Goal: Task Accomplishment & Management: Use online tool/utility

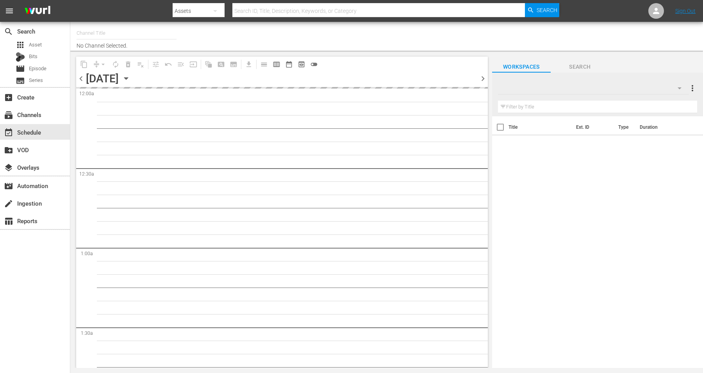
type input "Crimes Cults Killers by A&E (1055)"
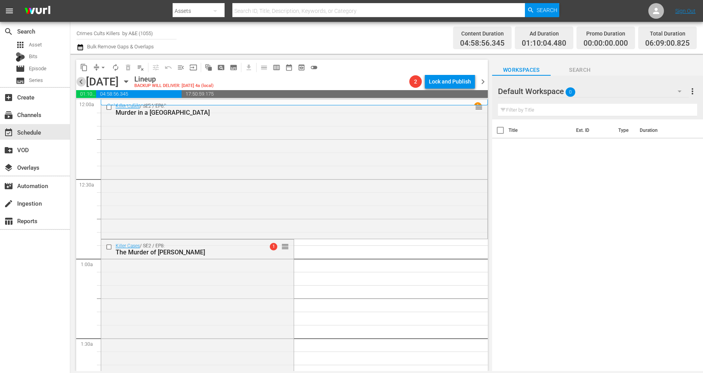
click at [81, 79] on span "chevron_left" at bounding box center [81, 82] width 10 height 10
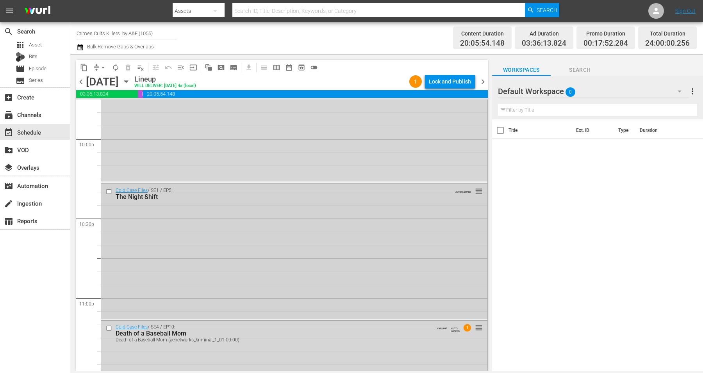
scroll to position [3553, 0]
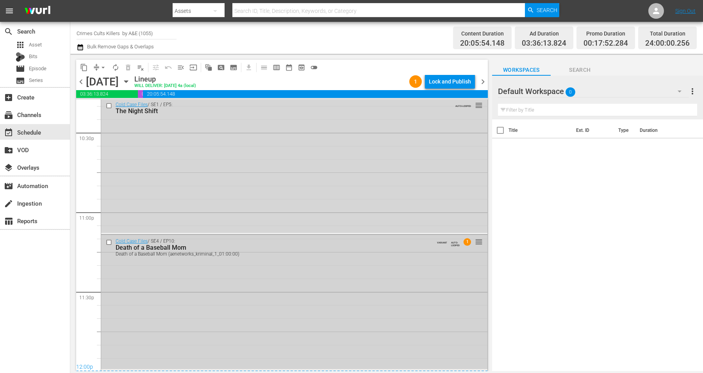
click at [283, 307] on div "Cold Case Files / SE4 / EP10: Death of a Baseball Mom Death of a Baseball Mom (…" at bounding box center [294, 302] width 386 height 134
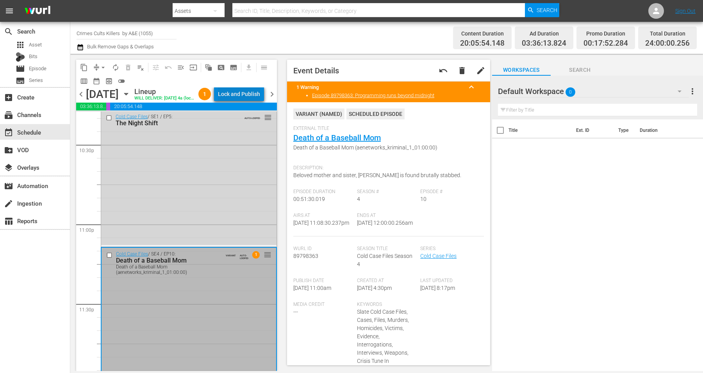
click at [247, 93] on div "Lock and Publish" at bounding box center [239, 94] width 42 height 14
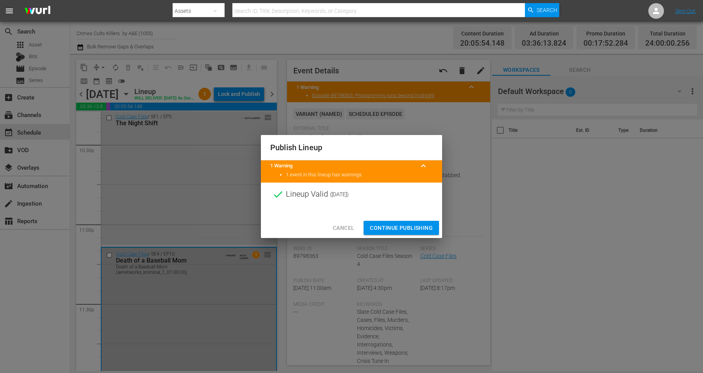
click at [407, 229] on span "Continue Publishing" at bounding box center [401, 228] width 63 height 10
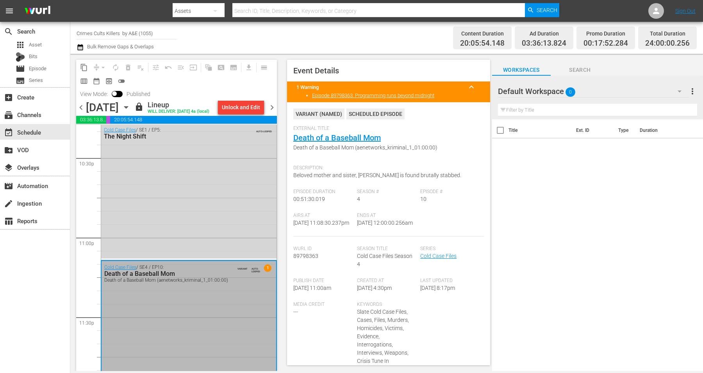
click at [79, 106] on span "chevron_left" at bounding box center [81, 108] width 10 height 10
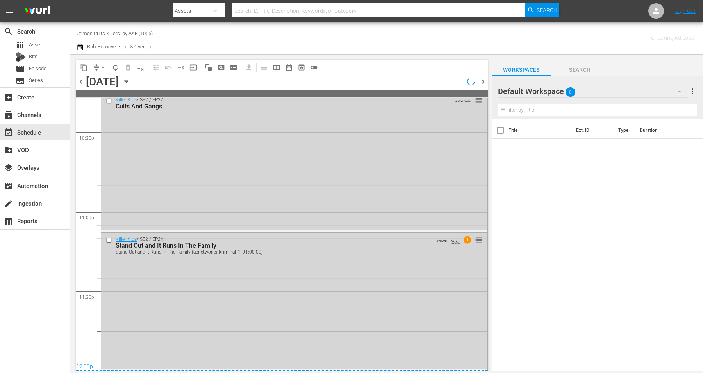
scroll to position [3353, 0]
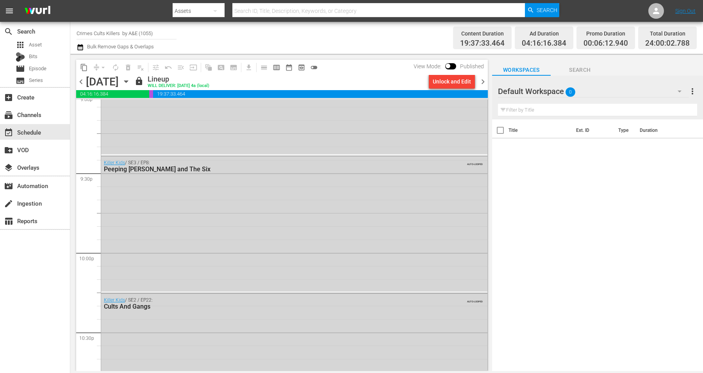
click at [482, 80] on span "chevron_right" at bounding box center [483, 82] width 10 height 10
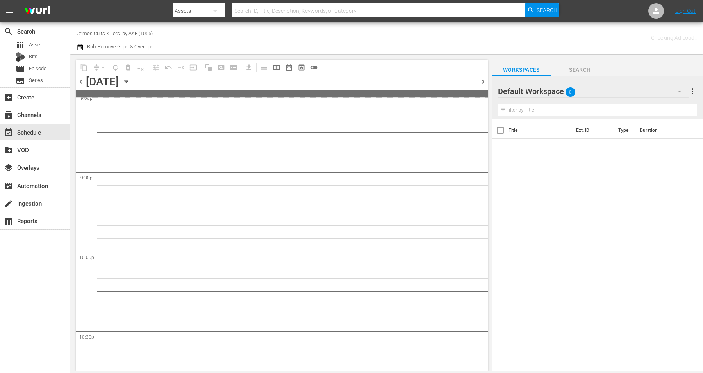
scroll to position [3552, 0]
click at [483, 80] on span "chevron_right" at bounding box center [483, 82] width 10 height 10
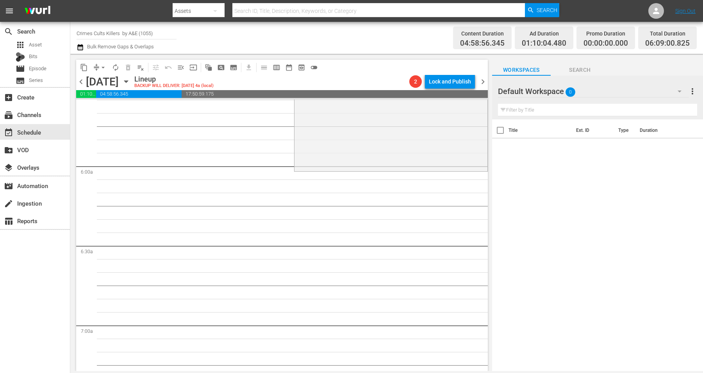
scroll to position [827, 0]
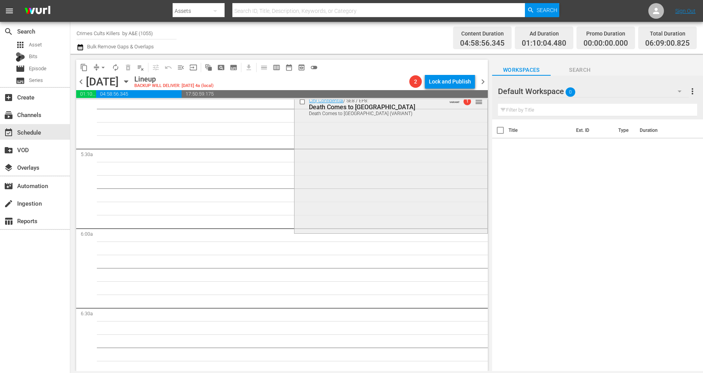
click at [343, 186] on div "City Confidential / SE8 / EP8: Death Comes to Battletown Death Comes to Battlet…" at bounding box center [391, 164] width 193 height 138
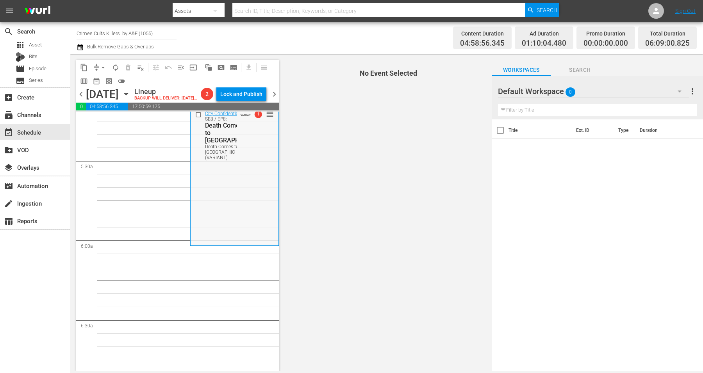
click at [215, 204] on div "City Confidential / SE8 / EP8: Death Comes to Battletown Death Comes to Battlet…" at bounding box center [235, 176] width 88 height 138
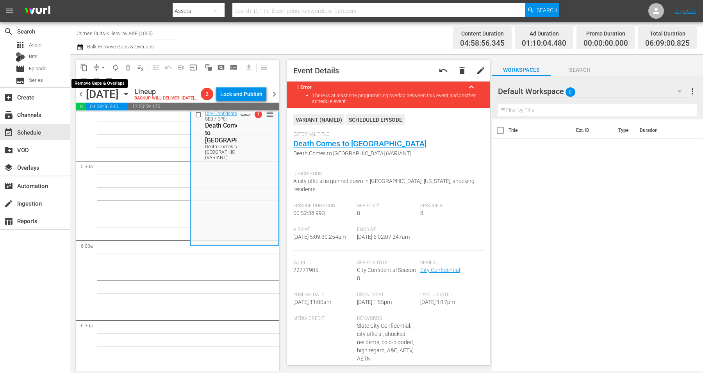
click at [103, 65] on span "arrow_drop_down" at bounding box center [103, 68] width 8 height 8
click at [107, 81] on li "Align to Midnight" at bounding box center [104, 83] width 82 height 13
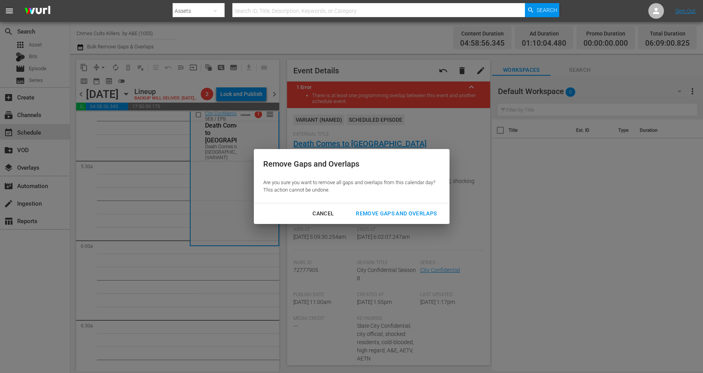
click at [387, 206] on div "Cancel Remove Gaps and Overlaps" at bounding box center [352, 214] width 196 height 21
click at [389, 215] on div "Remove Gaps and Overlaps" at bounding box center [396, 214] width 93 height 10
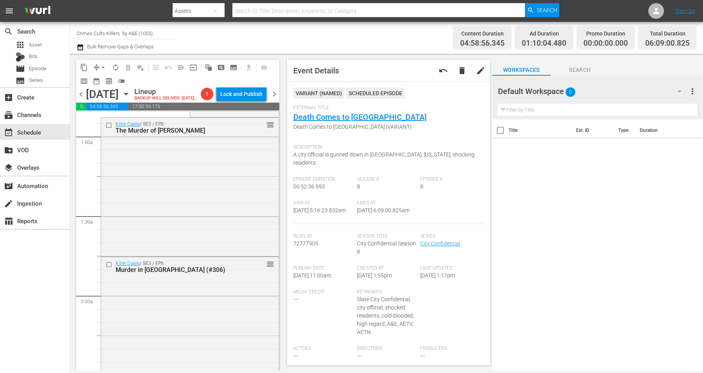
scroll to position [0, 0]
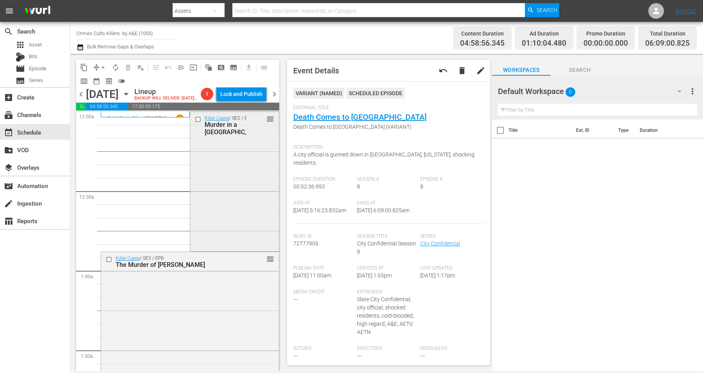
click at [240, 175] on div "Killer Cases / SE2 / EP6: Murder in a College Town reorder" at bounding box center [234, 181] width 88 height 138
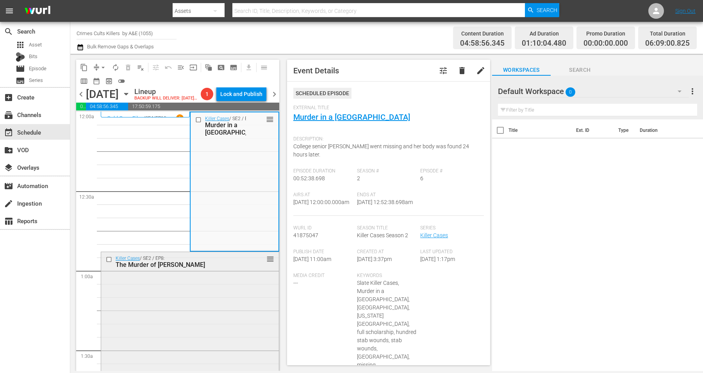
click at [155, 290] on div "Killer Cases / SE2 / EP8: The Murder of Mollie Tibbetts reorder" at bounding box center [190, 320] width 178 height 137
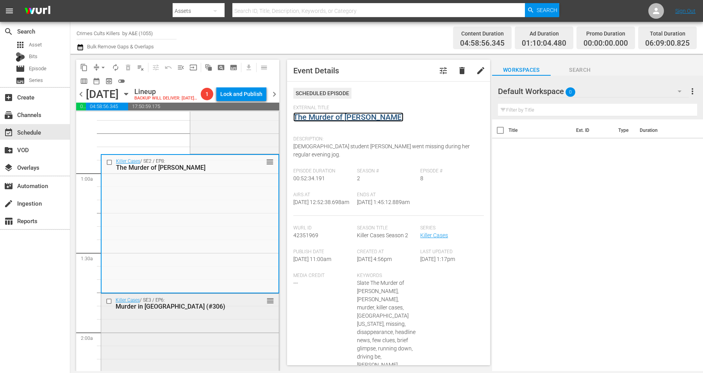
scroll to position [147, 0]
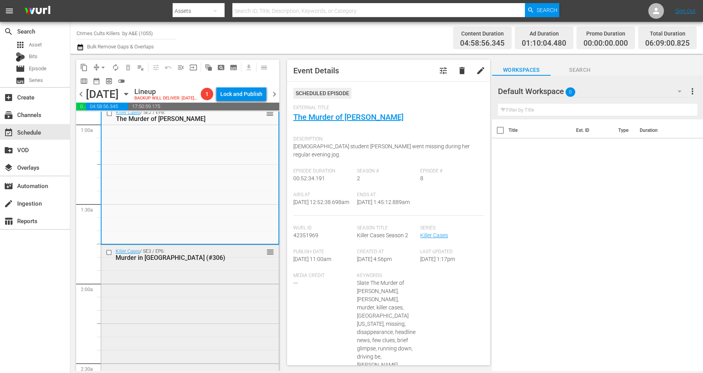
click at [200, 297] on div "Killer Cases / SE3 / EP6: Murder in Broward County (#306) reorder" at bounding box center [190, 314] width 178 height 138
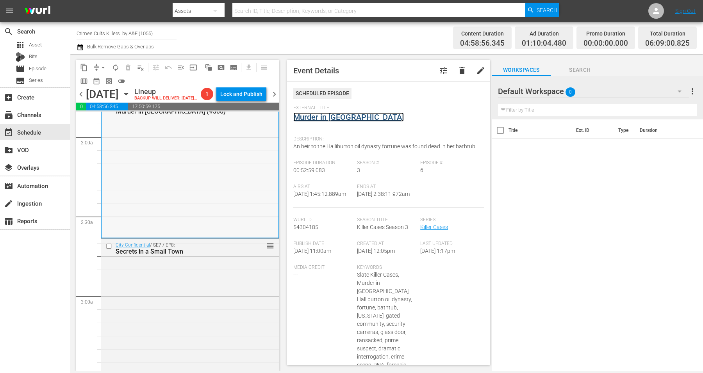
scroll to position [342, 0]
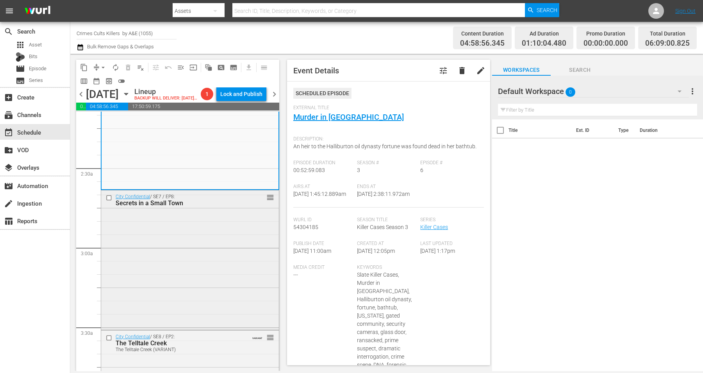
click at [155, 270] on div "City Confidential / SE7 / EP8: Secrets in a Small Town reorder" at bounding box center [190, 260] width 178 height 138
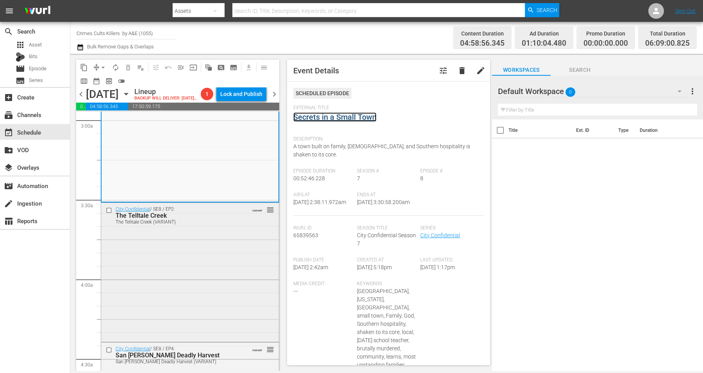
scroll to position [488, 0]
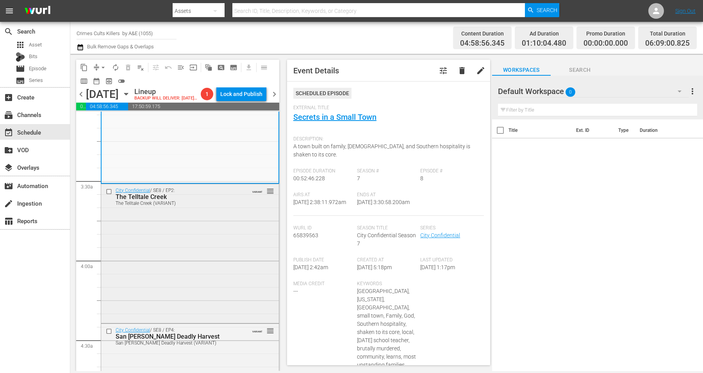
click at [173, 262] on div "City Confidential / SE8 / EP2: The Telltale Creek The Telltale Creek (VARIANT) …" at bounding box center [190, 253] width 178 height 138
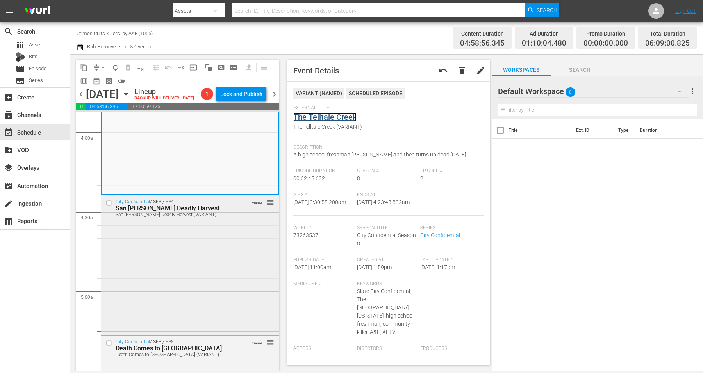
scroll to position [635, 0]
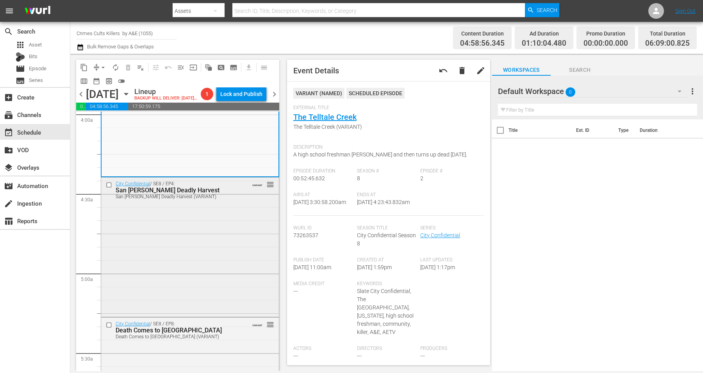
click at [173, 258] on div "City Confidential / SE8 / EP4: San Sabas Deadly Harvest San Sabas Deadly Harves…" at bounding box center [190, 247] width 178 height 138
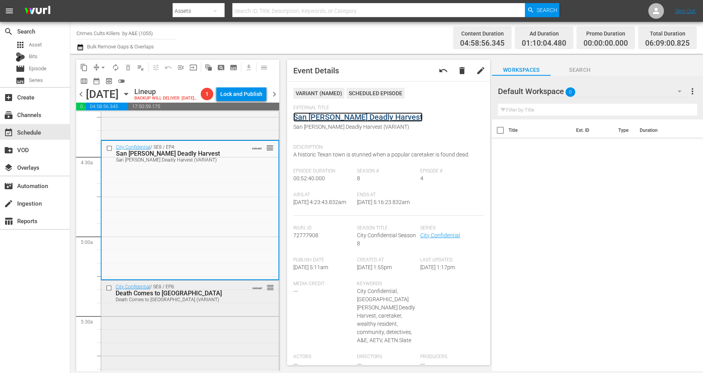
scroll to position [781, 0]
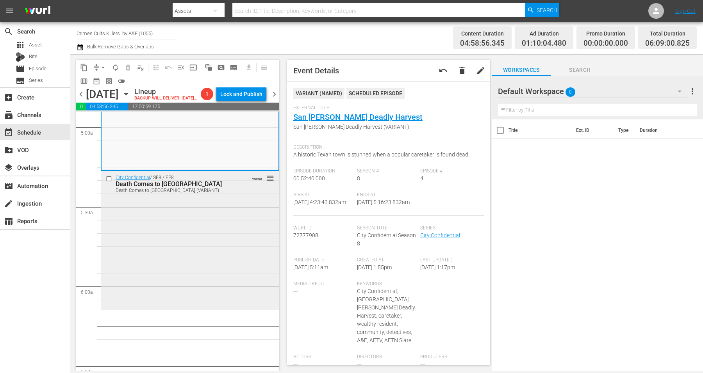
click at [185, 242] on div "City Confidential / SE8 / EP8: Death Comes to Battletown Death Comes to Battlet…" at bounding box center [190, 241] width 178 height 138
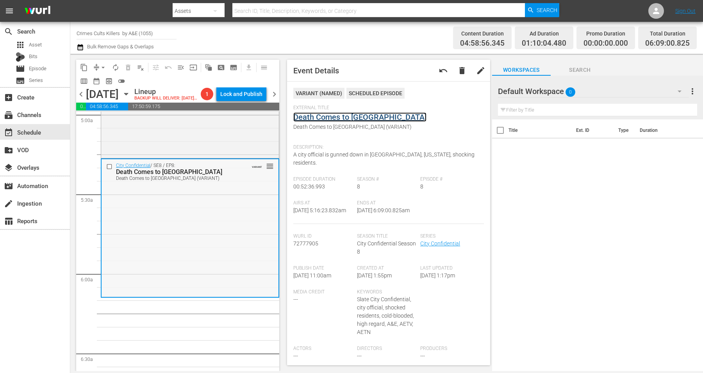
scroll to position [830, 0]
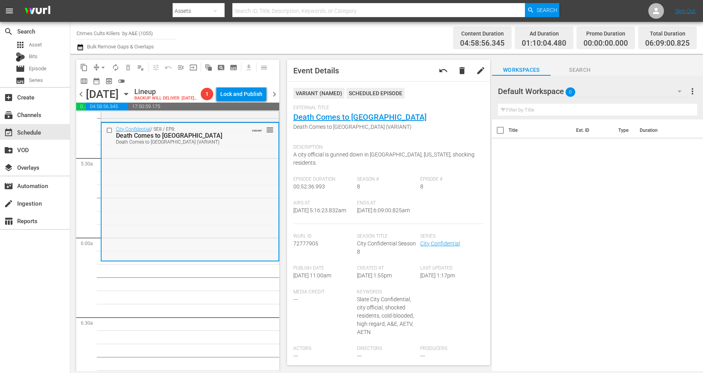
click at [150, 235] on div "City Confidential / SE8 / EP8: Death Comes to Battletown Death Comes to Battlet…" at bounding box center [190, 192] width 177 height 138
click at [207, 194] on div "City Confidential / SE8 / EP8: Death Comes to Battletown Death Comes to Battlet…" at bounding box center [190, 192] width 177 height 138
click at [104, 65] on span "arrow_drop_down" at bounding box center [103, 68] width 8 height 8
click at [96, 81] on li "Align to Midnight" at bounding box center [104, 83] width 82 height 13
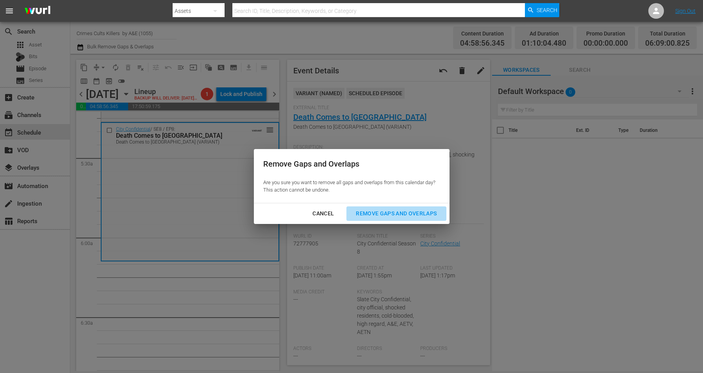
click at [405, 211] on div "Remove Gaps and Overlaps" at bounding box center [396, 214] width 93 height 10
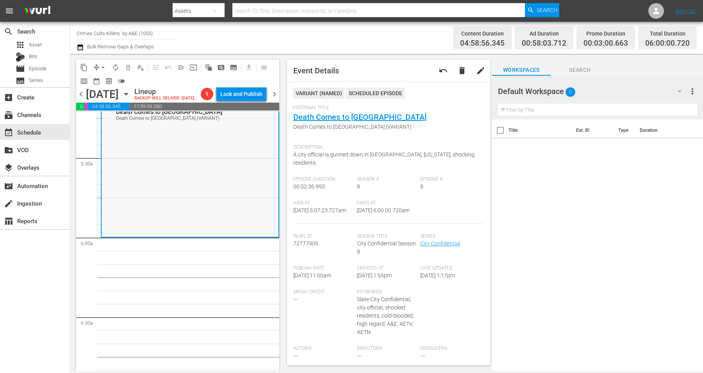
click at [167, 175] on div "City Confidential / SE8 / EP8: Death Comes to Battletown Death Comes to Battlet…" at bounding box center [190, 168] width 177 height 138
click at [114, 67] on span "autorenew_outlined" at bounding box center [116, 68] width 8 height 8
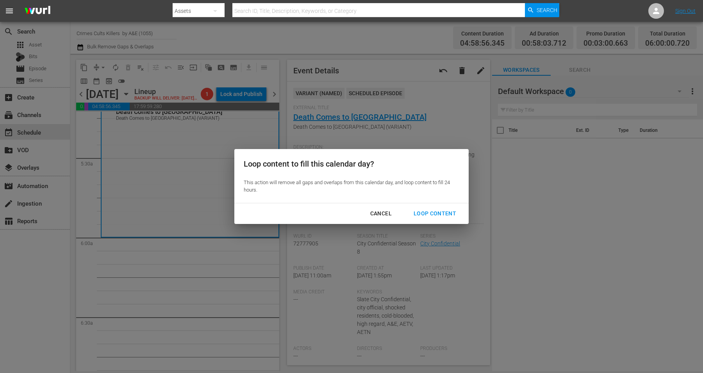
click at [424, 211] on div "Loop Content" at bounding box center [434, 214] width 55 height 10
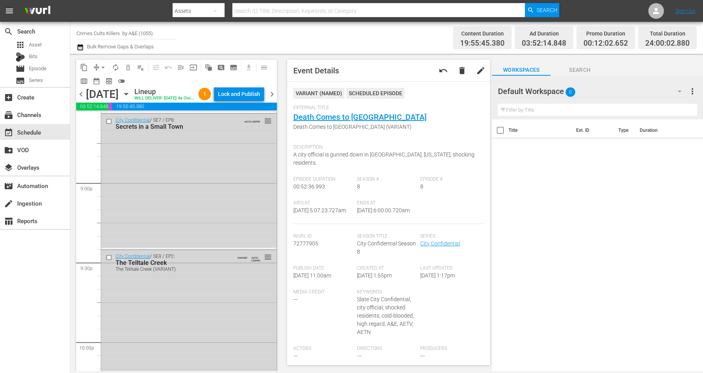
scroll to position [3579, 0]
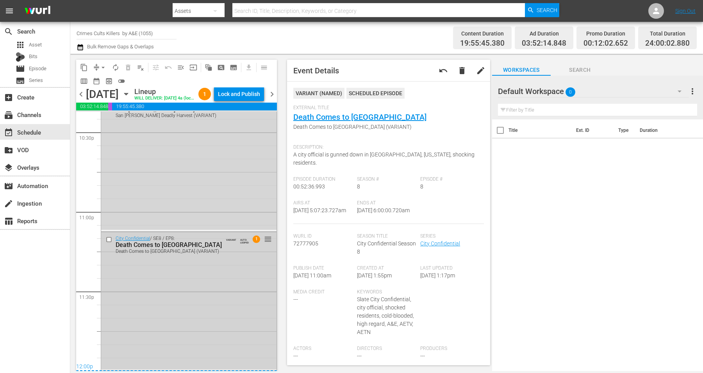
click at [186, 341] on div "City Confidential / SE8 / EP8: Death Comes to Battletown Death Comes to Battlet…" at bounding box center [188, 301] width 175 height 138
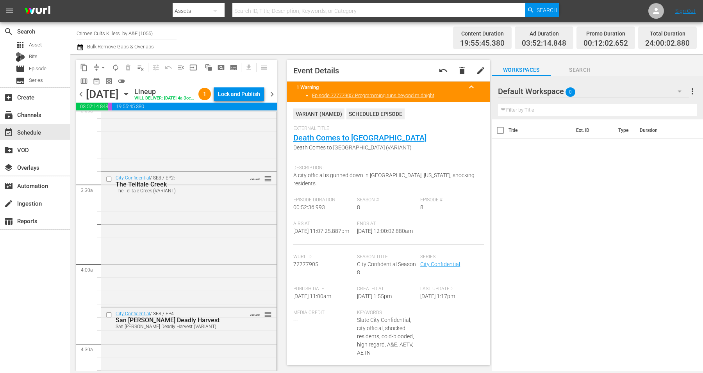
scroll to position [0, 0]
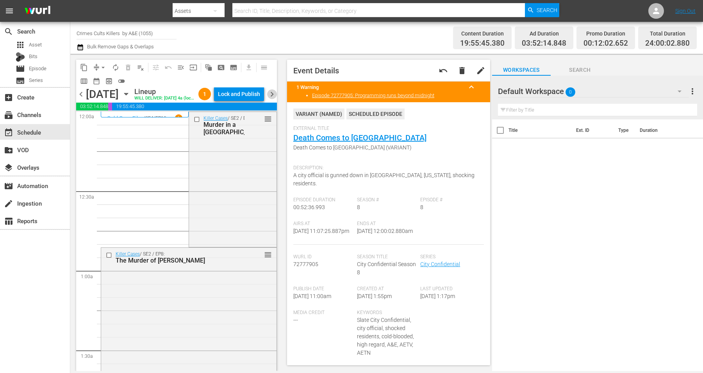
click at [272, 96] on span "chevron_right" at bounding box center [272, 94] width 10 height 10
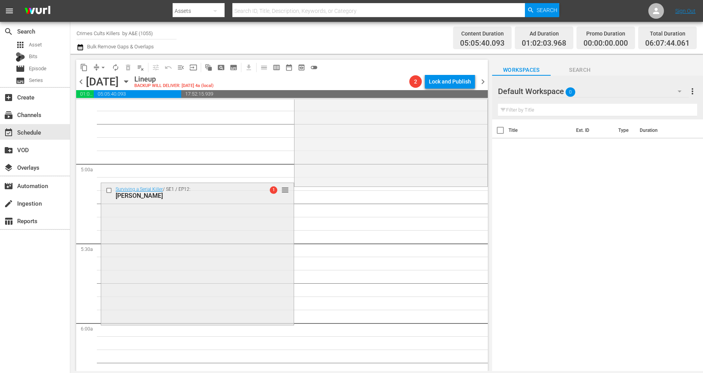
scroll to position [781, 0]
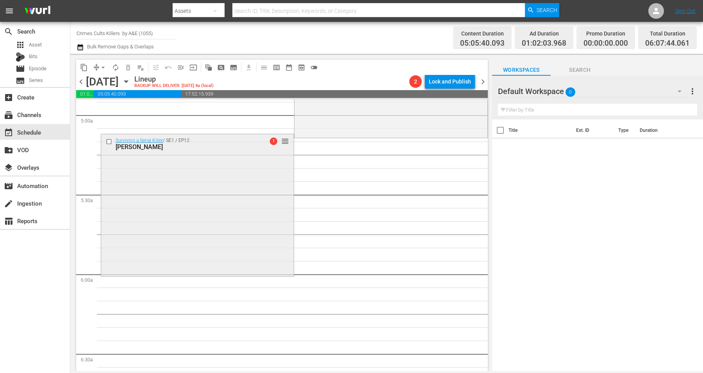
click at [181, 221] on div "Surviving a Serial Killer / SE1 / EP12: Beverly Allitt 1 reorder" at bounding box center [197, 204] width 193 height 141
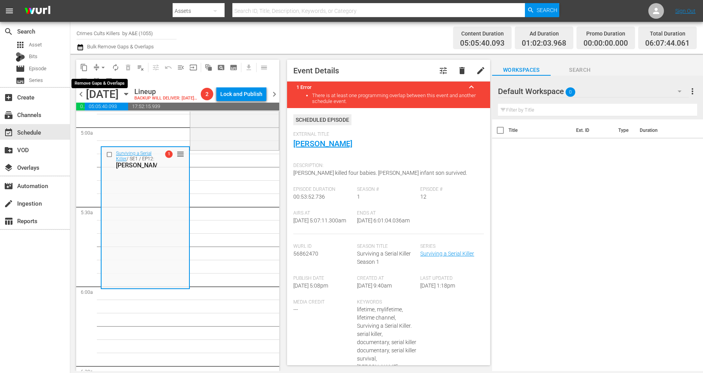
click at [104, 67] on span "arrow_drop_down" at bounding box center [103, 68] width 8 height 8
click at [78, 84] on li "Align to Midnight" at bounding box center [104, 83] width 82 height 13
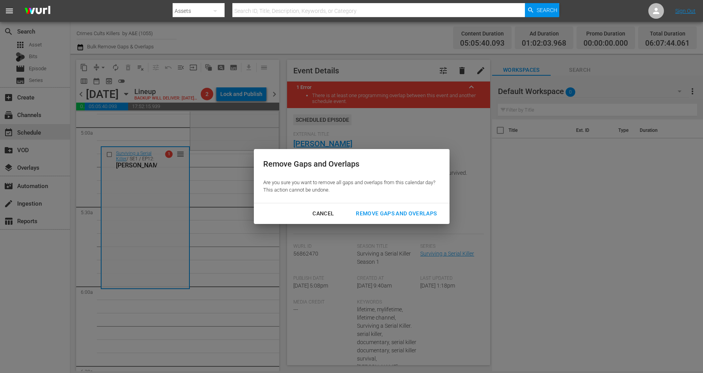
click at [376, 215] on div "Remove Gaps and Overlaps" at bounding box center [396, 214] width 93 height 10
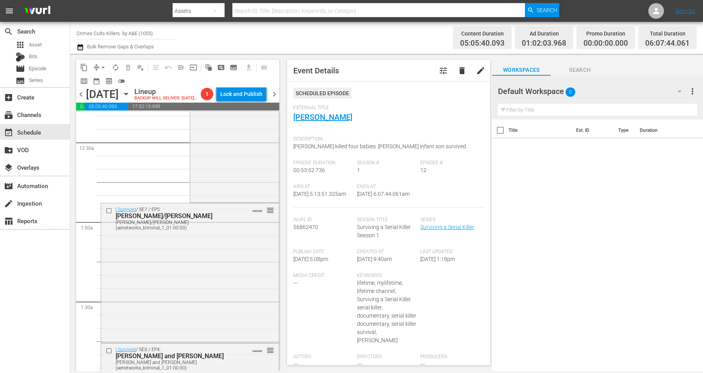
scroll to position [0, 0]
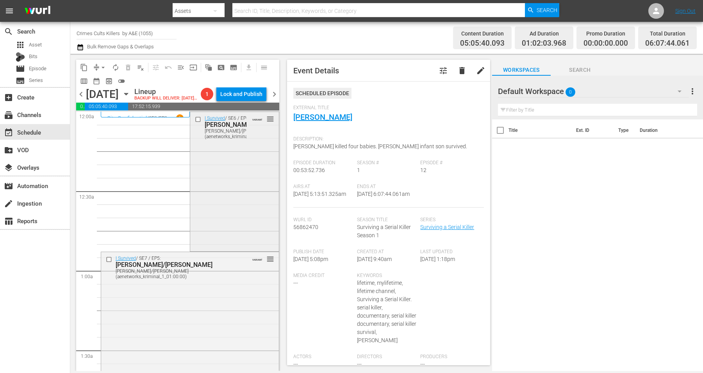
click at [212, 192] on div "I Survived / SE6 / EP6: Kristina/Jon/Amanda Kristina/Jon/Amanda (aenetworks_kri…" at bounding box center [234, 181] width 88 height 138
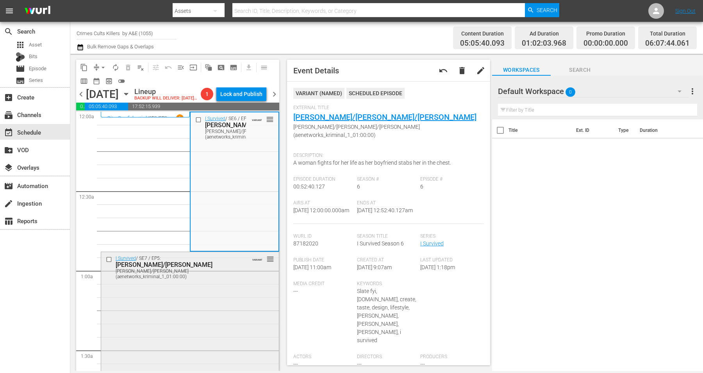
click at [222, 306] on div "I Survived / SE7 / EP5: Julie/John Julie/John (aenetworks_kriminal_1_01:00:00) …" at bounding box center [190, 321] width 178 height 138
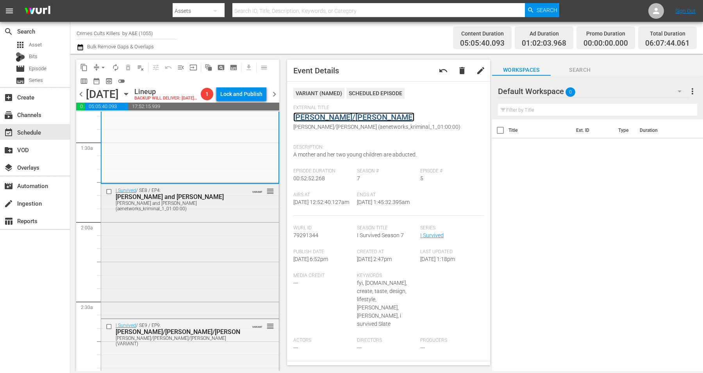
scroll to position [244, 0]
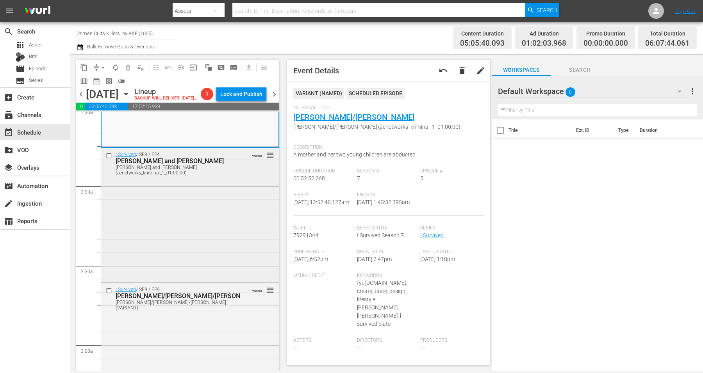
click at [218, 229] on div "I Survived / SE8 / EP4: Eduardo and Jayne Eduardo and Jayne (aenetworks_krimina…" at bounding box center [190, 214] width 178 height 133
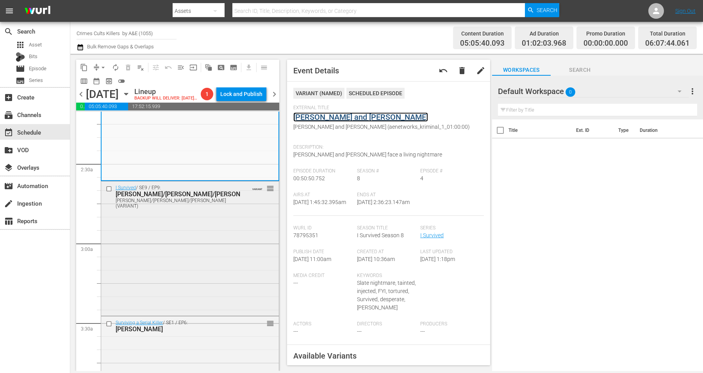
scroll to position [391, 0]
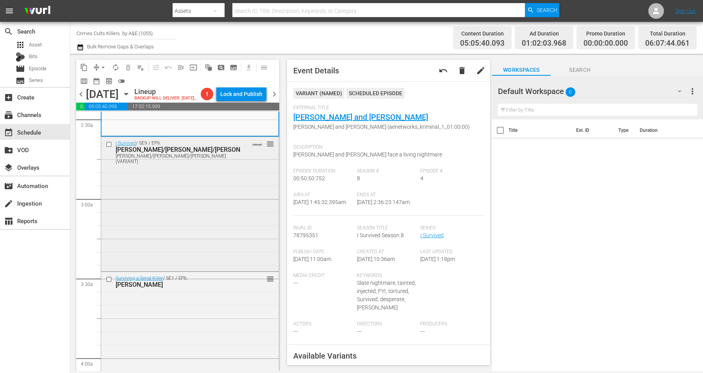
click at [193, 216] on div "I Survived / SE9 / EP9: Heather/Donna/Kim Heather/Donna/Kim (VARIANT) VARIANT r…" at bounding box center [190, 203] width 178 height 133
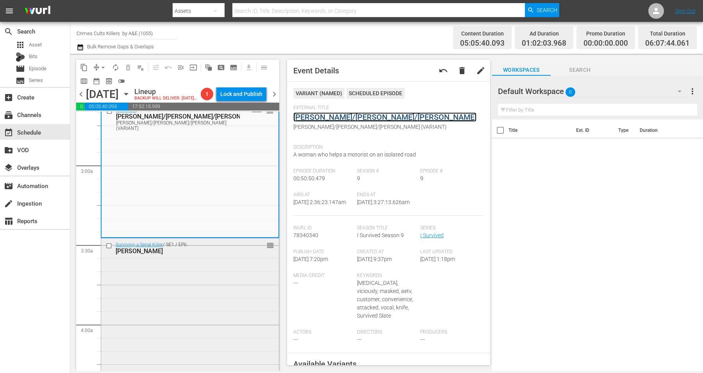
scroll to position [440, 0]
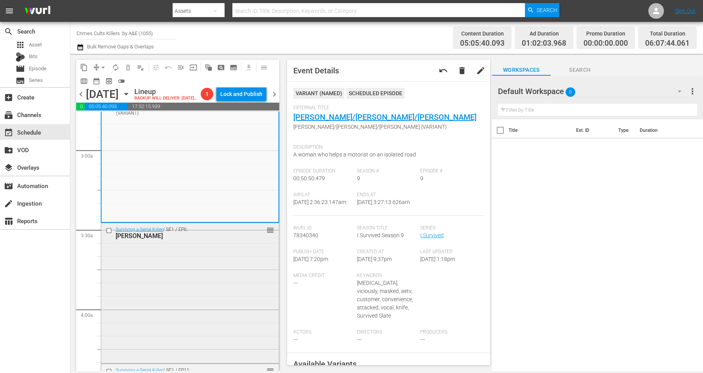
click at [167, 287] on div "Surviving a Serial Killer / SE1 / EP6: Steve Wright reorder" at bounding box center [190, 292] width 178 height 139
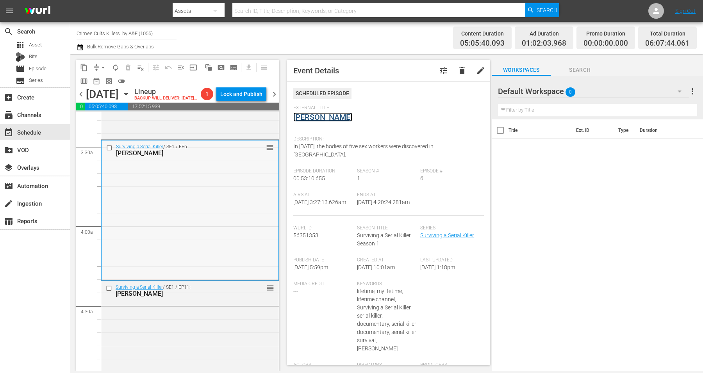
scroll to position [586, 0]
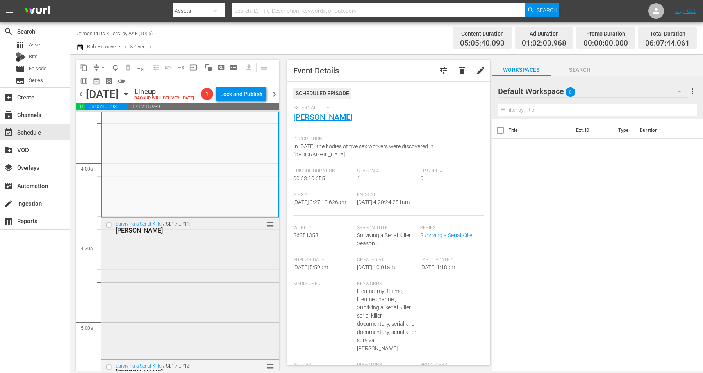
click at [158, 297] on div "Surviving a Serial Killer / SE1 / EP11: Jerome Brudos reorder" at bounding box center [190, 287] width 178 height 139
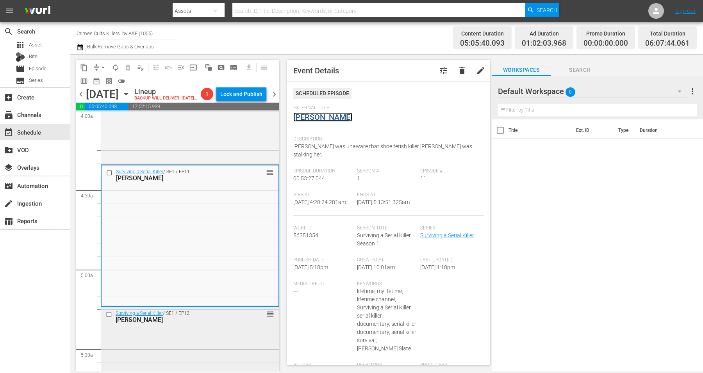
scroll to position [733, 0]
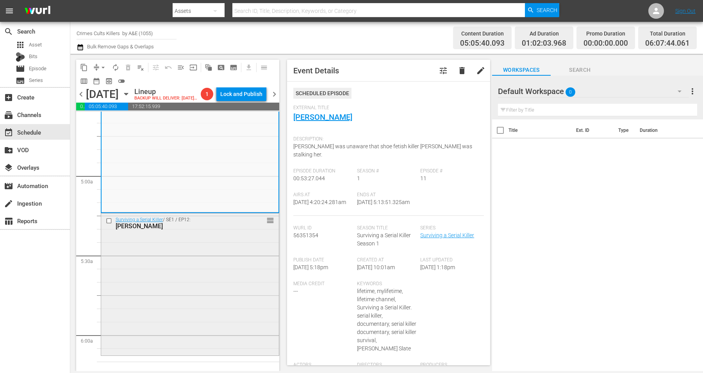
click at [190, 255] on div "Surviving a Serial Killer / SE1 / EP12: Beverly Allitt reorder" at bounding box center [190, 284] width 178 height 141
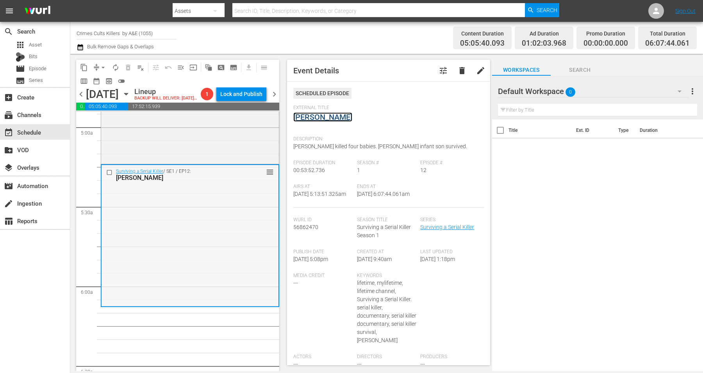
scroll to position [928, 0]
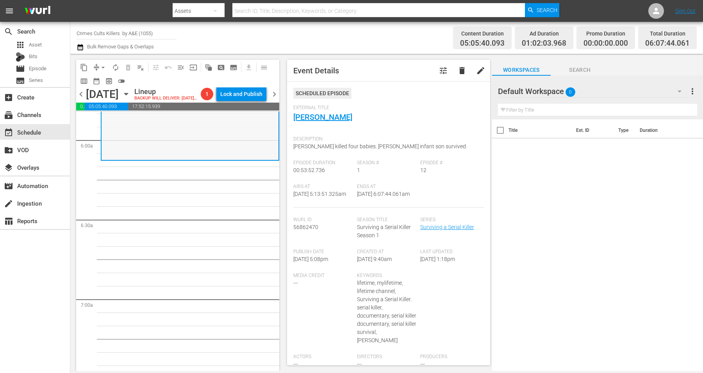
click at [188, 154] on div "Surviving a Serial Killer / SE1 / EP12: Beverly Allitt reorder" at bounding box center [190, 89] width 177 height 141
click at [105, 66] on span "arrow_drop_down" at bounding box center [103, 68] width 8 height 8
click at [102, 80] on li "Align to Midnight" at bounding box center [104, 83] width 82 height 13
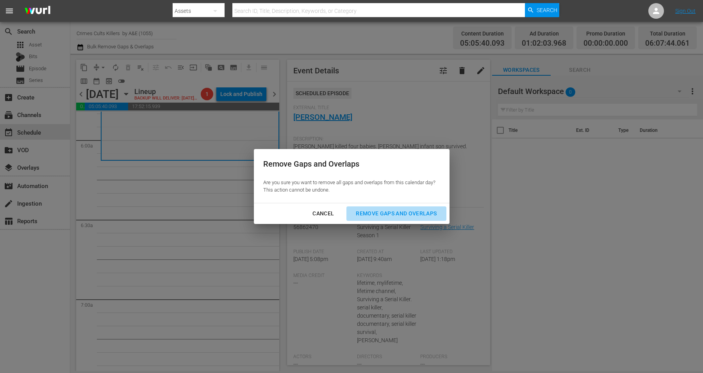
click at [367, 208] on button "Remove Gaps and Overlaps" at bounding box center [397, 214] width 100 height 14
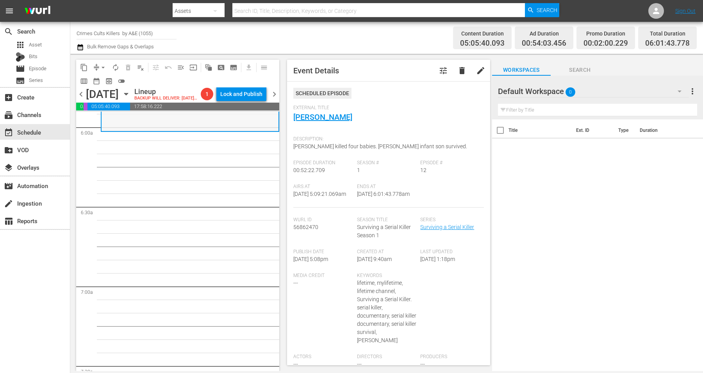
scroll to position [843, 0]
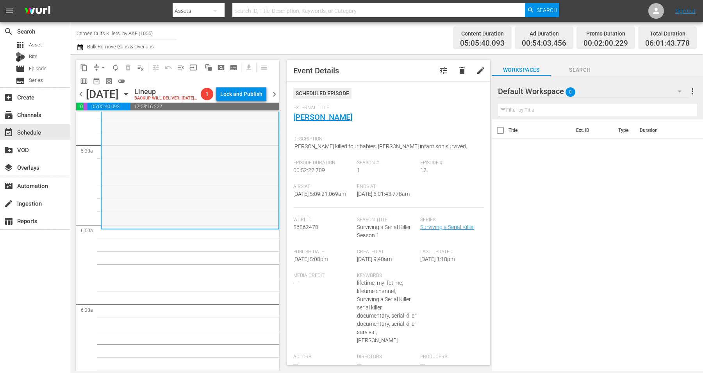
click at [168, 187] on div "Surviving a Serial Killer / SE1 / EP12: Beverly Allitt reorder" at bounding box center [190, 159] width 177 height 137
click at [104, 65] on span "arrow_drop_down" at bounding box center [103, 68] width 8 height 8
click at [90, 80] on li "Align to Midnight" at bounding box center [104, 83] width 82 height 13
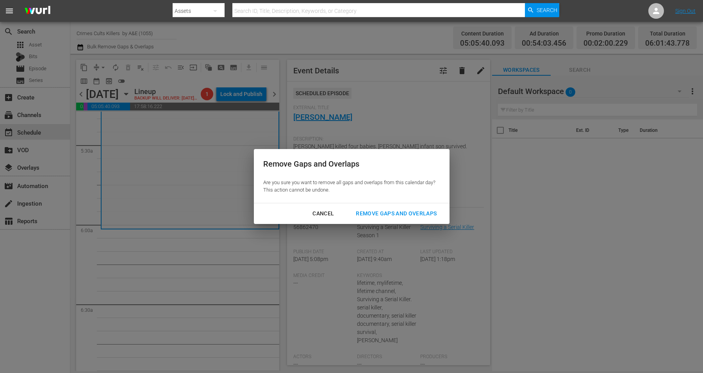
click at [392, 213] on div "Remove Gaps and Overlaps" at bounding box center [396, 214] width 93 height 10
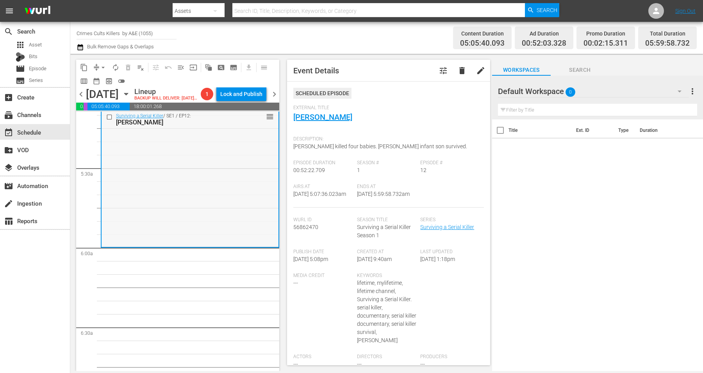
scroll to position [781, 0]
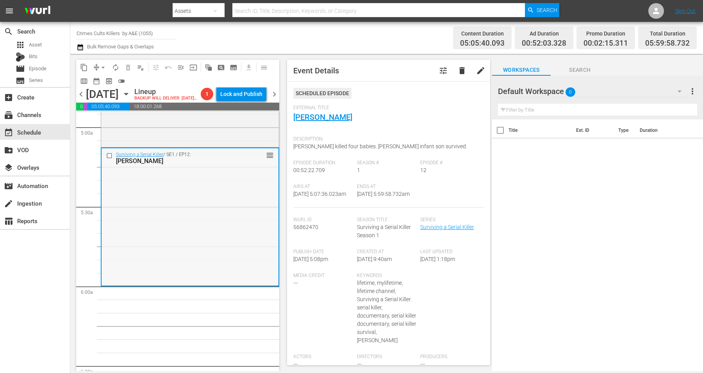
click at [167, 216] on div "Surviving a Serial Killer / SE1 / EP12: Beverly Allitt reorder" at bounding box center [190, 216] width 177 height 137
click at [102, 65] on span "arrow_drop_down" at bounding box center [103, 68] width 8 height 8
click at [100, 82] on li "Align to Midnight" at bounding box center [104, 83] width 82 height 13
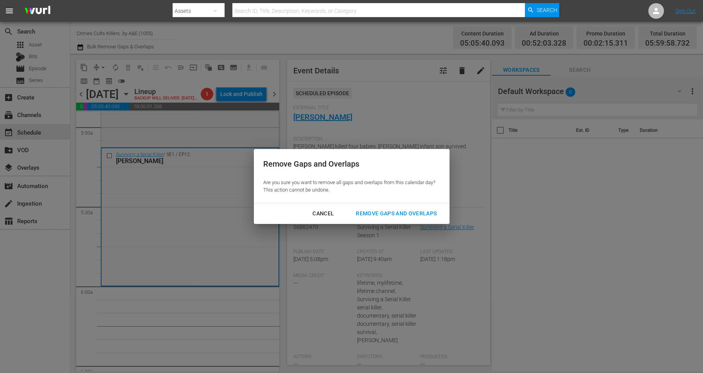
click at [376, 214] on div "Remove Gaps and Overlaps" at bounding box center [396, 214] width 93 height 10
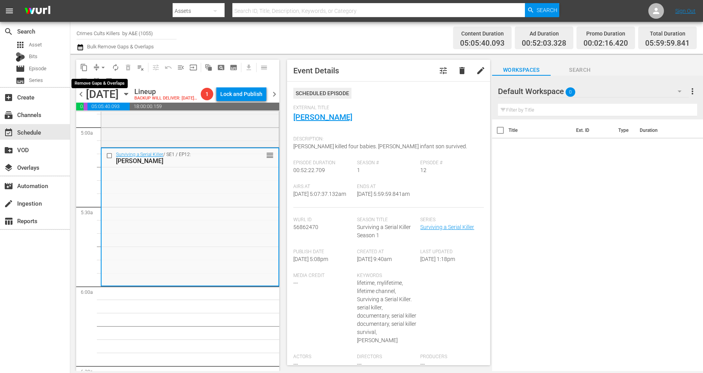
click at [101, 64] on span "arrow_drop_down" at bounding box center [103, 68] width 8 height 8
click at [97, 80] on li "Align to Midnight" at bounding box center [104, 83] width 82 height 13
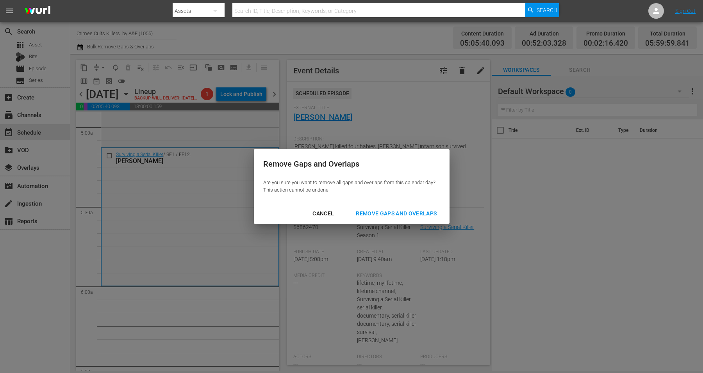
click at [373, 214] on div "Remove Gaps and Overlaps" at bounding box center [396, 214] width 93 height 10
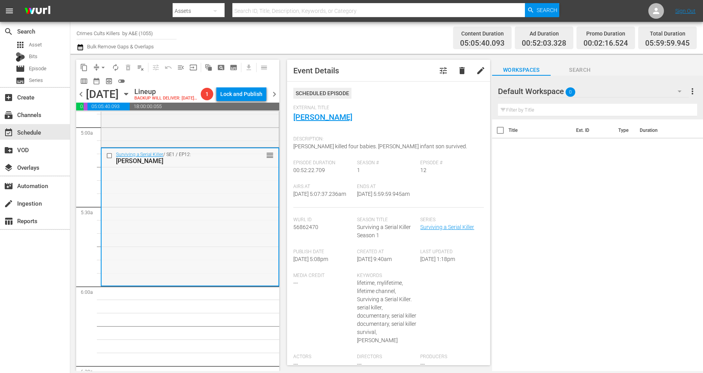
click at [166, 220] on div "Surviving a Serial Killer / SE1 / EP12: Beverly Allitt reorder" at bounding box center [190, 216] width 177 height 137
click at [102, 65] on span "arrow_drop_down" at bounding box center [103, 68] width 8 height 8
click at [103, 82] on li "Align to Midnight" at bounding box center [104, 83] width 82 height 13
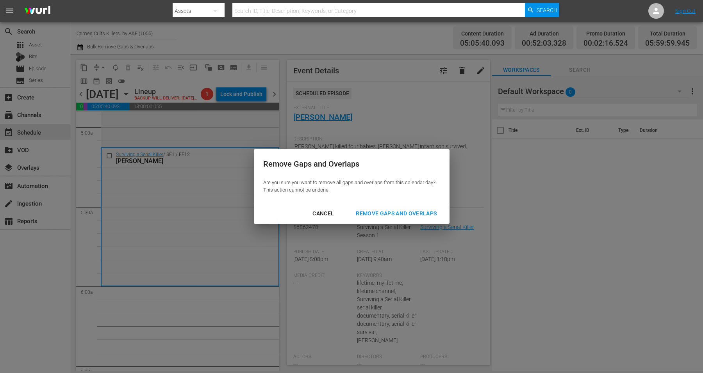
click at [388, 211] on div "Remove Gaps and Overlaps" at bounding box center [396, 214] width 93 height 10
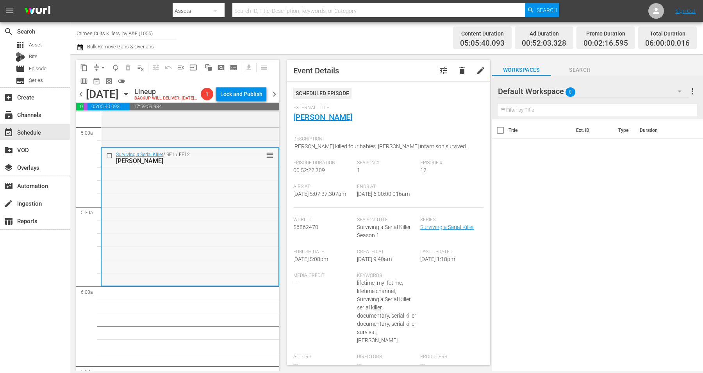
click at [165, 243] on div "Surviving a Serial Killer / SE1 / EP12: Beverly Allitt reorder" at bounding box center [190, 216] width 177 height 137
click at [115, 68] on span "autorenew_outlined" at bounding box center [116, 68] width 8 height 8
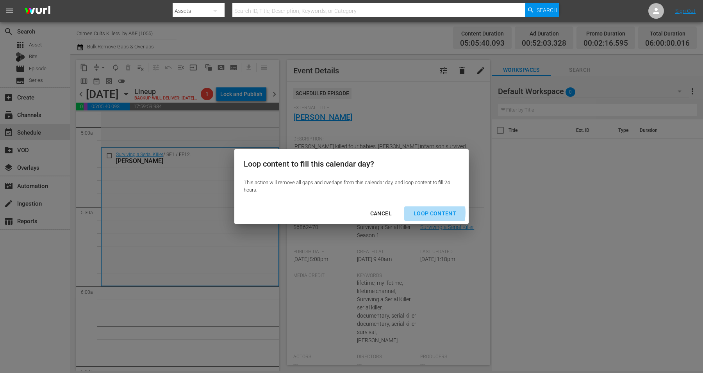
click at [425, 213] on div "Loop Content" at bounding box center [434, 214] width 55 height 10
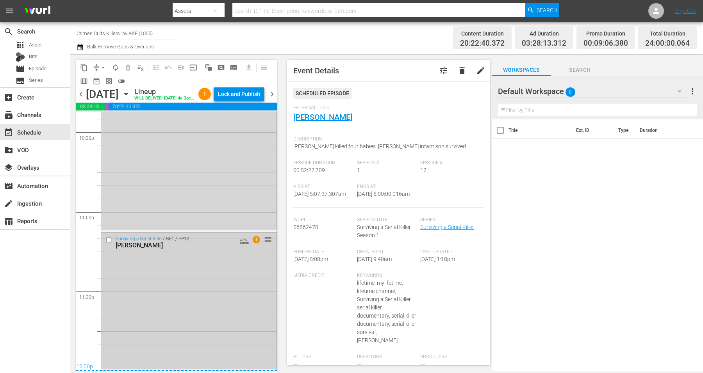
scroll to position [3579, 0]
click at [154, 304] on div "Surviving a Serial Killer / SE1 / EP12: Beverly Allitt AUTO-LOOPED 1 reorder" at bounding box center [188, 301] width 175 height 137
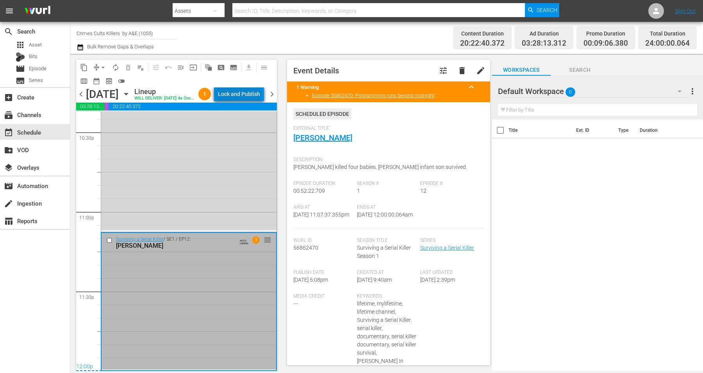
click at [245, 95] on div "Lock and Publish" at bounding box center [239, 94] width 42 height 14
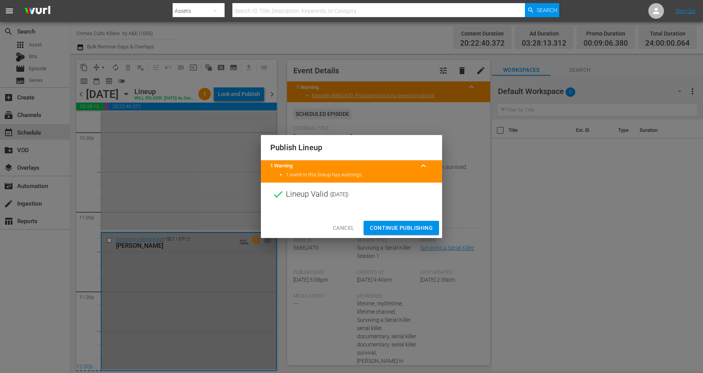
click at [398, 227] on span "Continue Publishing" at bounding box center [401, 228] width 63 height 10
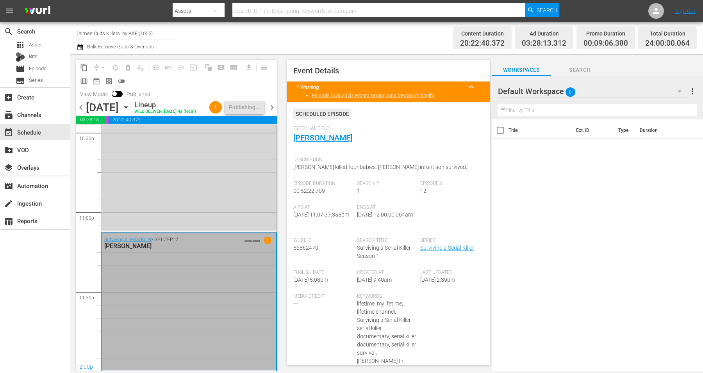
click at [273, 107] on span "chevron_right" at bounding box center [272, 108] width 10 height 10
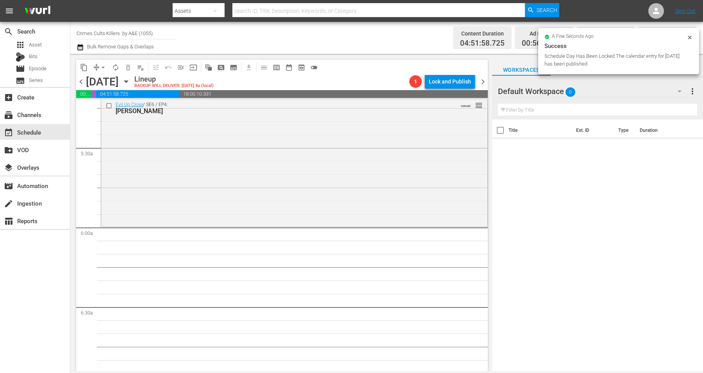
scroll to position [803, 0]
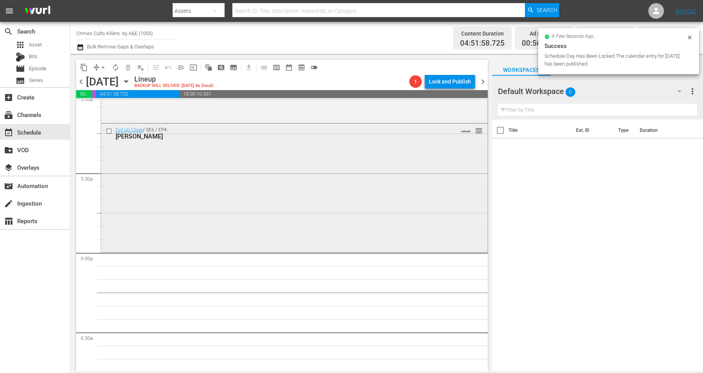
click at [149, 226] on div "Evil Up Close / SE6 / EP4: Mathew Hardman VARIANT reorder" at bounding box center [294, 187] width 386 height 127
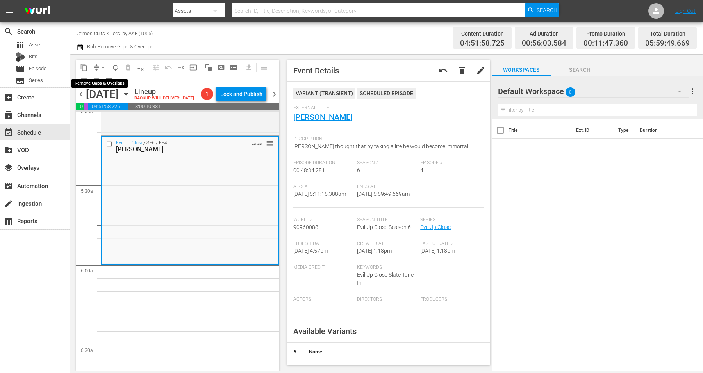
click at [99, 66] on span "arrow_drop_down" at bounding box center [103, 68] width 8 height 8
click at [100, 80] on li "Align to Midnight" at bounding box center [104, 83] width 82 height 13
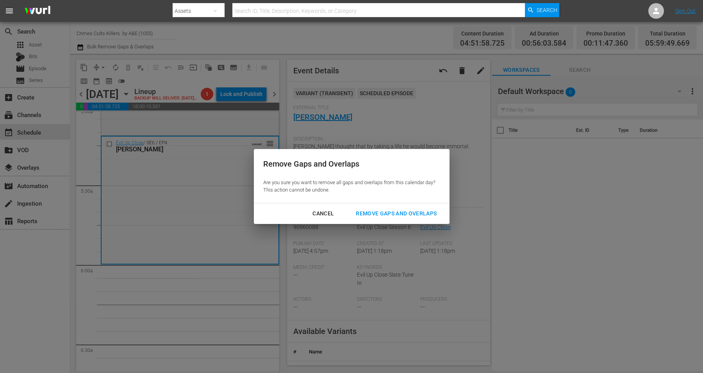
click at [400, 214] on div "Remove Gaps and Overlaps" at bounding box center [396, 214] width 93 height 10
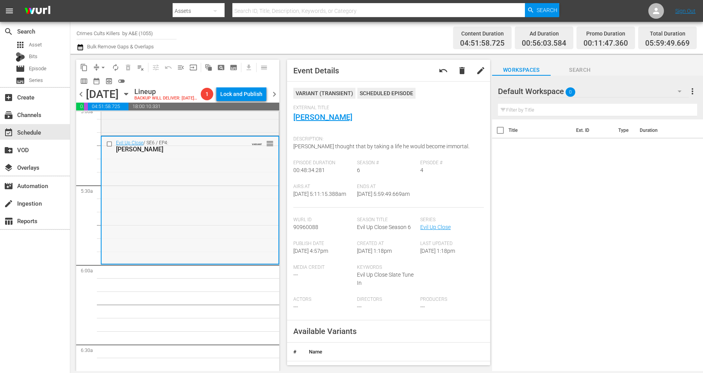
click at [175, 229] on div "Evil Up Close / SE6 / EP4: Mathew Hardman VARIANT reorder" at bounding box center [190, 200] width 177 height 127
click at [103, 67] on span "arrow_drop_down" at bounding box center [103, 68] width 8 height 8
click at [96, 84] on li "Align to Midnight" at bounding box center [104, 83] width 82 height 13
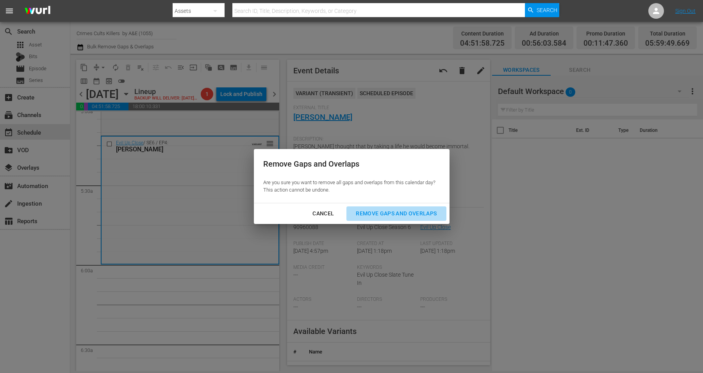
click at [372, 214] on div "Remove Gaps and Overlaps" at bounding box center [396, 214] width 93 height 10
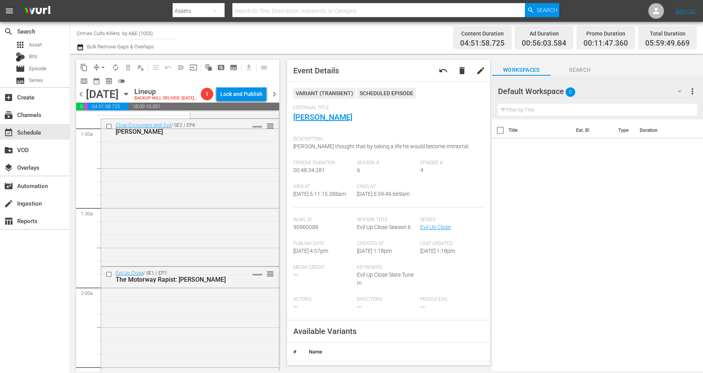
scroll to position [0, 0]
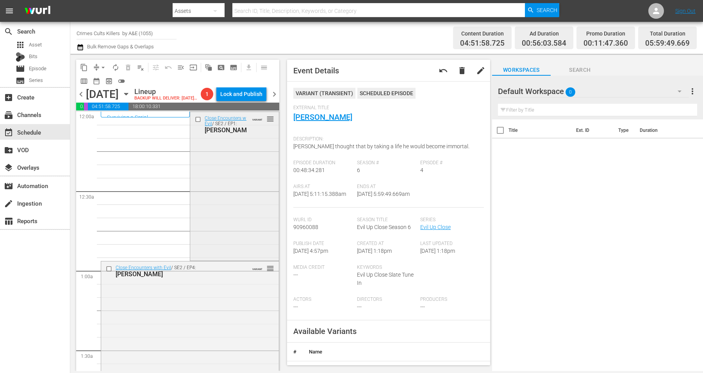
click at [222, 184] on div "Close Encounters with Evil / SE2 / EP1: Stephen Port VARIANT reorder" at bounding box center [234, 185] width 88 height 147
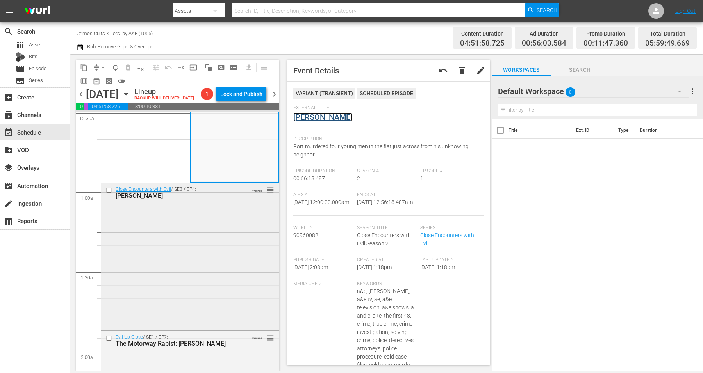
scroll to position [98, 0]
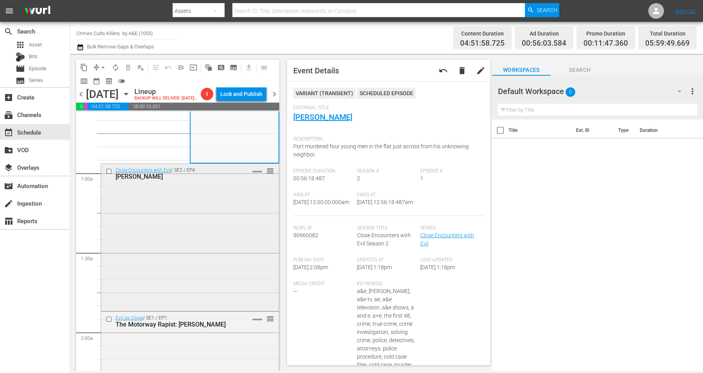
click at [198, 231] on div "Close Encounters with Evil / SE2 / EP4: Beverly Allitt VARIANT reorder" at bounding box center [190, 237] width 178 height 146
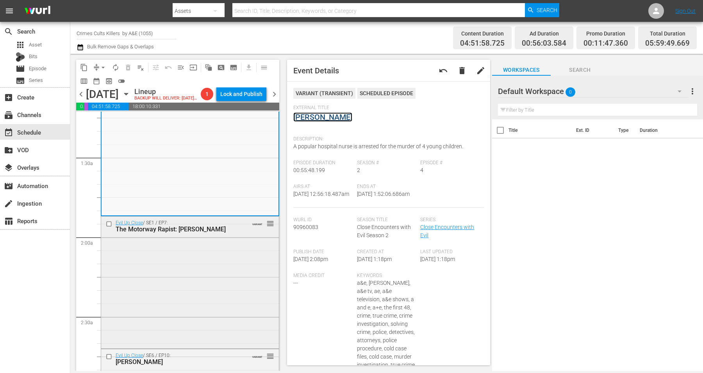
scroll to position [195, 0]
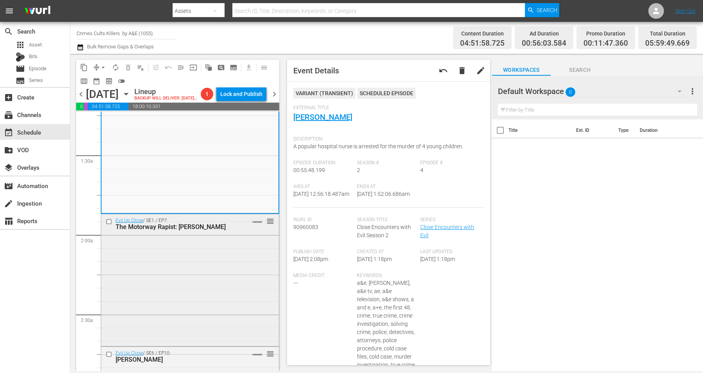
click at [176, 275] on div "Evil Up Close / SE1 / EP7: The Motorway Rapist: Antoni Imiela VARIANT reorder" at bounding box center [190, 279] width 178 height 130
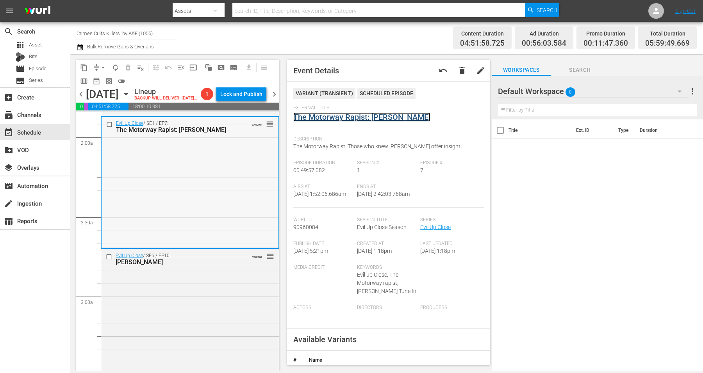
scroll to position [342, 0]
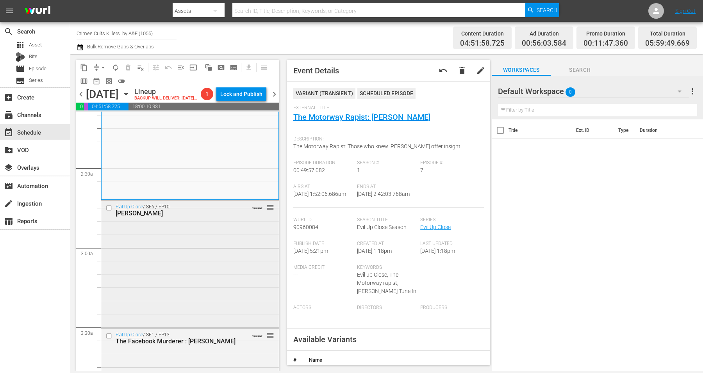
click at [181, 240] on div "Evil Up Close / SE6 / EP10: Alyssa Bustamante VARIANT reorder" at bounding box center [190, 264] width 178 height 126
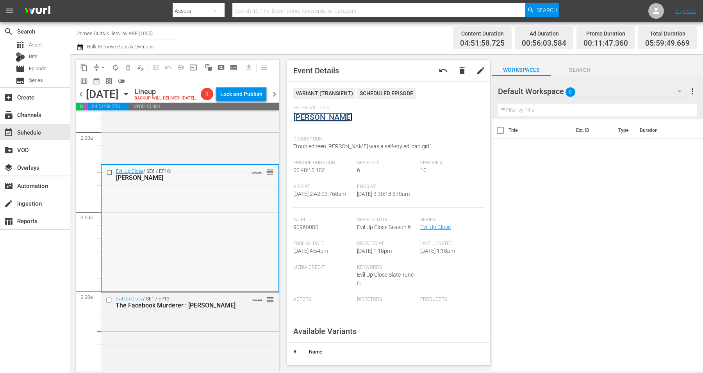
scroll to position [391, 0]
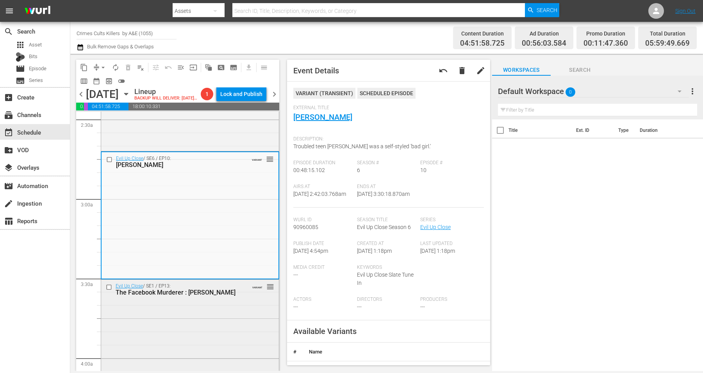
click at [179, 339] on div "Evil Up Close / SE1 / EP13: The Facebook Murderer : Peter Chapman VARIANT reord…" at bounding box center [190, 347] width 178 height 134
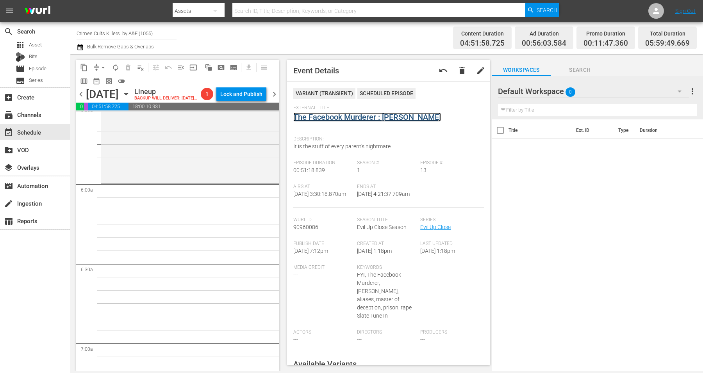
scroll to position [830, 0]
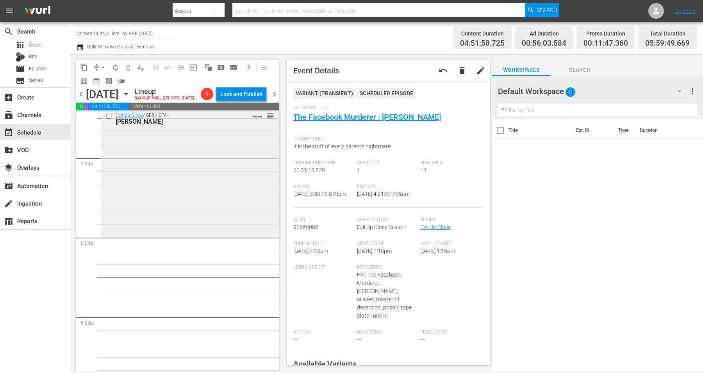
click at [166, 205] on div "Evil Up Close / SE6 / EP4: Mathew Hardman VARIANT reorder" at bounding box center [190, 172] width 178 height 127
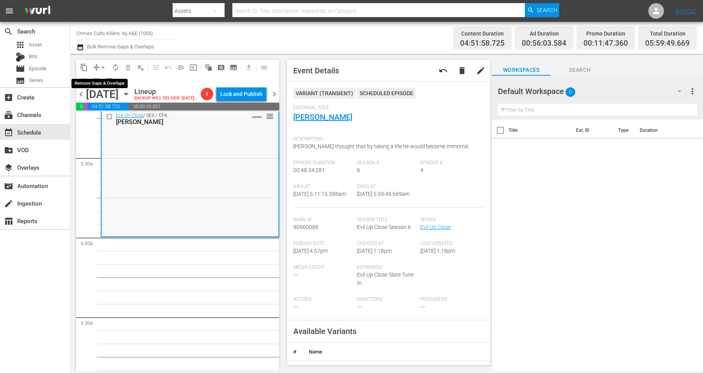
click at [102, 66] on span "arrow_drop_down" at bounding box center [103, 68] width 8 height 8
click at [98, 80] on li "Align to Midnight" at bounding box center [104, 83] width 82 height 13
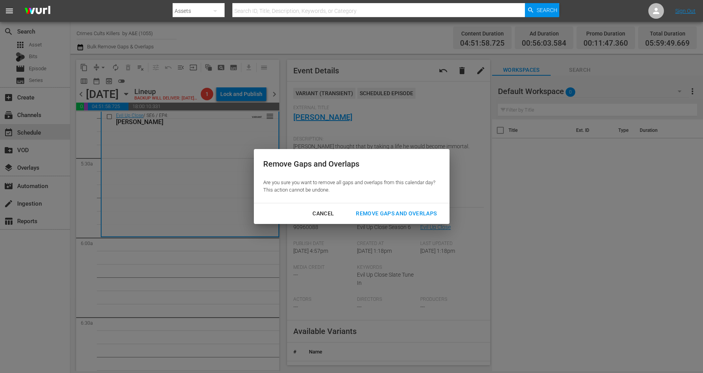
click at [370, 211] on div "Remove Gaps and Overlaps" at bounding box center [396, 214] width 93 height 10
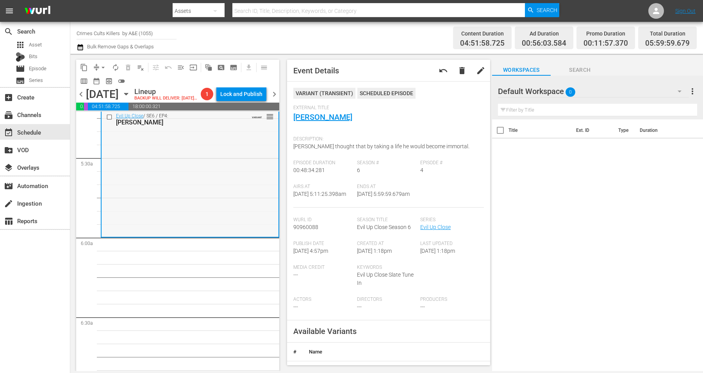
click at [176, 203] on div "Evil Up Close / SE6 / EP4: Mathew Hardman VARIANT reorder" at bounding box center [190, 173] width 177 height 127
click at [100, 67] on span "arrow_drop_down" at bounding box center [103, 68] width 8 height 8
click at [100, 82] on li "Align to Midnight" at bounding box center [104, 83] width 82 height 13
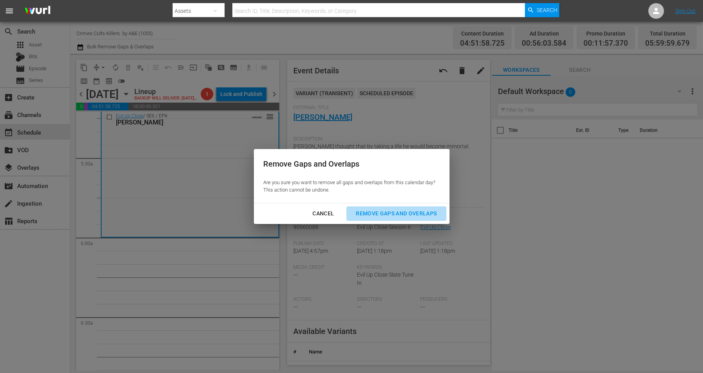
click at [404, 211] on div "Remove Gaps and Overlaps" at bounding box center [396, 214] width 93 height 10
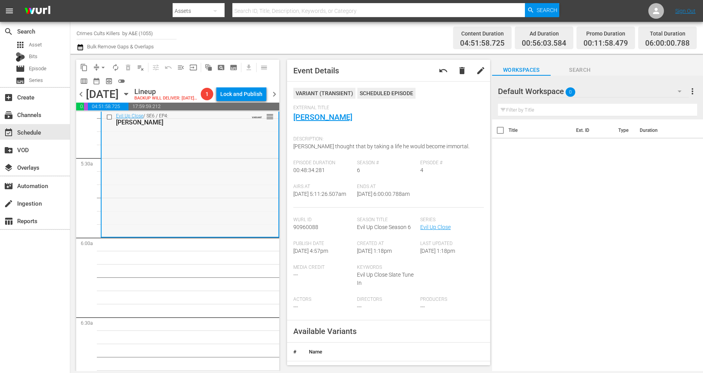
click at [174, 207] on div "Evil Up Close / SE6 / EP4: Mathew Hardman VARIANT reorder" at bounding box center [190, 173] width 177 height 127
click at [116, 65] on span "autorenew_outlined" at bounding box center [116, 68] width 8 height 8
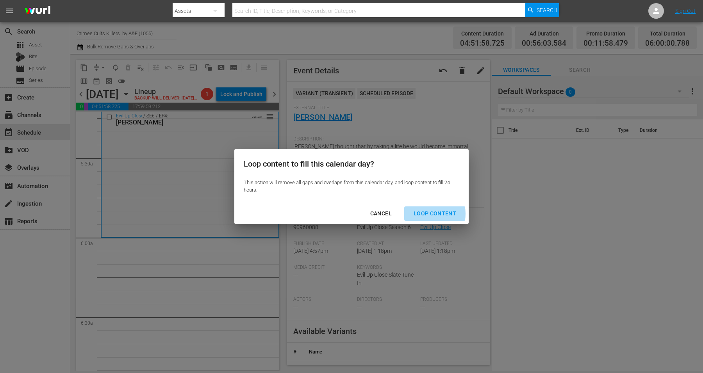
click at [424, 214] on div "Loop Content" at bounding box center [434, 214] width 55 height 10
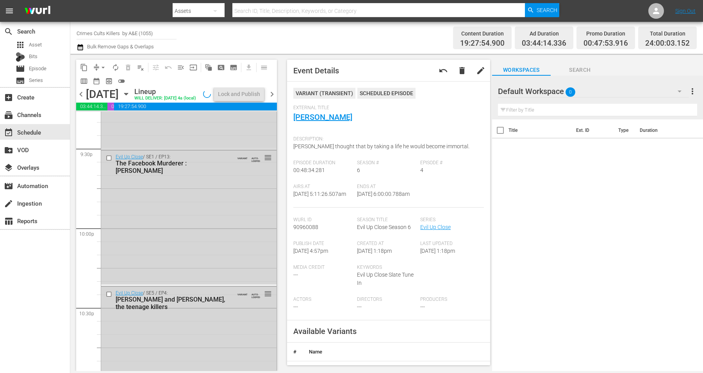
scroll to position [3579, 0]
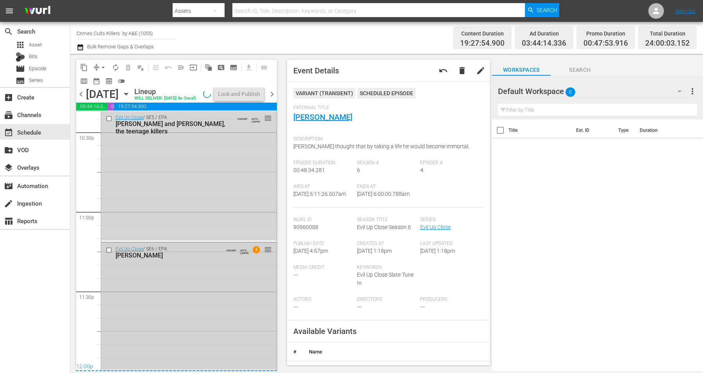
click at [140, 329] on div "Evil Up Close / SE6 / EP4: Mathew Hardman VARIANT AUTO-LOOPED 1 reorder" at bounding box center [188, 306] width 175 height 127
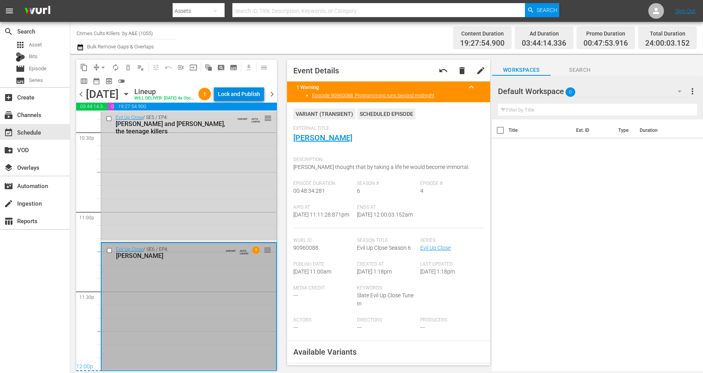
click at [243, 97] on div "Lock and Publish" at bounding box center [239, 94] width 42 height 14
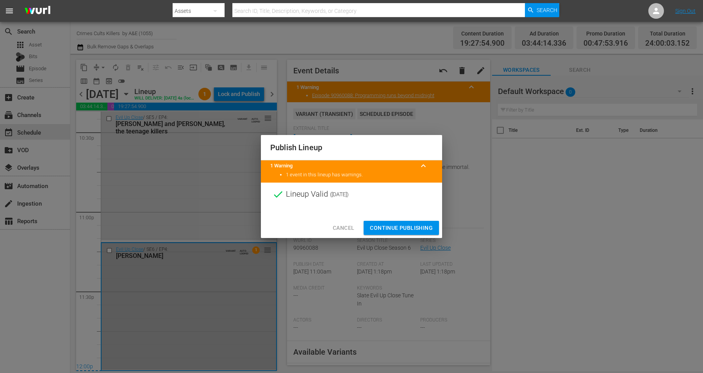
click at [393, 226] on span "Continue Publishing" at bounding box center [401, 228] width 63 height 10
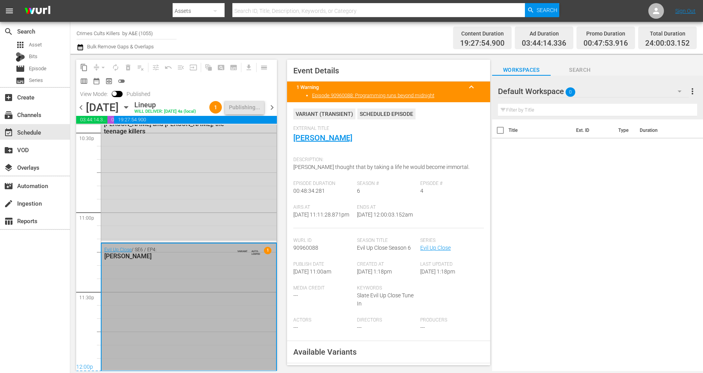
scroll to position [3592, 0]
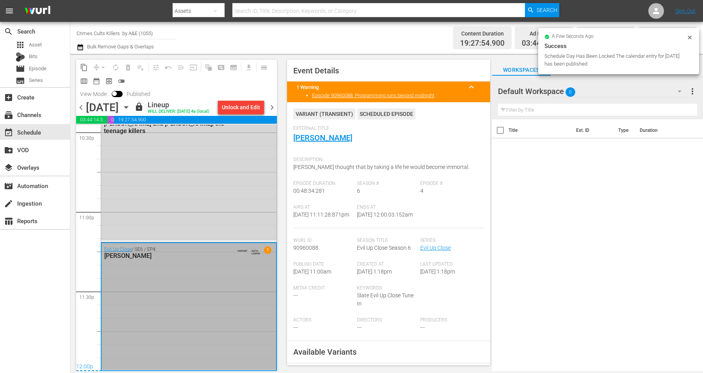
click at [274, 113] on span "chevron_right" at bounding box center [272, 108] width 10 height 10
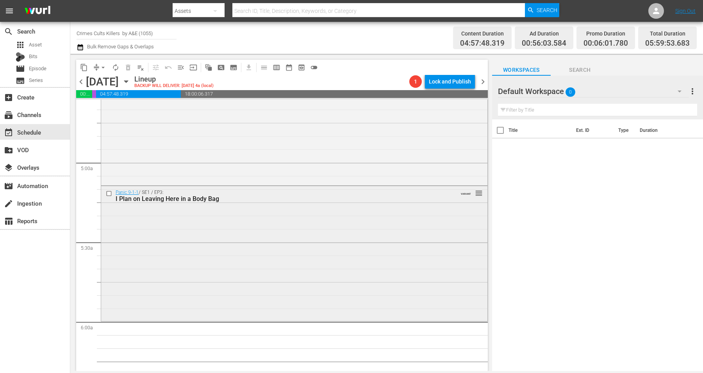
scroll to position [733, 0]
click at [174, 282] on div "Panic 9-1-1 / SE1 / EP3: I Plan on Leaving Here in a Body Bag VARIANT reorder" at bounding box center [294, 254] width 386 height 133
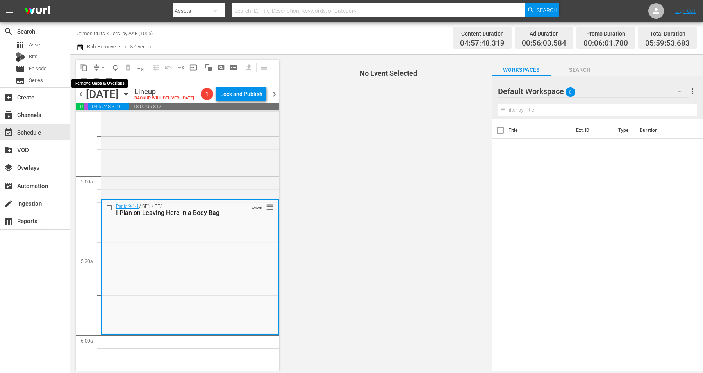
click at [102, 67] on span "arrow_drop_down" at bounding box center [103, 68] width 8 height 8
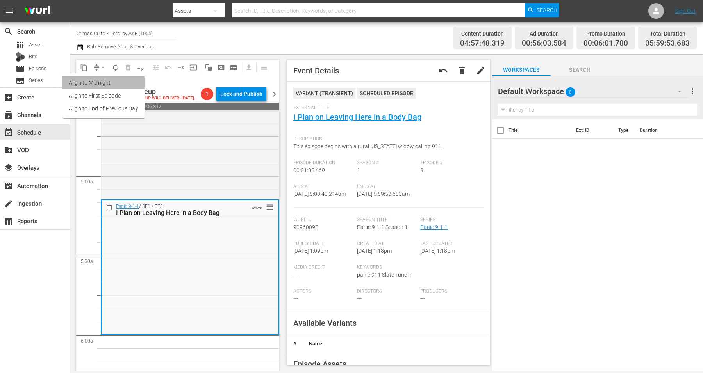
click at [105, 80] on li "Align to Midnight" at bounding box center [104, 83] width 82 height 13
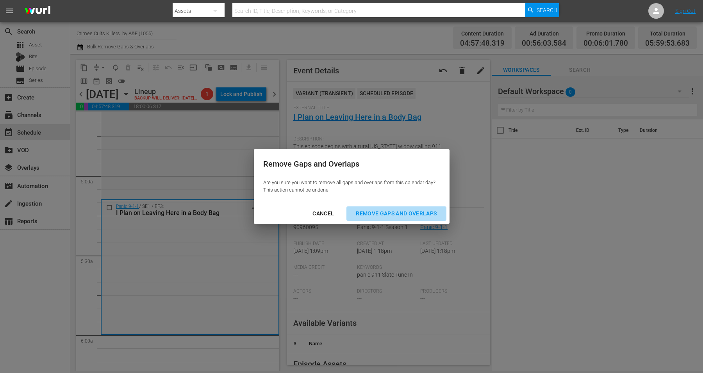
click at [388, 215] on div "Remove Gaps and Overlaps" at bounding box center [396, 214] width 93 height 10
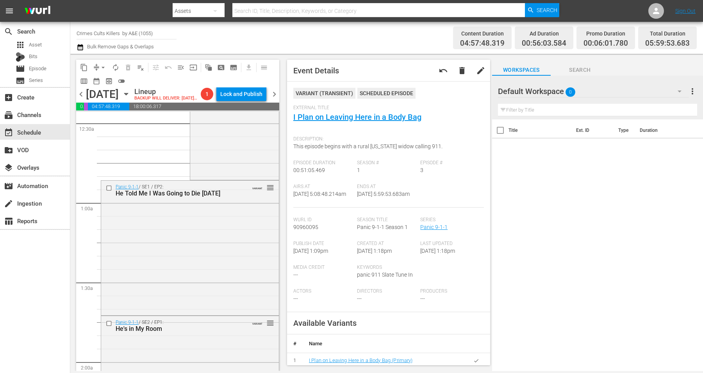
scroll to position [0, 0]
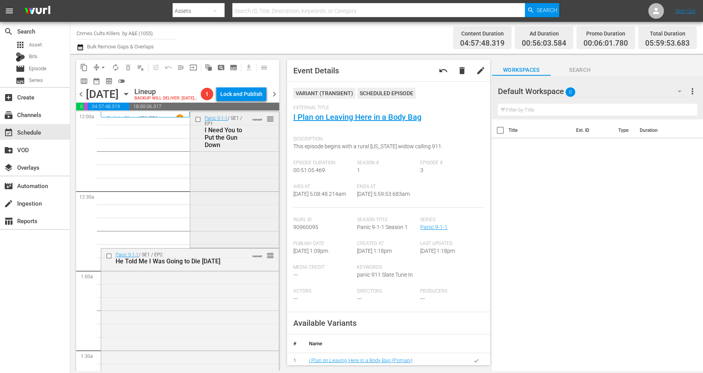
click at [214, 192] on div "Panic 9-1-1 / SE1 / EP1: I Need You to Put the Gun Down VARIANT reorder" at bounding box center [234, 179] width 88 height 134
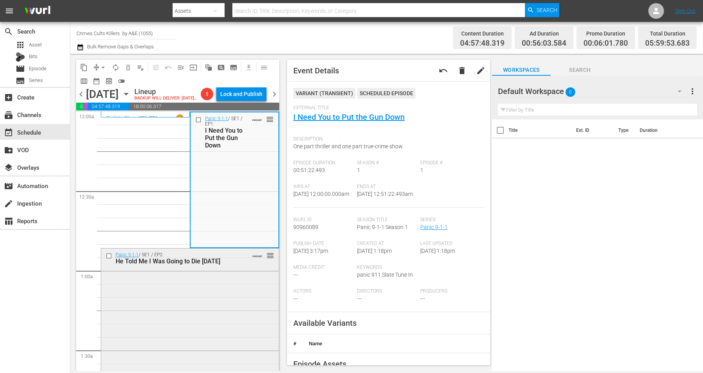
click at [155, 322] on div "Panic 9-1-1 / SE1 / EP2: He Told Me I Was Going to Die Today VARIANT reorder" at bounding box center [190, 315] width 178 height 133
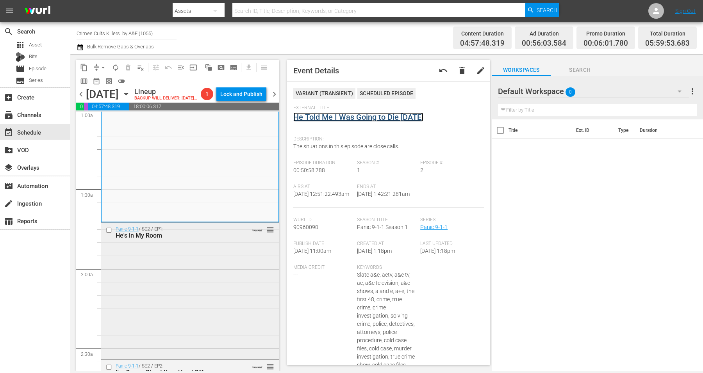
scroll to position [195, 0]
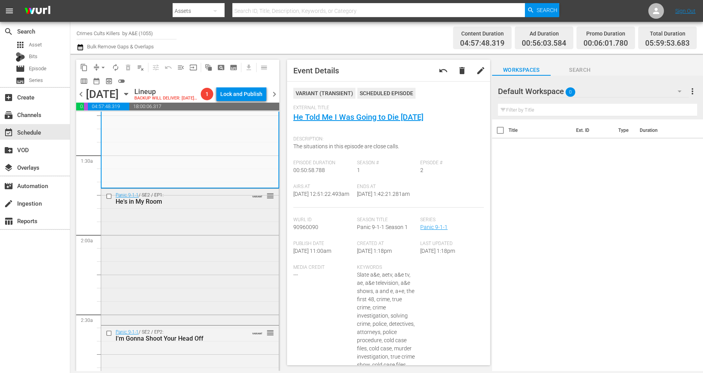
click at [193, 266] on div "Panic 9-1-1 / SE2 / EP1: He's in My Room VARIANT reorder" at bounding box center [190, 256] width 178 height 135
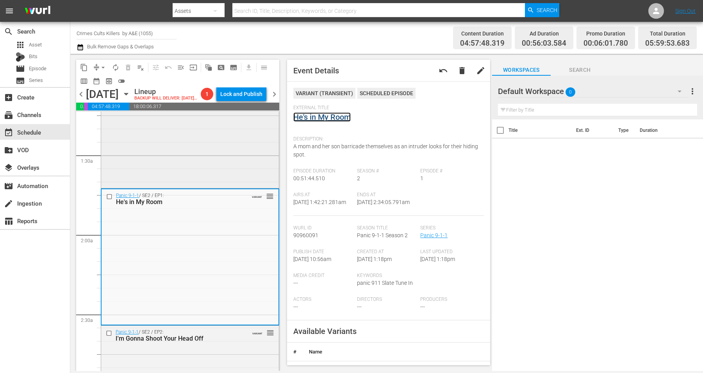
scroll to position [293, 0]
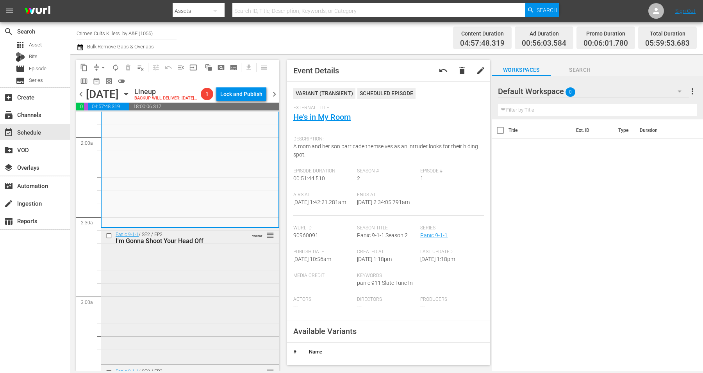
click at [162, 293] on div "Panic 9-1-1 / SE2 / EP2: I'm Gonna Shoot Your Head Off VARIANT reorder" at bounding box center [190, 296] width 178 height 135
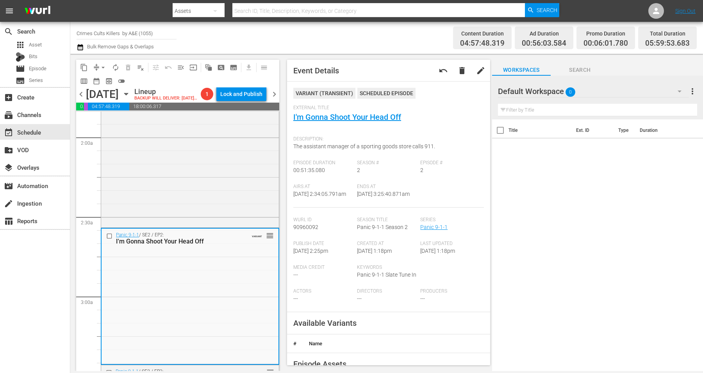
drag, startPoint x: 334, startPoint y: 113, endPoint x: 305, endPoint y: 132, distance: 35.0
drag, startPoint x: 305, startPoint y: 132, endPoint x: 320, endPoint y: 118, distance: 19.6
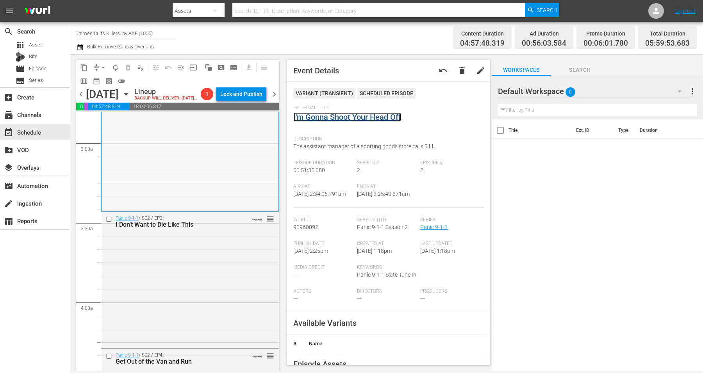
scroll to position [488, 0]
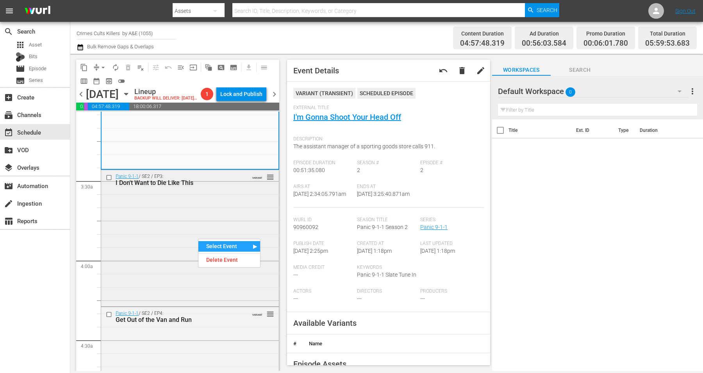
drag, startPoint x: 192, startPoint y: 289, endPoint x: 196, endPoint y: 287, distance: 4.6
click at [185, 250] on div "Panic 9-1-1 / SE2 / EP3: I Don't Want to Die Like This VARIANT reorder" at bounding box center [190, 237] width 178 height 135
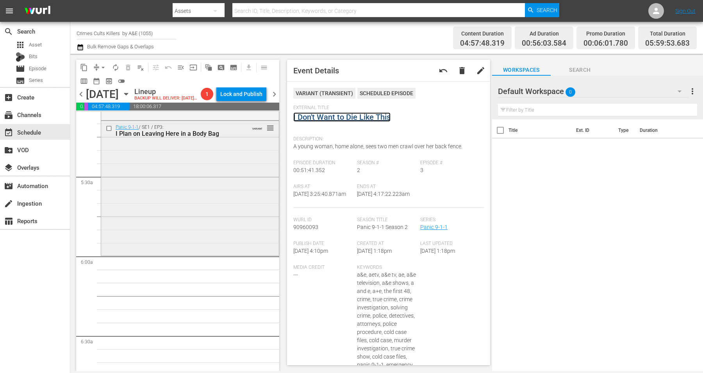
scroll to position [830, 0]
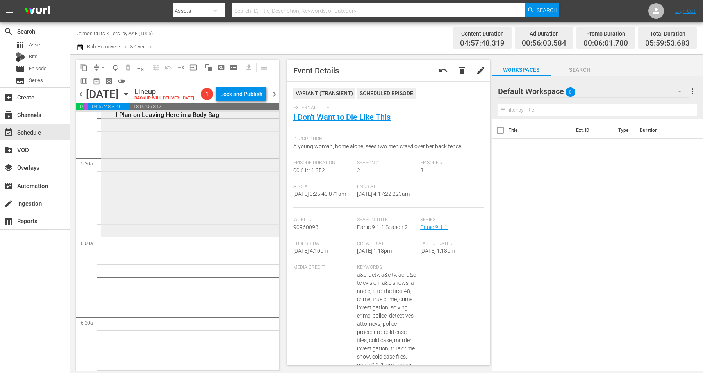
click at [158, 168] on div "Panic 9-1-1 / SE1 / EP3: I Plan on Leaving Here in a Body Bag VARIANT reorder" at bounding box center [190, 168] width 178 height 133
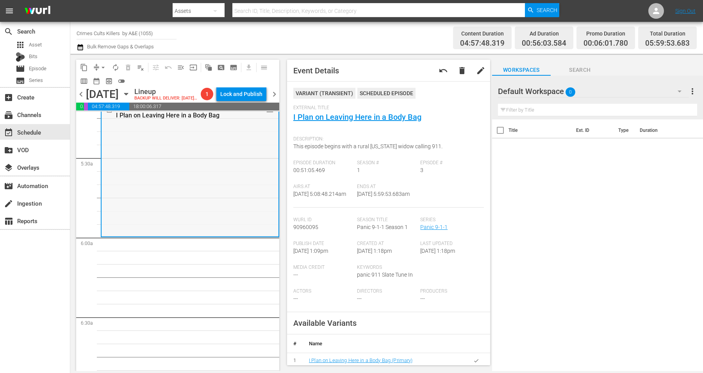
click at [174, 181] on div "Panic 9-1-1 / SE1 / EP3: I Plan on Leaving Here in a Body Bag VARIANT reorder" at bounding box center [190, 169] width 177 height 133
click at [104, 67] on span "arrow_drop_down" at bounding box center [103, 68] width 8 height 8
click at [106, 81] on li "Align to Midnight" at bounding box center [104, 83] width 82 height 13
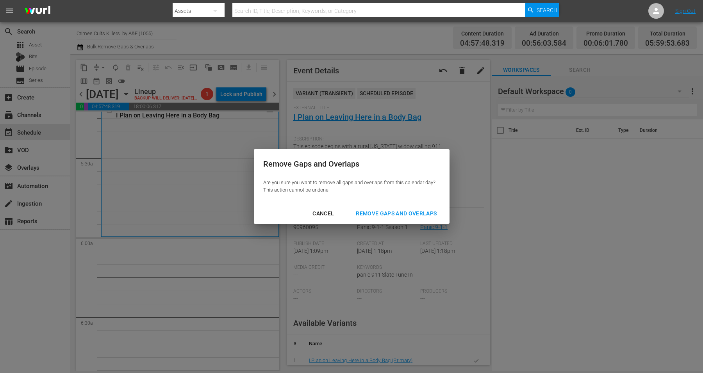
click at [374, 211] on div "Remove Gaps and Overlaps" at bounding box center [396, 214] width 93 height 10
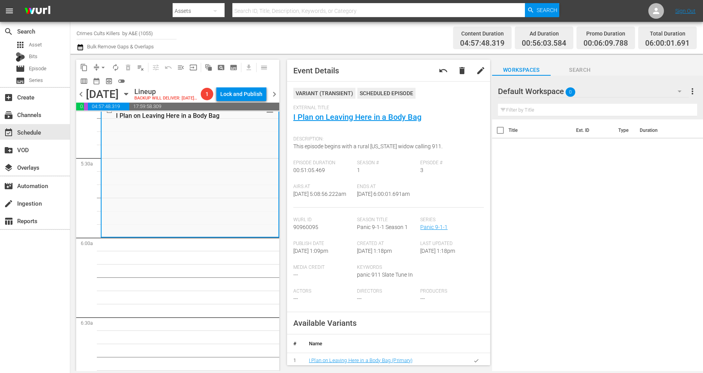
click at [134, 222] on div "Panic 9-1-1 / SE1 / EP3: I Plan on Leaving Here in a Body Bag VARIANT reorder" at bounding box center [190, 169] width 177 height 133
click at [104, 65] on span "arrow_drop_down" at bounding box center [103, 68] width 8 height 8
click at [97, 84] on li "Align to Midnight" at bounding box center [104, 83] width 82 height 13
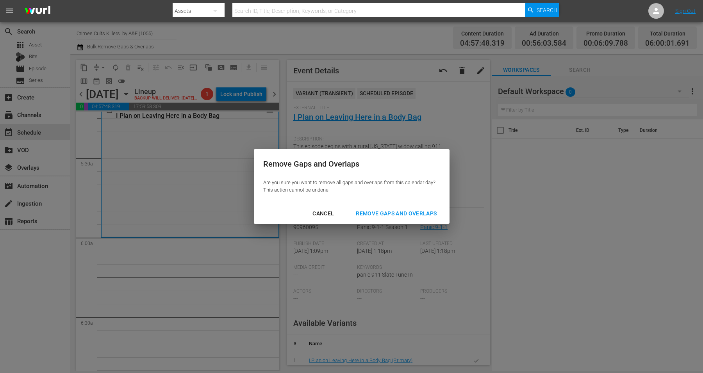
click at [388, 213] on div "Remove Gaps and Overlaps" at bounding box center [396, 214] width 93 height 10
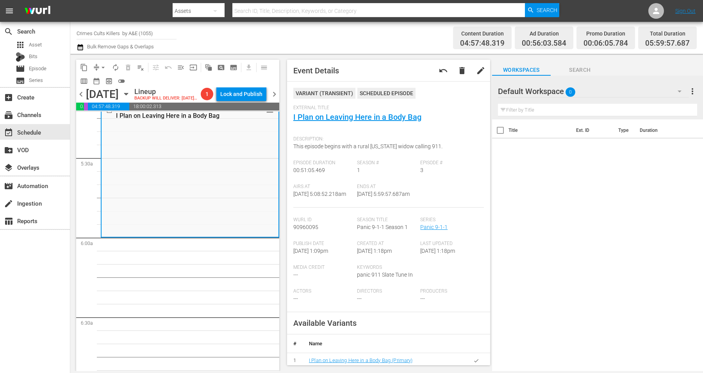
click at [198, 215] on div "Panic 9-1-1 / SE1 / EP3: I Plan on Leaving Here in a Body Bag VARIANT reorder" at bounding box center [190, 169] width 177 height 133
click at [102, 64] on span "arrow_drop_down" at bounding box center [103, 68] width 8 height 8
click at [105, 81] on li "Align to Midnight" at bounding box center [104, 83] width 82 height 13
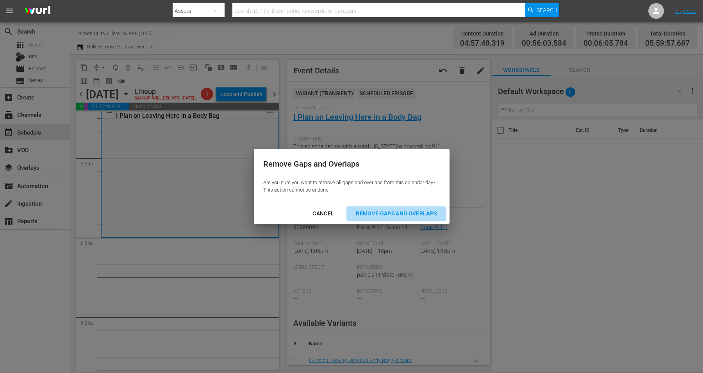
click at [406, 214] on div "Remove Gaps and Overlaps" at bounding box center [396, 214] width 93 height 10
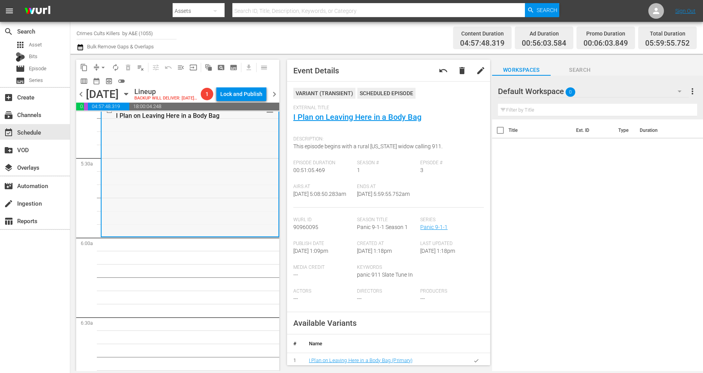
click at [141, 178] on div "Panic 9-1-1 / SE1 / EP3: I Plan on Leaving Here in a Body Bag VARIANT reorder" at bounding box center [190, 169] width 177 height 133
click at [101, 65] on span "arrow_drop_down" at bounding box center [103, 68] width 8 height 8
click at [100, 82] on li "Align to Midnight" at bounding box center [104, 83] width 82 height 13
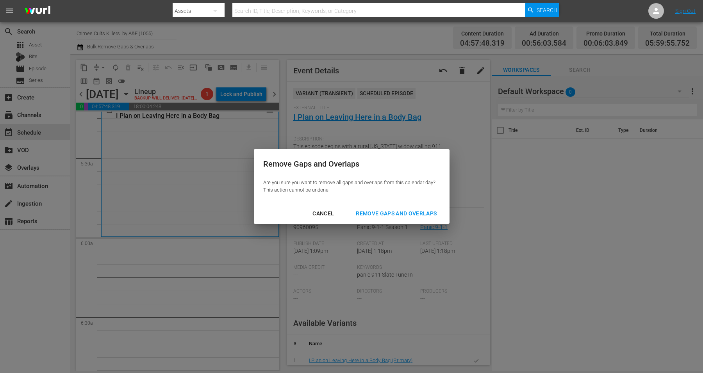
click at [398, 213] on div "Remove Gaps and Overlaps" at bounding box center [396, 214] width 93 height 10
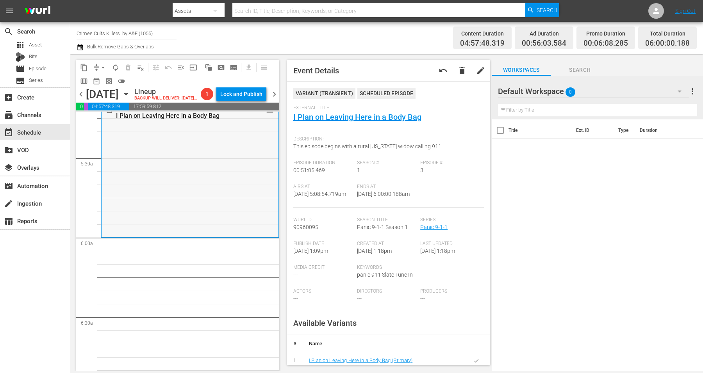
click at [161, 199] on div "Panic 9-1-1 / SE1 / EP3: I Plan on Leaving Here in a Body Bag VARIANT reorder" at bounding box center [190, 169] width 177 height 133
click at [104, 64] on span "arrow_drop_down" at bounding box center [103, 68] width 8 height 8
click at [105, 82] on li "Align to Midnight" at bounding box center [104, 83] width 82 height 13
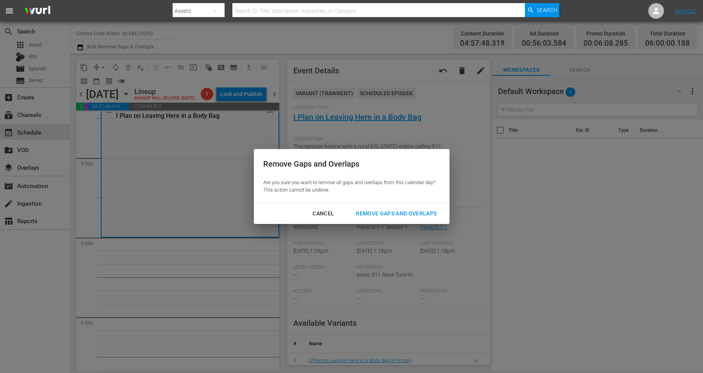
drag, startPoint x: 383, startPoint y: 215, endPoint x: 379, endPoint y: 213, distance: 4.7
click at [383, 214] on div "Remove Gaps and Overlaps" at bounding box center [396, 214] width 93 height 10
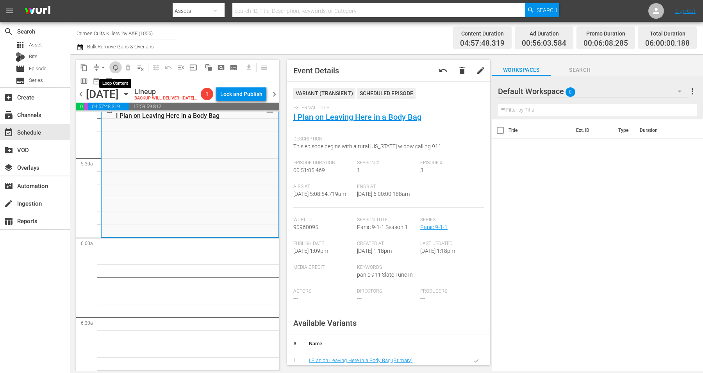
click at [117, 68] on span "autorenew_outlined" at bounding box center [116, 68] width 8 height 8
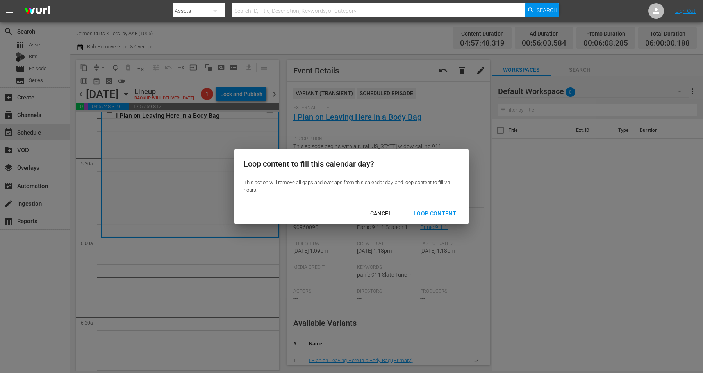
click at [424, 211] on div "Loop Content" at bounding box center [434, 214] width 55 height 10
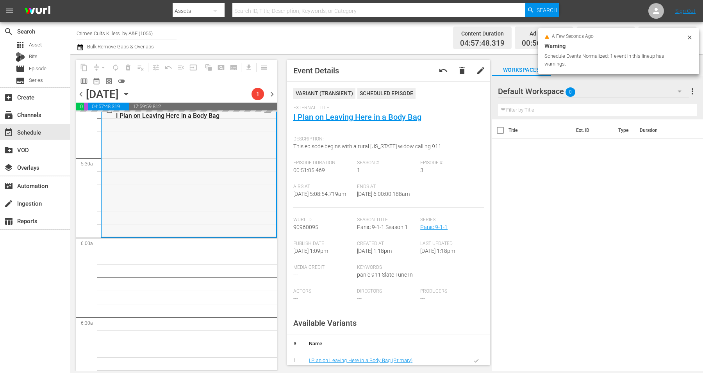
click at [178, 184] on div "Panic 9-1-1 / SE1 / EP3: I Plan on Leaving Here in a Body Bag VARIANT reorder" at bounding box center [189, 169] width 175 height 133
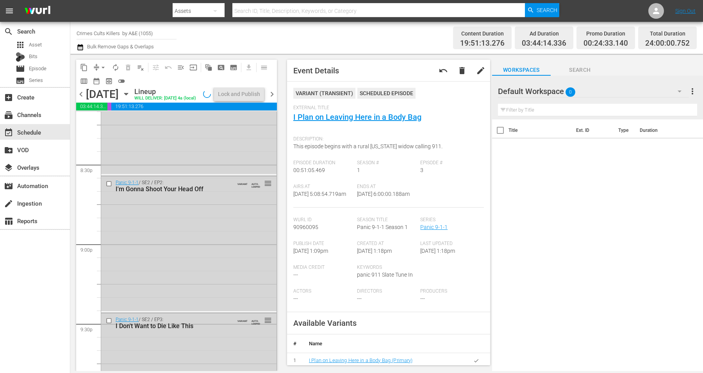
scroll to position [3579, 0]
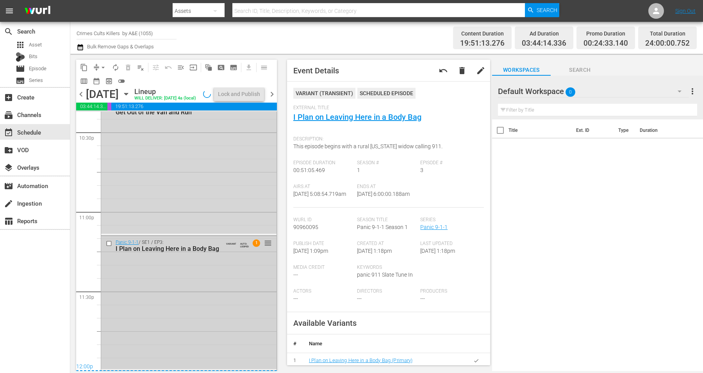
click at [164, 296] on div "Panic 9-1-1 / SE1 / EP3: I Plan on Leaving Here in a Body Bag VARIANT AUTO-LOOP…" at bounding box center [188, 302] width 175 height 133
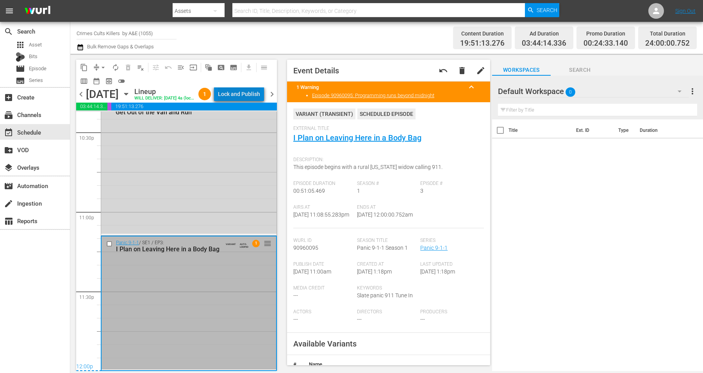
click at [249, 95] on div "Lock and Publish" at bounding box center [239, 94] width 42 height 14
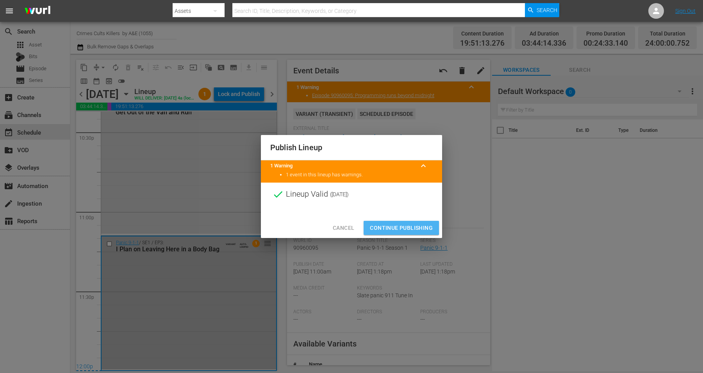
click at [389, 224] on span "Continue Publishing" at bounding box center [401, 228] width 63 height 10
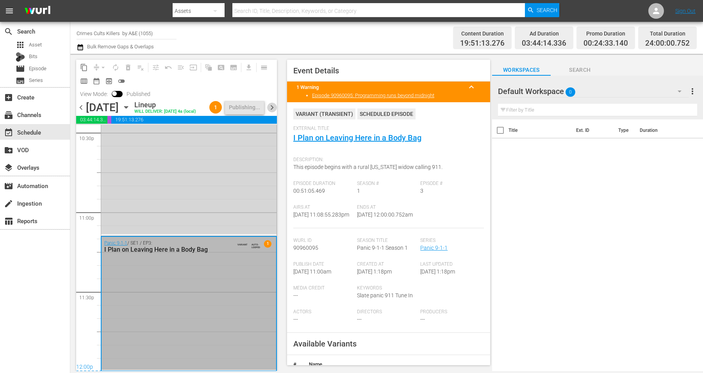
click at [273, 107] on span "chevron_right" at bounding box center [272, 108] width 10 height 10
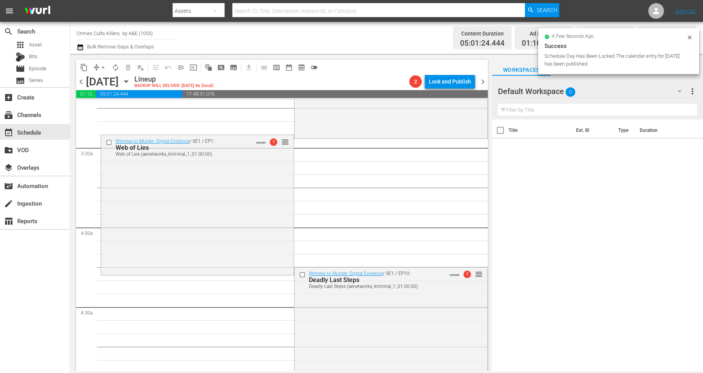
scroll to position [737, 0]
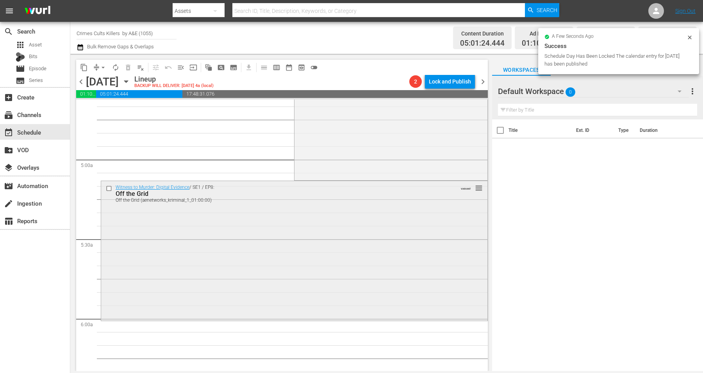
click at [170, 291] on div "Witness to Murder: Digital Evidence / SE1 / EP8: Off the Grid Off the Grid (aen…" at bounding box center [294, 250] width 386 height 138
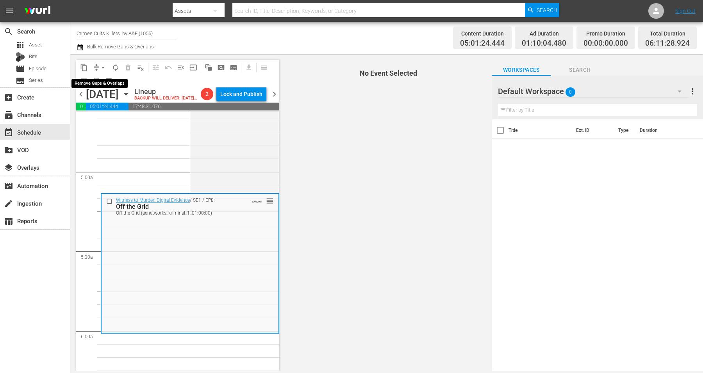
click at [100, 68] on span "arrow_drop_down" at bounding box center [103, 68] width 8 height 8
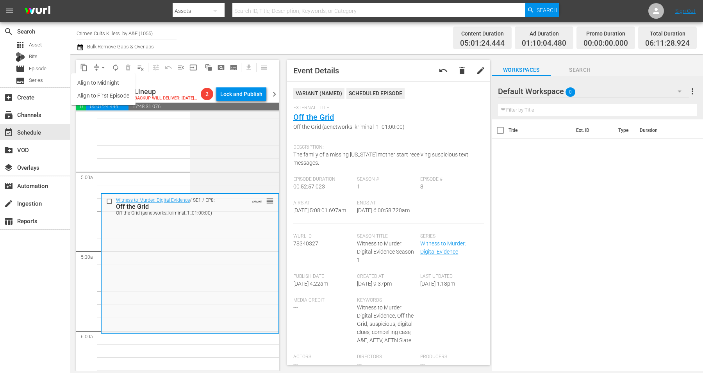
click at [100, 81] on li "Align to Midnight" at bounding box center [103, 83] width 64 height 13
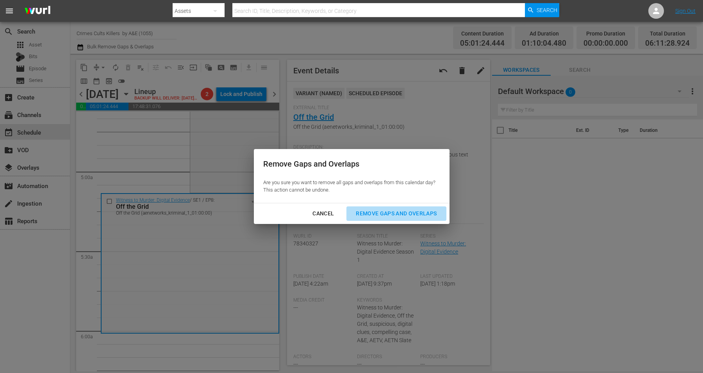
click at [382, 213] on div "Remove Gaps and Overlaps" at bounding box center [396, 214] width 93 height 10
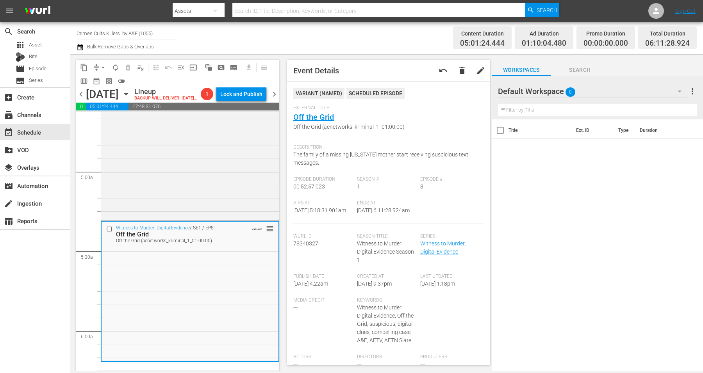
scroll to position [0, 0]
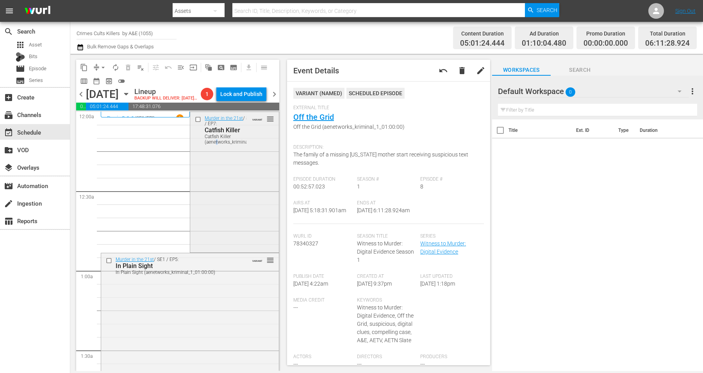
click at [213, 191] on div "Murder in the 21st / SE1 / EP7: Catfish Killer Catfish Killer (aenetworks_krimi…" at bounding box center [234, 181] width 88 height 139
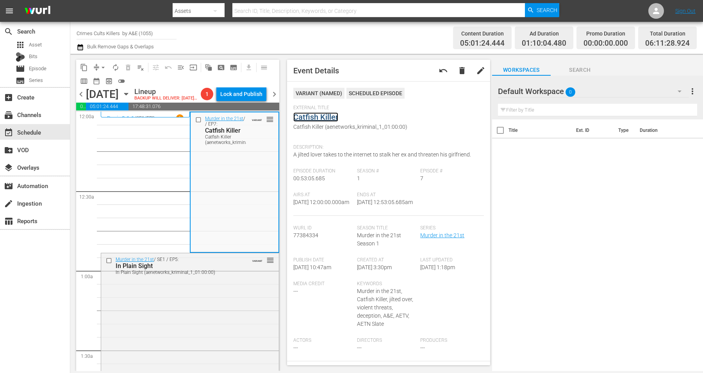
drag, startPoint x: 307, startPoint y: 124, endPoint x: 301, endPoint y: 118, distance: 8.9
click at [203, 342] on div "Murder in the 21st / SE1 / EP5: In Plain Sight In Plain Sight (aenetworks_krimi…" at bounding box center [190, 323] width 178 height 139
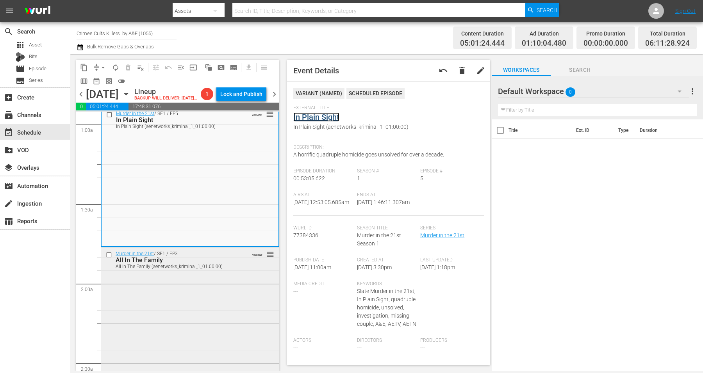
scroll to position [195, 0]
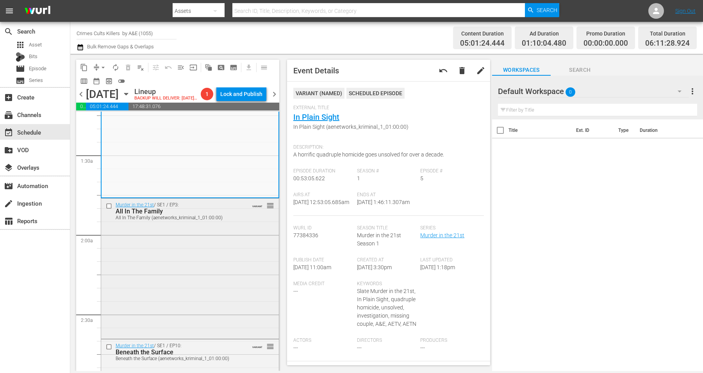
click at [193, 253] on div "Murder in the 21st / SE1 / EP3: All In The Family All In The Family (aenetworks…" at bounding box center [190, 268] width 178 height 139
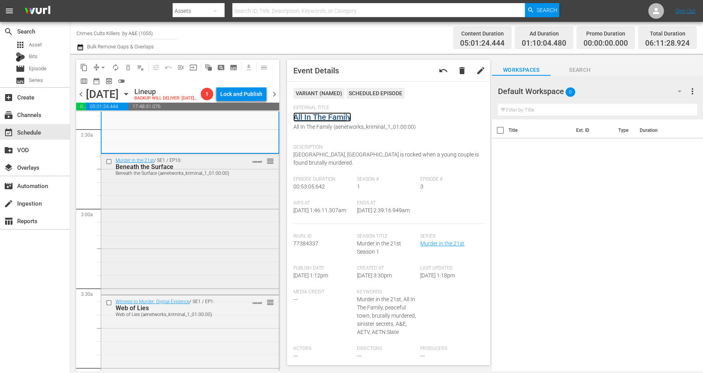
scroll to position [391, 0]
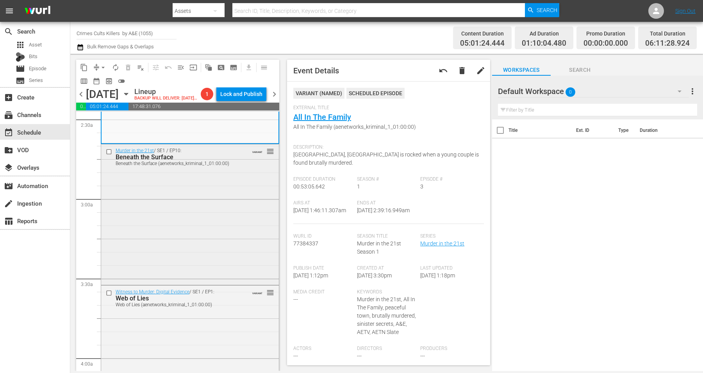
click at [189, 236] on div "Murder in the 21st / SE1 / EP10: Beneath the Surface Beneath the Surface (aenet…" at bounding box center [190, 214] width 178 height 139
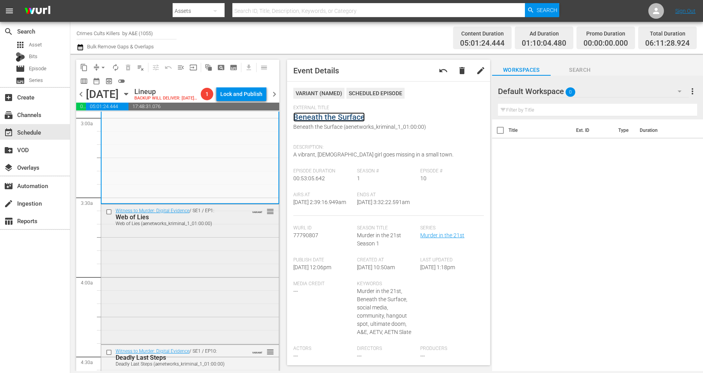
scroll to position [488, 0]
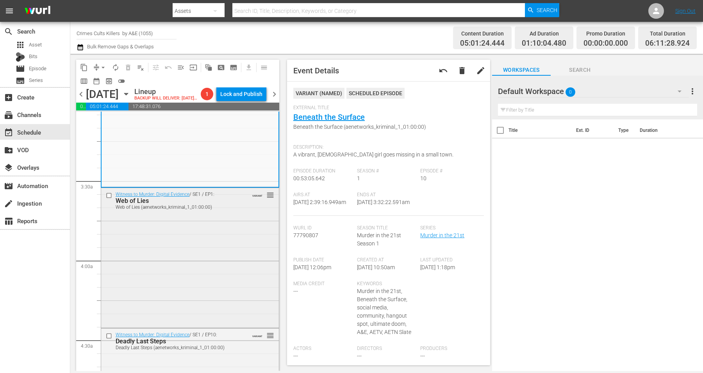
click at [191, 252] on div "Witness to Murder: Digital Evidence / SE1 / EP1: Web of Lies Web of Lies (aenet…" at bounding box center [190, 257] width 178 height 139
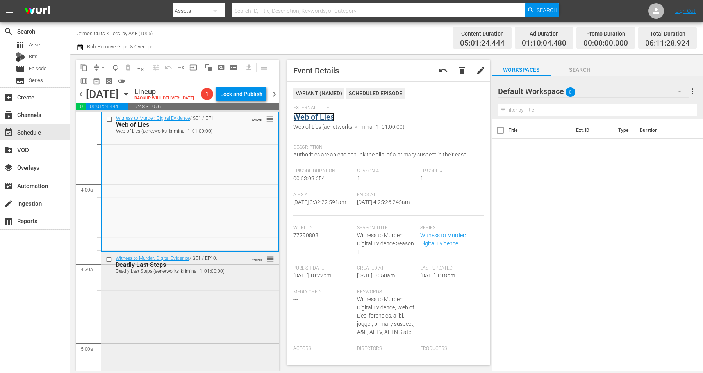
scroll to position [635, 0]
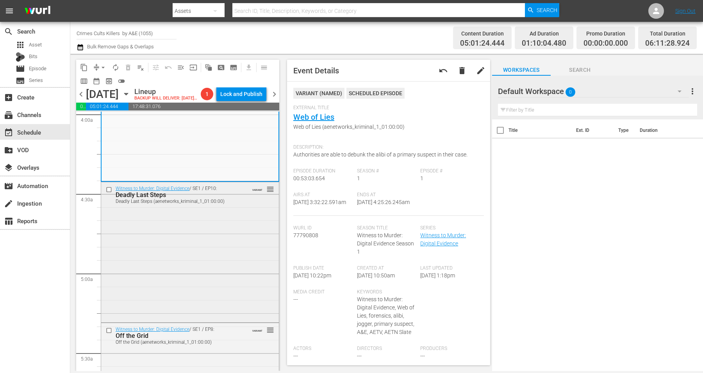
click at [187, 248] on div "Witness to Murder: Digital Evidence / SE1 / EP10: Deadly Last Steps Deadly Last…" at bounding box center [190, 251] width 178 height 139
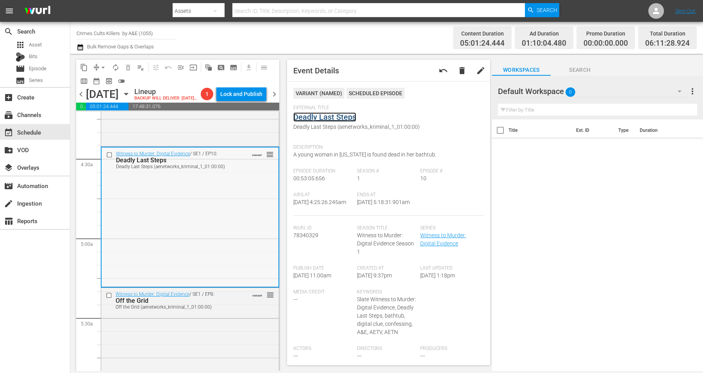
scroll to position [733, 0]
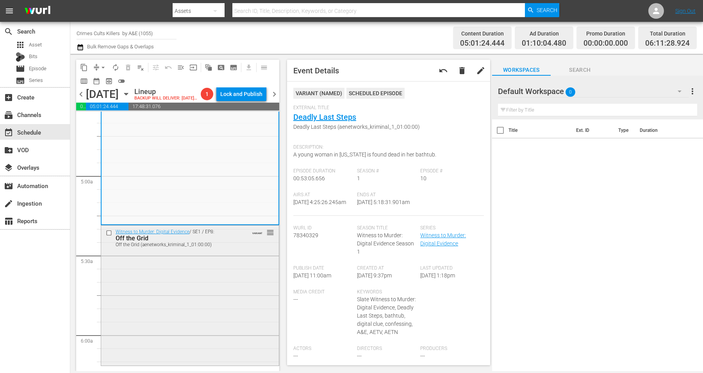
click at [176, 285] on div "Witness to Murder: Digital Evidence / SE1 / EP8: Off the Grid Off the Grid (aen…" at bounding box center [190, 295] width 178 height 138
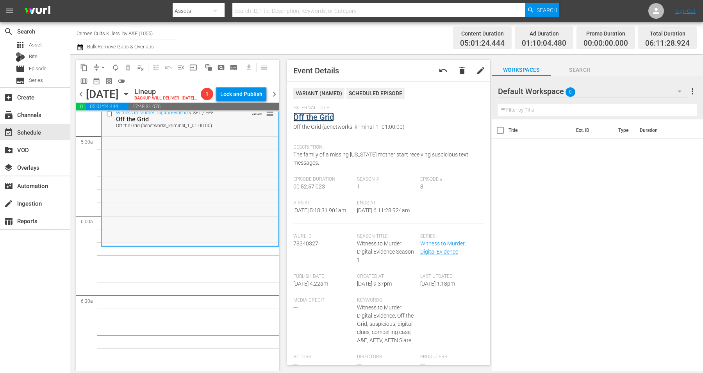
scroll to position [830, 0]
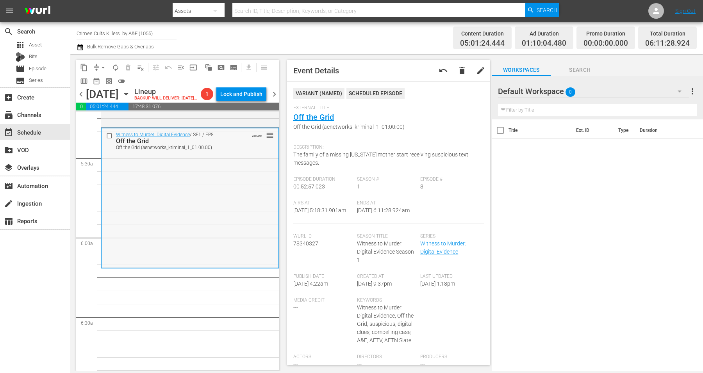
click at [157, 211] on div "Witness to Murder: Digital Evidence / SE1 / EP8: Off the Grid Off the Grid (aen…" at bounding box center [190, 198] width 177 height 138
click at [194, 217] on div "Witness to Murder: Digital Evidence / SE1 / EP8: Off the Grid Off the Grid (aen…" at bounding box center [190, 198] width 177 height 138
click at [102, 66] on span "arrow_drop_down" at bounding box center [103, 68] width 8 height 8
click at [113, 81] on li "Align to Midnight" at bounding box center [104, 83] width 82 height 13
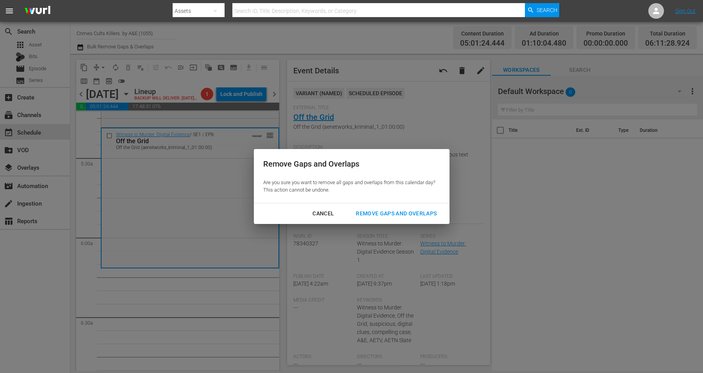
click at [393, 210] on div "Remove Gaps and Overlaps" at bounding box center [396, 214] width 93 height 10
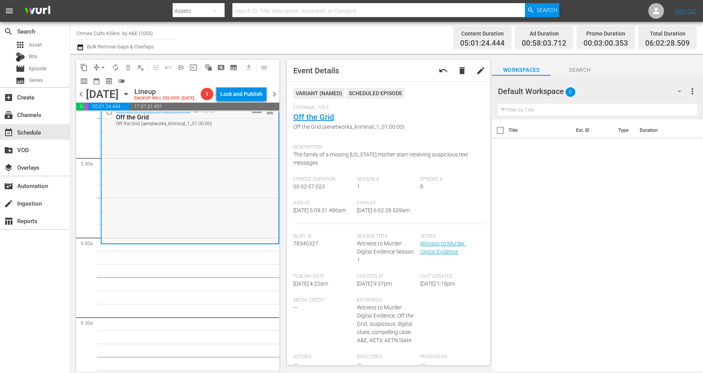
click at [168, 214] on div "Witness to Murder: Digital Evidence / SE1 / EP8: Off the Grid Off the Grid (aen…" at bounding box center [190, 174] width 177 height 138
click at [101, 64] on span "arrow_drop_down" at bounding box center [103, 68] width 8 height 8
click at [100, 83] on li "Align to Midnight" at bounding box center [104, 83] width 82 height 13
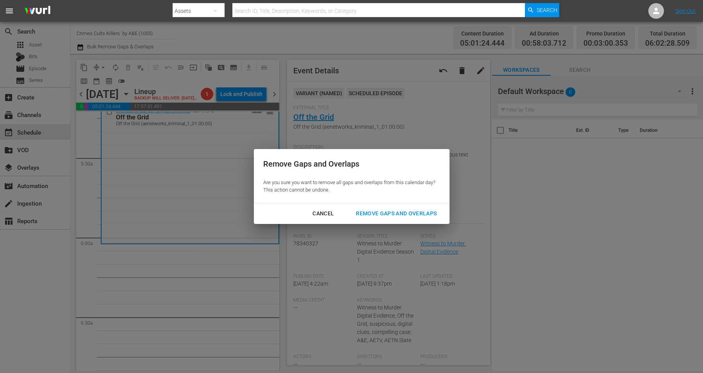
click at [392, 212] on div "Remove Gaps and Overlaps" at bounding box center [396, 214] width 93 height 10
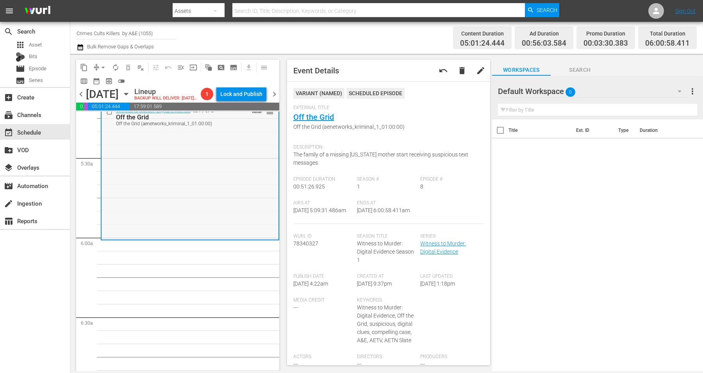
click at [196, 180] on div "Witness to Murder: Digital Evidence / SE1 / EP8: Off the Grid Off the Grid (aen…" at bounding box center [190, 172] width 177 height 134
click at [102, 65] on span "arrow_drop_down" at bounding box center [103, 68] width 8 height 8
click at [101, 79] on li "Align to Midnight" at bounding box center [104, 83] width 82 height 13
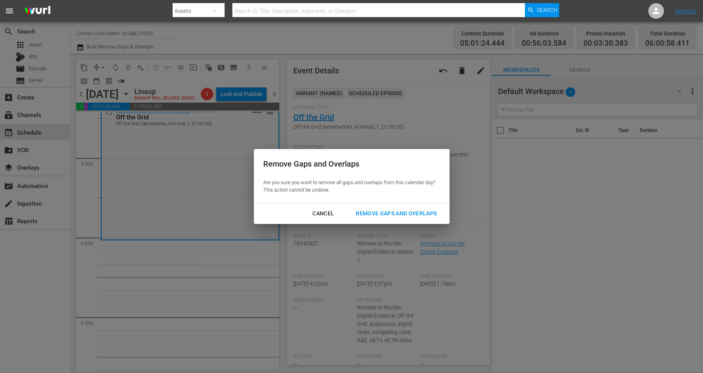
click at [389, 213] on div "Remove Gaps and Overlaps" at bounding box center [396, 214] width 93 height 10
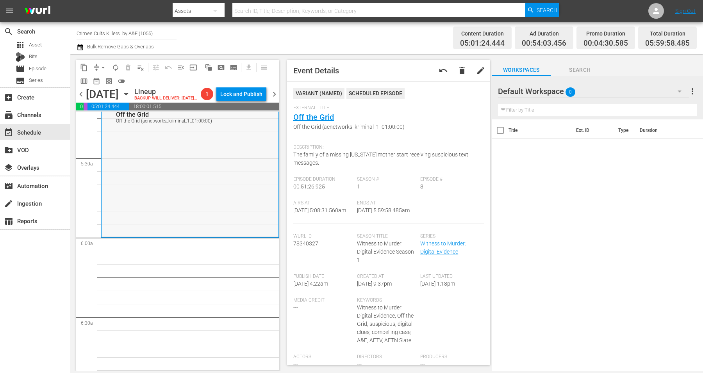
click at [165, 218] on div "Witness to Murder: Digital Evidence / SE1 / EP8: Off the Grid Off the Grid (aen…" at bounding box center [190, 169] width 177 height 134
click at [101, 65] on span "arrow_drop_down" at bounding box center [103, 68] width 8 height 8
click at [107, 82] on li "Align to Midnight" at bounding box center [104, 83] width 82 height 13
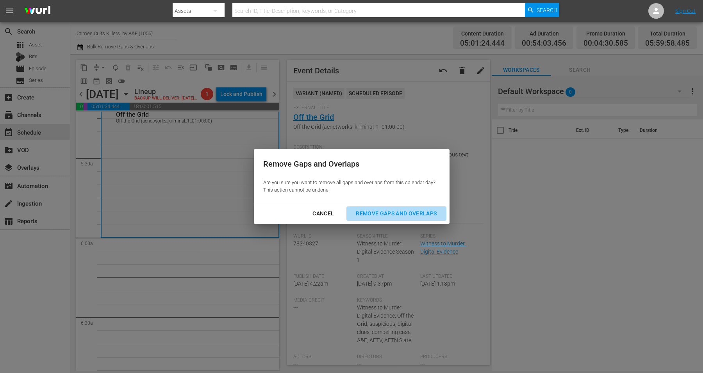
click at [369, 209] on div "Remove Gaps and Overlaps" at bounding box center [396, 214] width 93 height 10
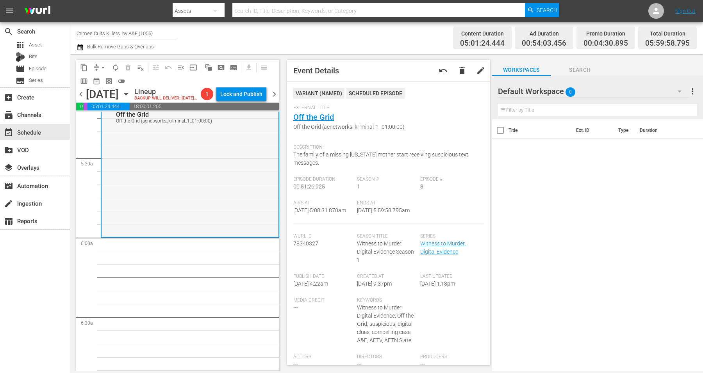
click at [166, 202] on div "Witness to Murder: Digital Evidence / SE1 / EP8: Off the Grid Off the Grid (aen…" at bounding box center [190, 169] width 177 height 134
click at [104, 64] on span "arrow_drop_down" at bounding box center [103, 68] width 8 height 8
click at [103, 83] on li "Align to Midnight" at bounding box center [104, 83] width 82 height 13
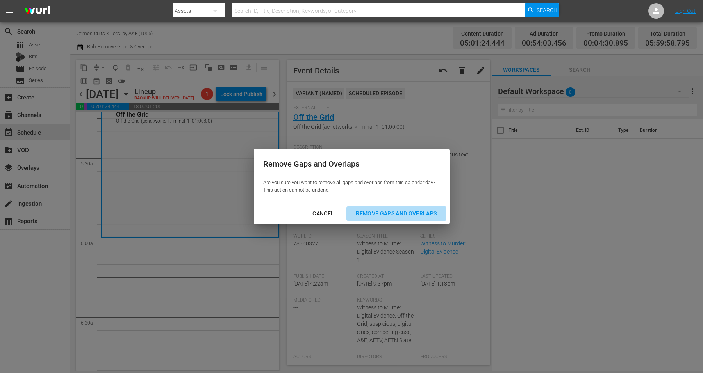
click at [394, 209] on button "Remove Gaps and Overlaps" at bounding box center [397, 214] width 100 height 14
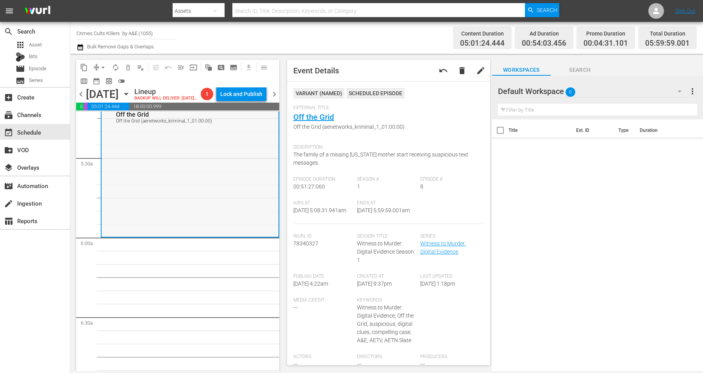
click at [168, 186] on div "Witness to Murder: Digital Evidence / SE1 / EP8: Off the Grid Off the Grid (aen…" at bounding box center [190, 169] width 177 height 134
click at [102, 65] on span "arrow_drop_down" at bounding box center [103, 68] width 8 height 8
click at [100, 80] on li "Align to Midnight" at bounding box center [104, 83] width 82 height 13
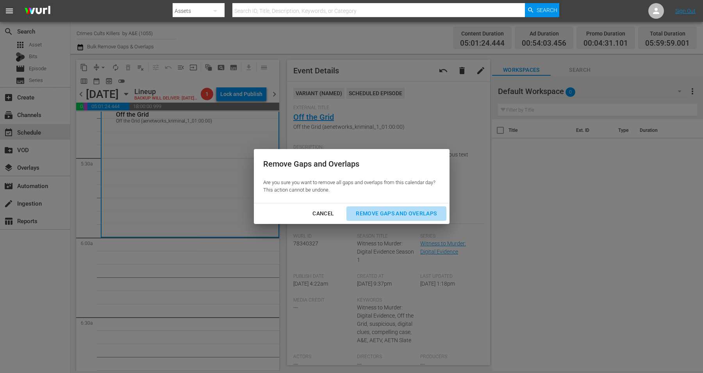
drag, startPoint x: 391, startPoint y: 213, endPoint x: 384, endPoint y: 211, distance: 7.0
click at [389, 212] on div "Remove Gaps and Overlaps" at bounding box center [396, 214] width 93 height 10
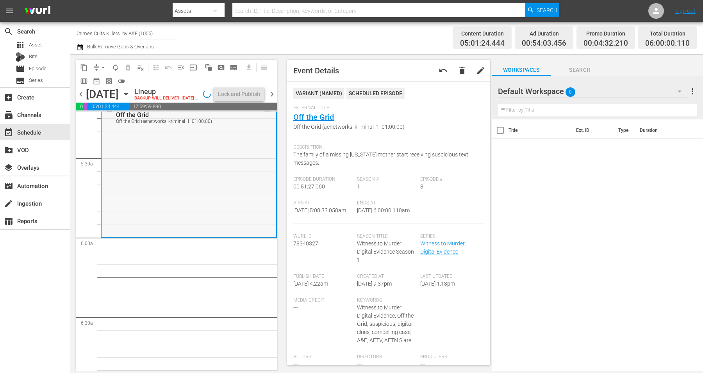
click at [154, 197] on div "Witness to Murder: Digital Evidence / SE1 / EP8: Off the Grid Off the Grid (aen…" at bounding box center [189, 169] width 175 height 134
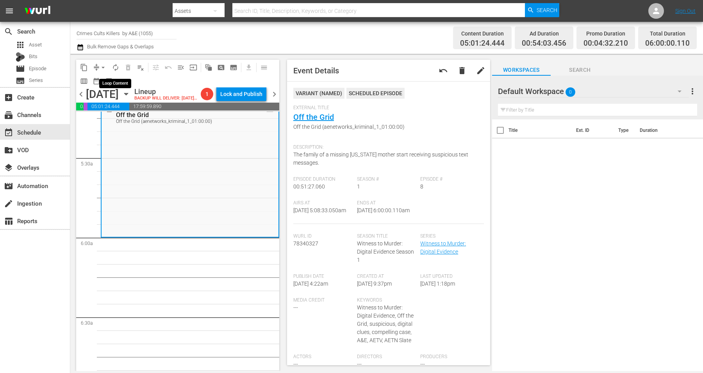
click at [113, 68] on span "autorenew_outlined" at bounding box center [116, 68] width 8 height 8
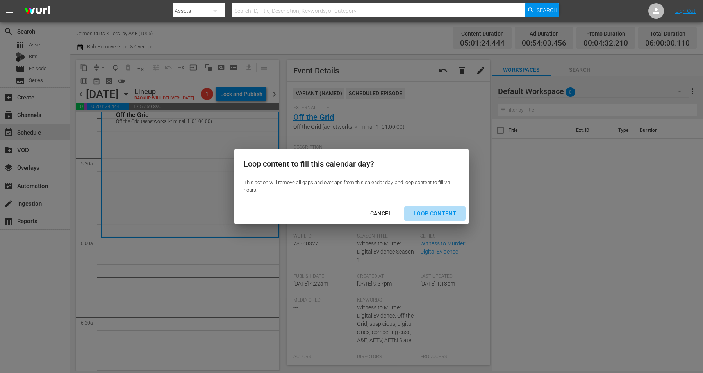
click at [432, 209] on button "Loop Content" at bounding box center [434, 214] width 61 height 14
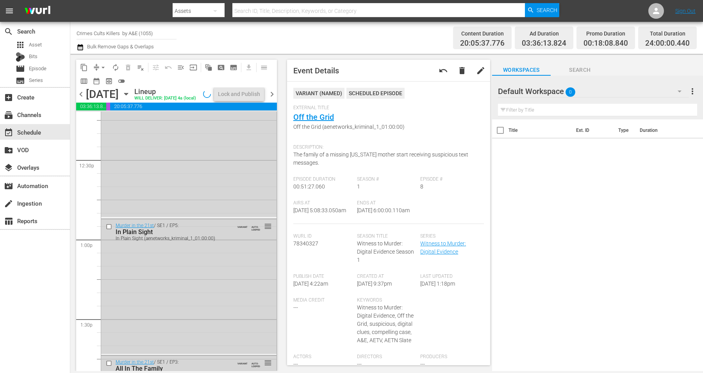
scroll to position [3565, 0]
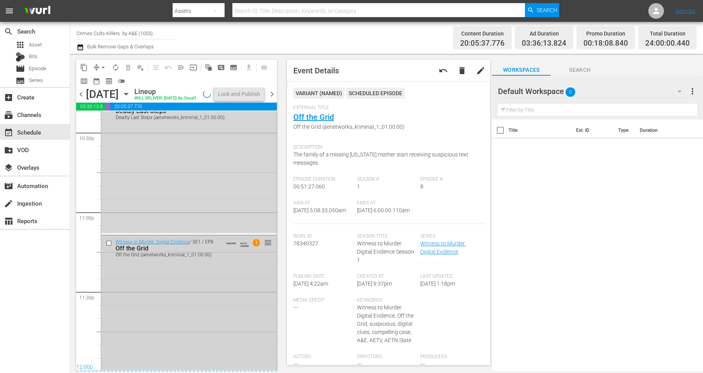
click at [188, 331] on div "Witness to Murder: Digital Evidence / SE1 / EP8: Off the Grid Off the Grid (aen…" at bounding box center [188, 303] width 175 height 134
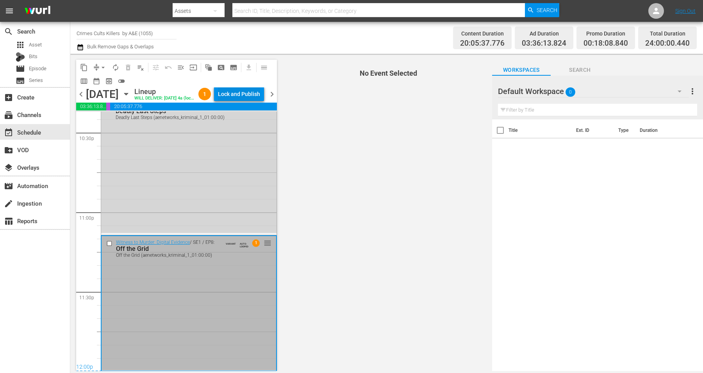
click at [236, 94] on div "Lock and Publish" at bounding box center [239, 94] width 42 height 14
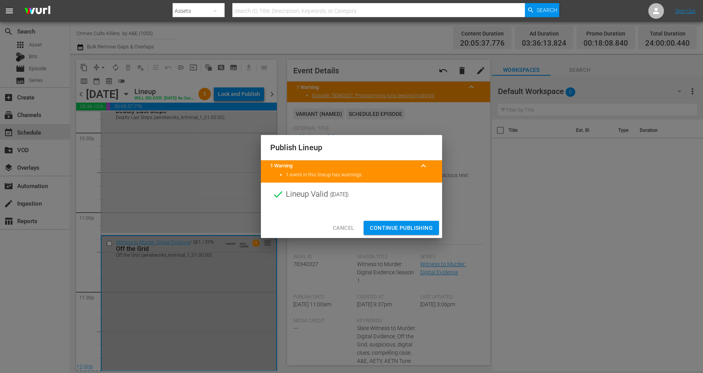
click at [393, 227] on span "Continue Publishing" at bounding box center [401, 228] width 63 height 10
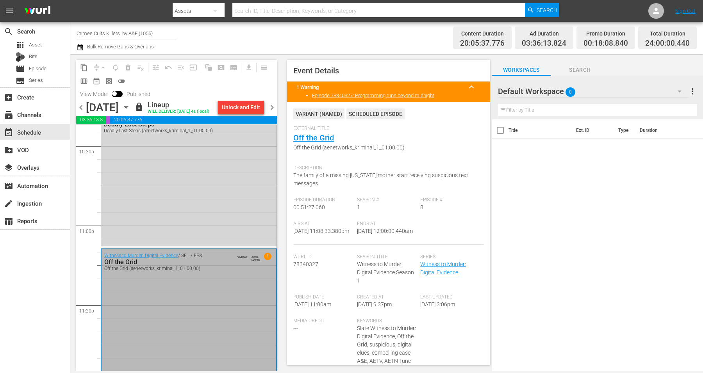
click at [272, 105] on span "chevron_right" at bounding box center [272, 108] width 10 height 10
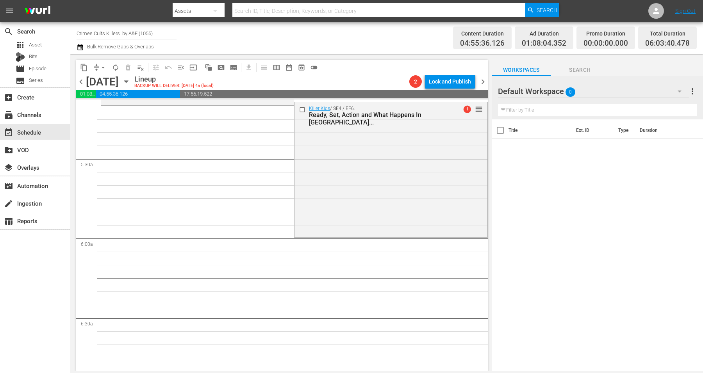
scroll to position [770, 0]
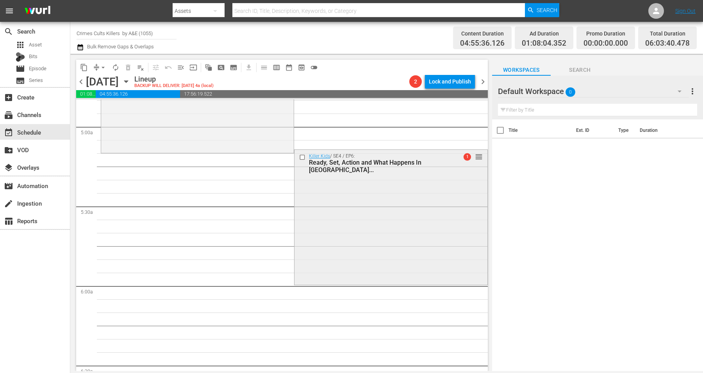
click at [366, 227] on div "Killer Kids / SE4 / EP6: Ready, Set, Action and What Happens In Vegas... 1 reor…" at bounding box center [391, 216] width 193 height 133
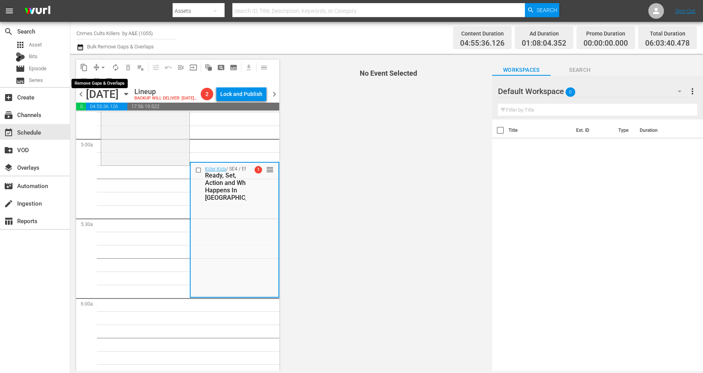
click at [100, 67] on span "arrow_drop_down" at bounding box center [103, 68] width 8 height 8
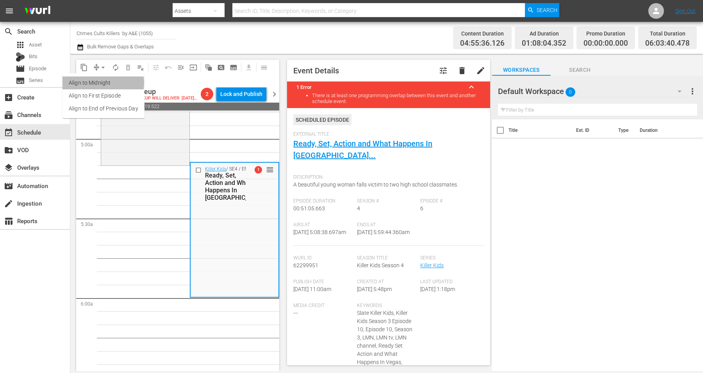
click at [99, 83] on li "Align to Midnight" at bounding box center [104, 83] width 82 height 13
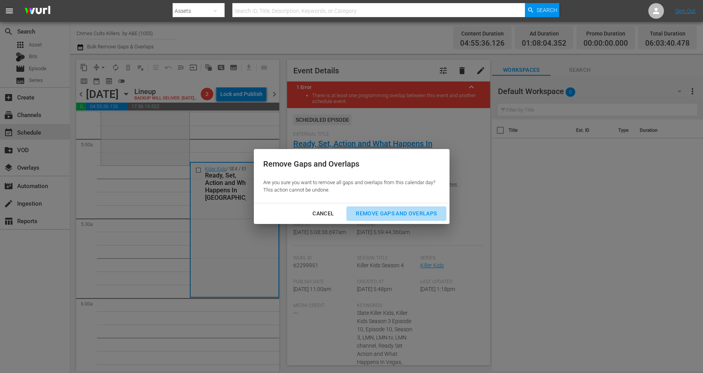
click at [375, 212] on div "Remove Gaps and Overlaps" at bounding box center [396, 214] width 93 height 10
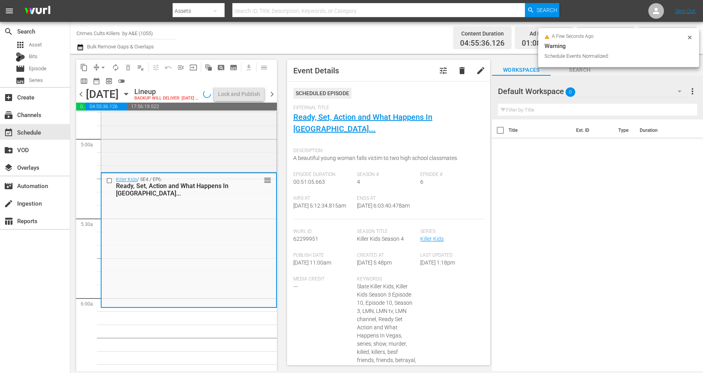
scroll to position [783, 0]
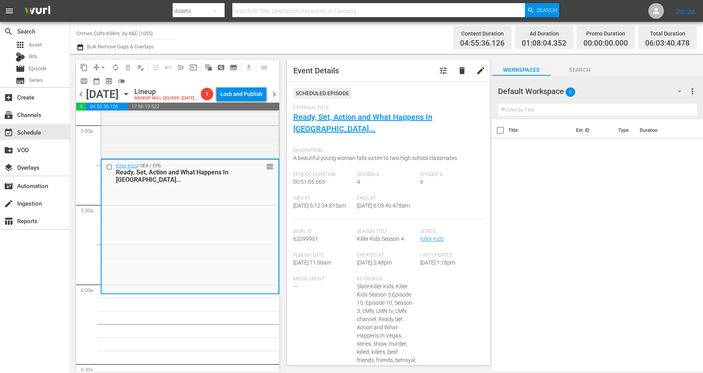
click at [691, 373] on html "menu Search By Assets Search ID, Title, Description, Keywords, or Category Sear…" at bounding box center [351, 186] width 703 height 373
click at [180, 266] on div "Killer Kids / SE4 / EP6: Ready, Set, Action and What Happens In Vegas... reorder" at bounding box center [190, 226] width 177 height 133
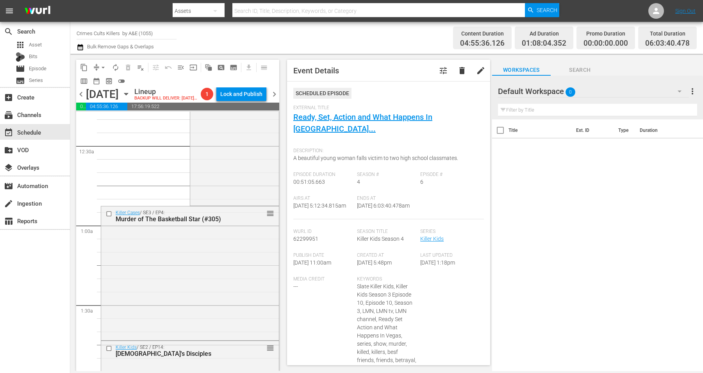
scroll to position [0, 0]
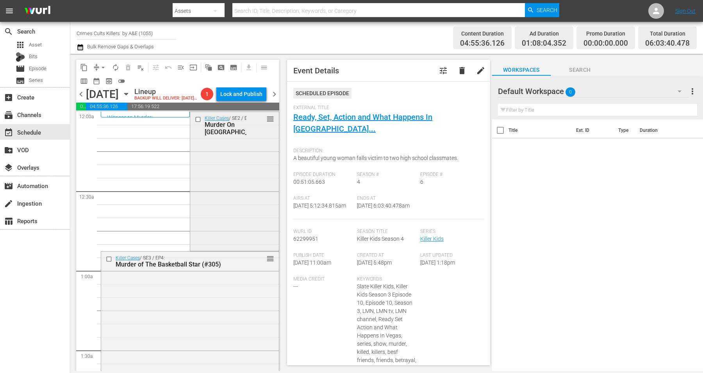
click at [219, 166] on div "Killer Cases / SE2 / EP9: Murder On Middle Mountain reorder" at bounding box center [234, 180] width 88 height 137
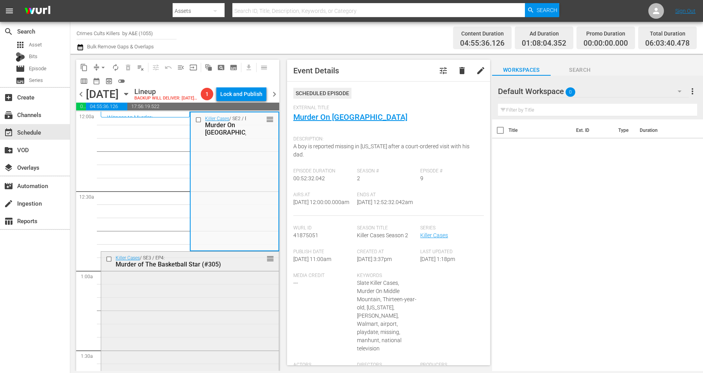
click at [162, 319] on div "Killer Cases / SE3 / EP4: Murder of The Basketball Star (#305) reorder" at bounding box center [190, 318] width 178 height 132
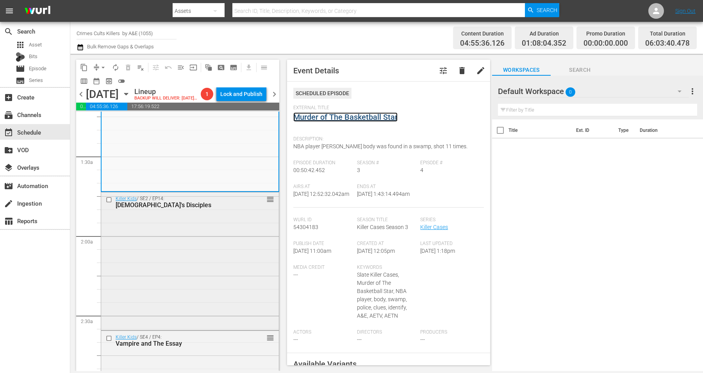
scroll to position [195, 0]
click at [168, 281] on div "Killer Kids / SE2 / EP14: Satan's Disciples reorder" at bounding box center [190, 259] width 178 height 137
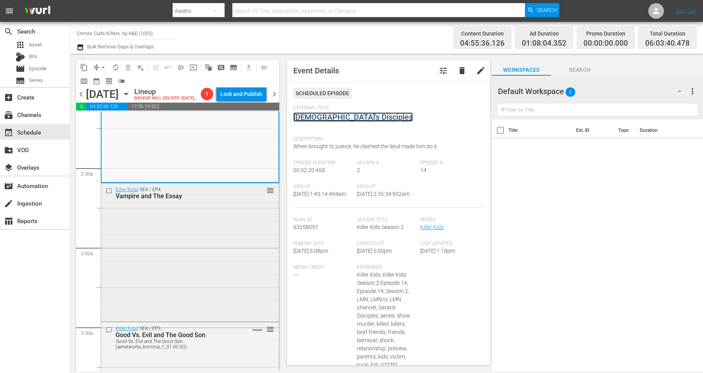
scroll to position [391, 0]
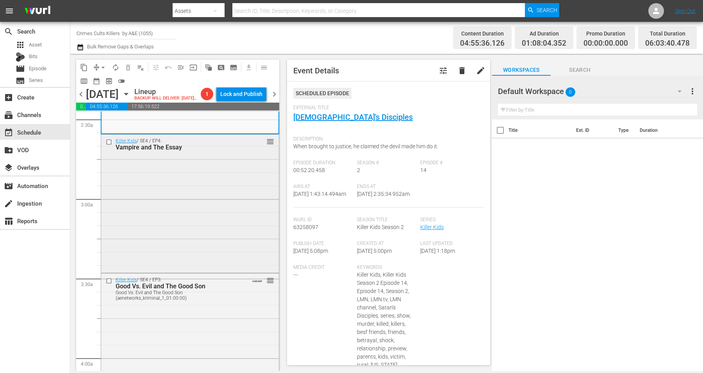
click at [211, 231] on div "Killer Kids / SE4 / EP4: Vampire and The Essay reorder" at bounding box center [190, 203] width 178 height 137
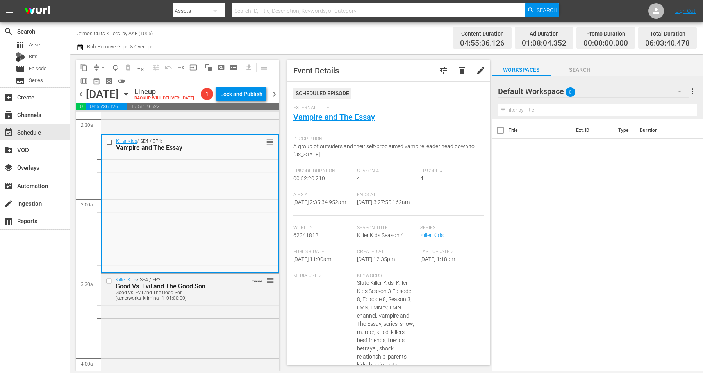
click at [183, 332] on div "Killer Kids / SE4 / EP3: Good Vs. Evil and The Good Son Good Vs. Evil and The G…" at bounding box center [190, 342] width 178 height 137
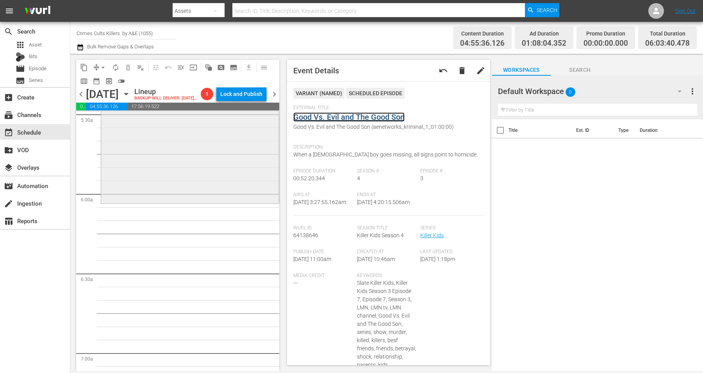
scroll to position [830, 0]
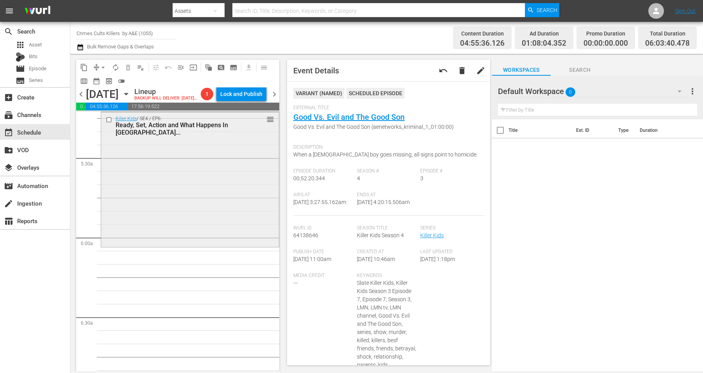
click at [157, 213] on div "Killer Kids / SE4 / EP6: Ready, Set, Action and What Happens In Vegas... reorder" at bounding box center [190, 179] width 178 height 133
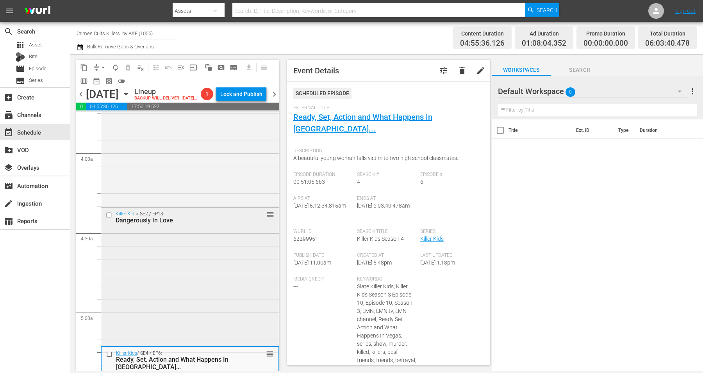
scroll to position [597, 0]
click at [147, 270] on div "Killer Kids / SE2 / EP18: Dangerously In Love reorder" at bounding box center [190, 275] width 178 height 137
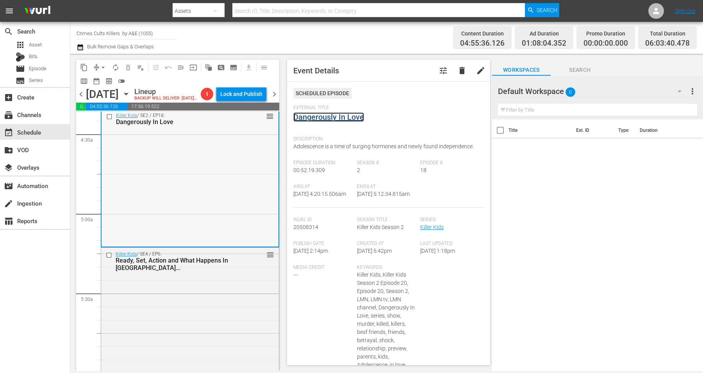
scroll to position [743, 0]
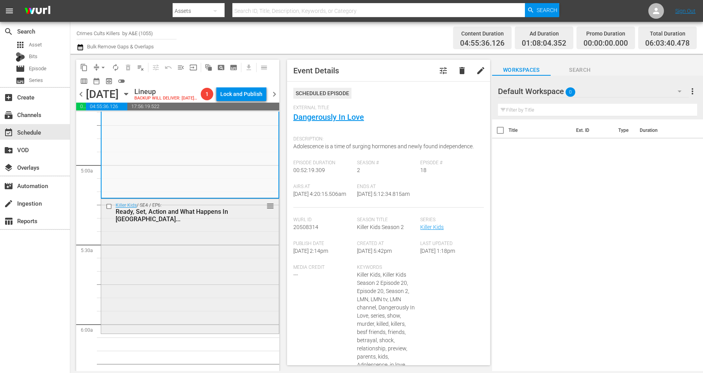
click at [134, 264] on div "Killer Kids / SE4 / EP6: Ready, Set, Action and What Happens In Vegas... reorder" at bounding box center [190, 265] width 178 height 133
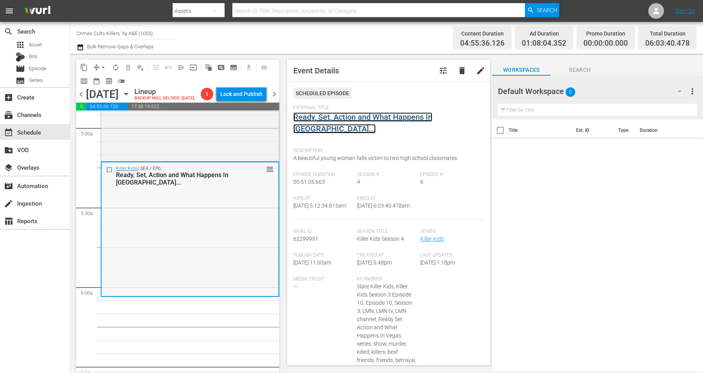
scroll to position [830, 0]
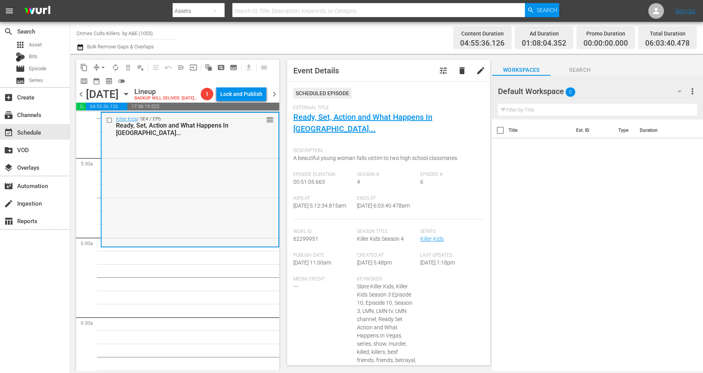
click at [164, 188] on div "Killer Kids / SE4 / EP6: Ready, Set, Action and What Happens In Vegas... reorder" at bounding box center [190, 179] width 177 height 133
click at [100, 66] on span "arrow_drop_down" at bounding box center [103, 68] width 8 height 8
click at [95, 80] on li "Align to Midnight" at bounding box center [104, 83] width 82 height 13
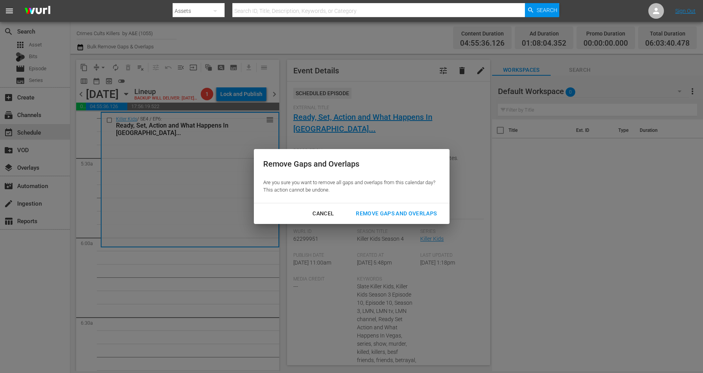
click at [398, 215] on div "Remove Gaps and Overlaps" at bounding box center [396, 214] width 93 height 10
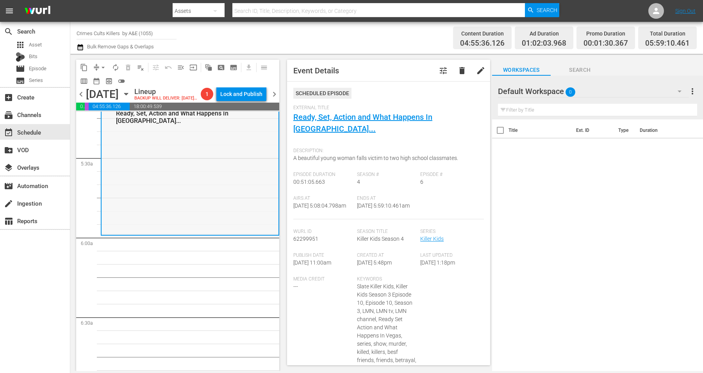
click at [190, 211] on div "Killer Kids / SE4 / EP6: Ready, Set, Action and What Happens In Vegas... reorder" at bounding box center [190, 167] width 177 height 133
click at [104, 67] on span "arrow_drop_down" at bounding box center [103, 68] width 8 height 8
click at [101, 81] on li "Align to Midnight" at bounding box center [104, 83] width 82 height 13
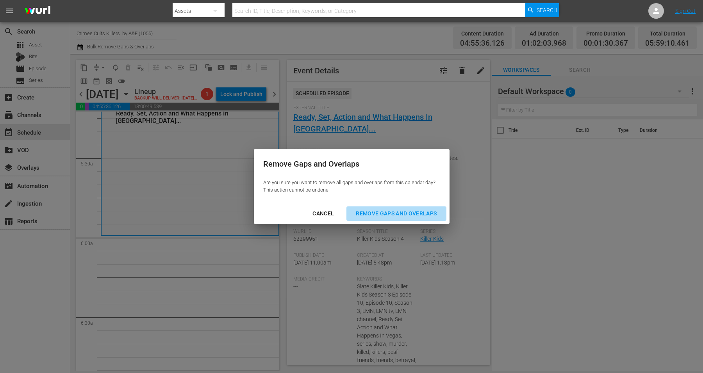
click at [407, 214] on div "Remove Gaps and Overlaps" at bounding box center [396, 214] width 93 height 10
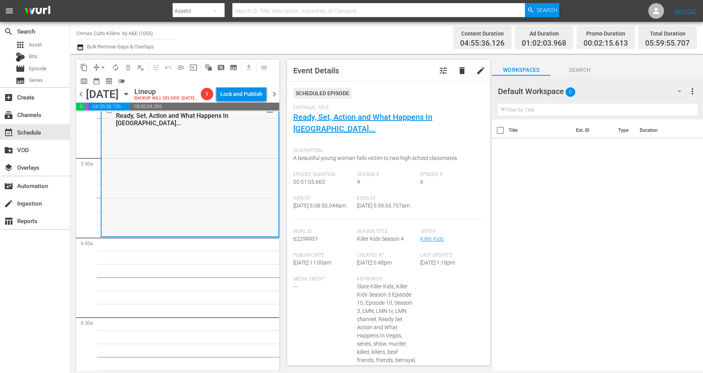
click at [150, 176] on div "Killer Kids / SE4 / EP6: Ready, Set, Action and What Happens In Vegas... reorder" at bounding box center [190, 169] width 177 height 133
click at [104, 66] on span "arrow_drop_down" at bounding box center [103, 68] width 8 height 8
click at [101, 79] on li "Align to Midnight" at bounding box center [104, 83] width 82 height 13
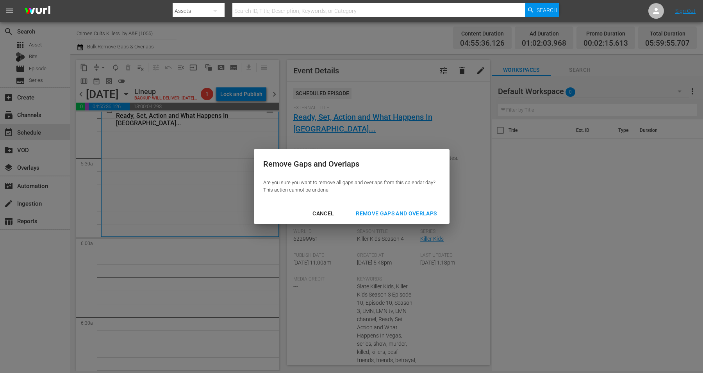
click at [389, 211] on div "Remove Gaps and Overlaps" at bounding box center [396, 214] width 93 height 10
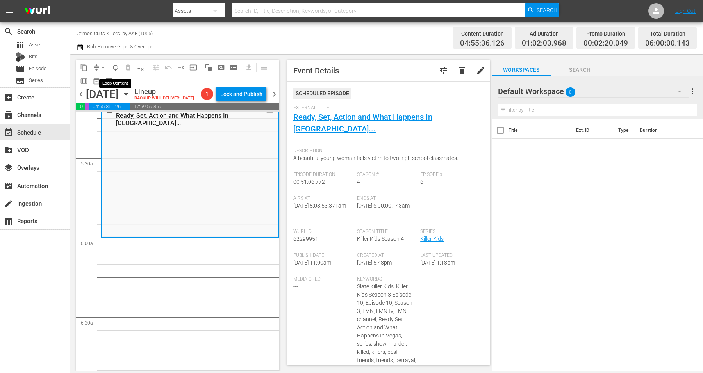
click at [113, 67] on span "autorenew_outlined" at bounding box center [116, 68] width 8 height 8
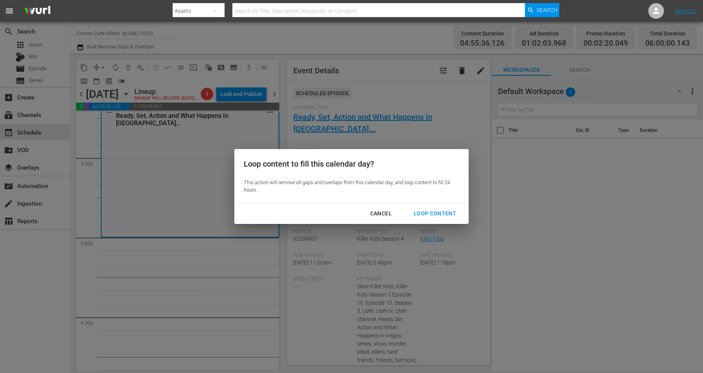
click at [422, 213] on div "Loop Content" at bounding box center [434, 214] width 55 height 10
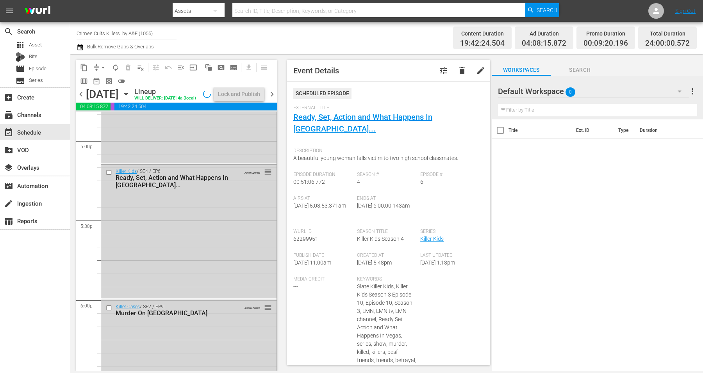
scroll to position [3579, 0]
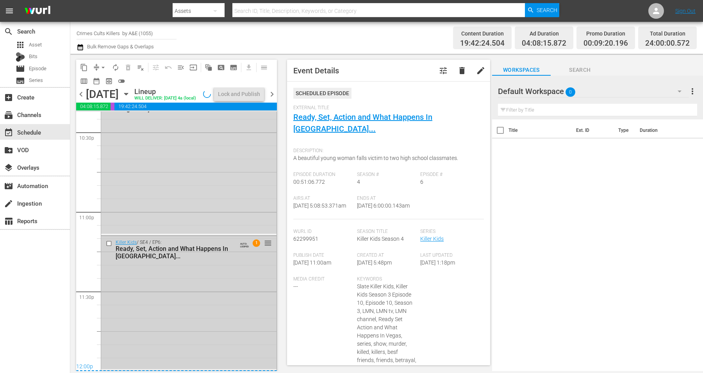
click at [201, 299] on div "Killer Kids / SE4 / EP6: Ready, Set, Action and What Happens In Vegas... AUTO-L…" at bounding box center [188, 303] width 175 height 134
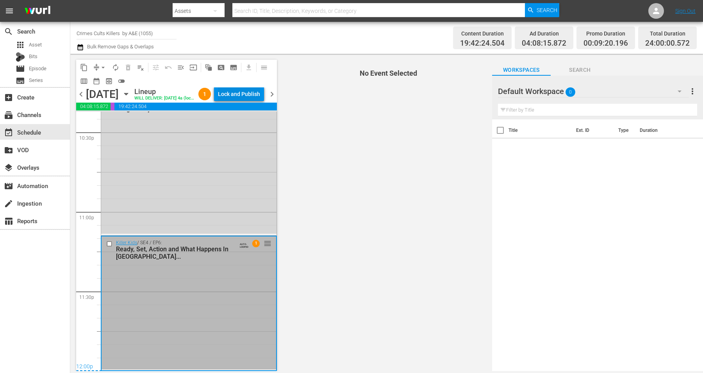
click at [232, 96] on div "Lock and Publish" at bounding box center [239, 94] width 42 height 14
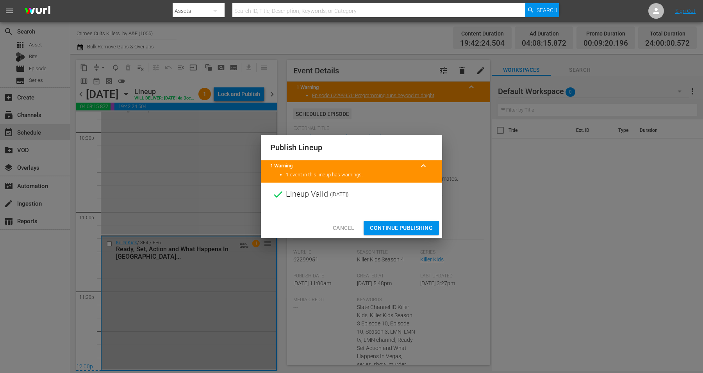
click at [393, 228] on span "Continue Publishing" at bounding box center [401, 228] width 63 height 10
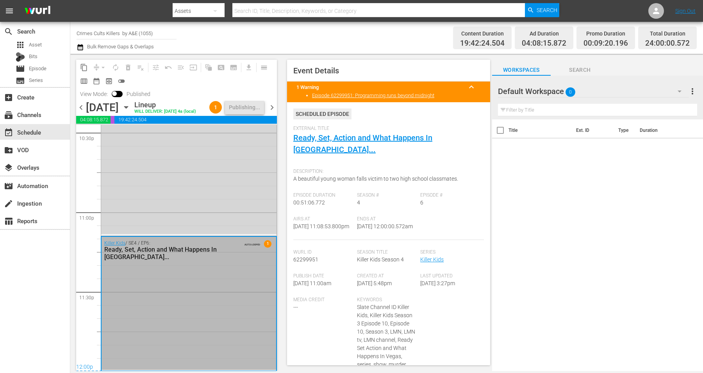
click at [273, 113] on span "chevron_right" at bounding box center [272, 108] width 10 height 10
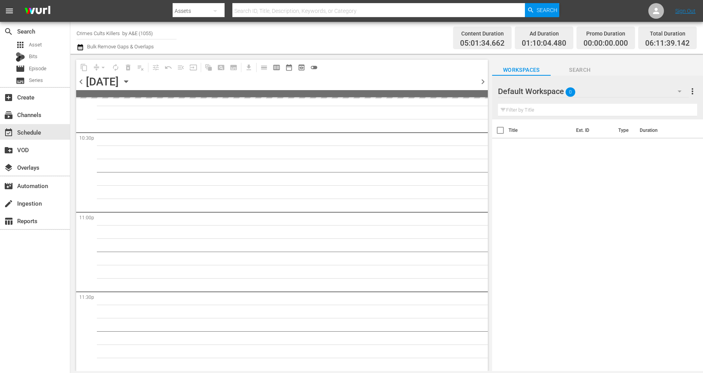
scroll to position [3553, 0]
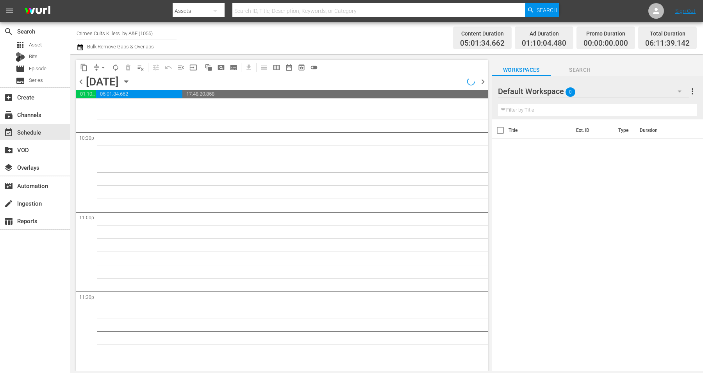
click at [80, 82] on span "chevron_left" at bounding box center [81, 82] width 10 height 10
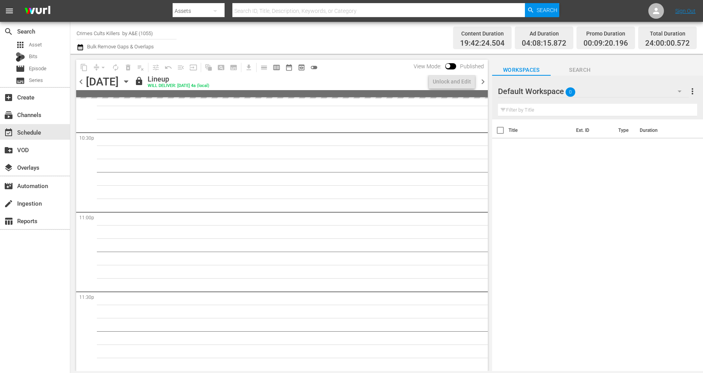
scroll to position [3553, 0]
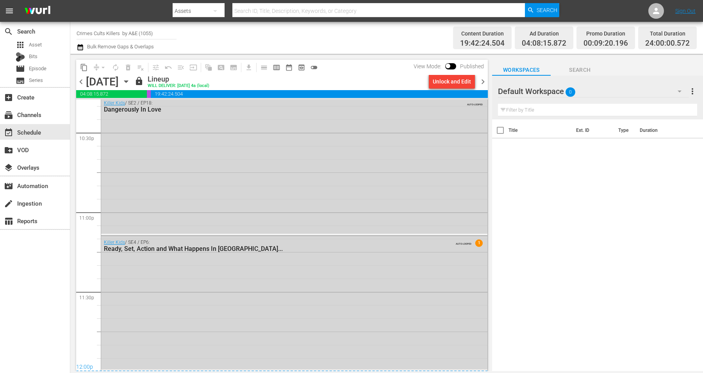
click at [486, 82] on span "chevron_right" at bounding box center [483, 82] width 10 height 10
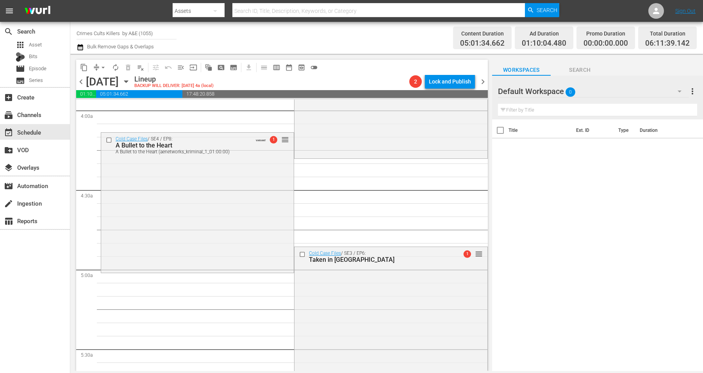
scroll to position [619, 0]
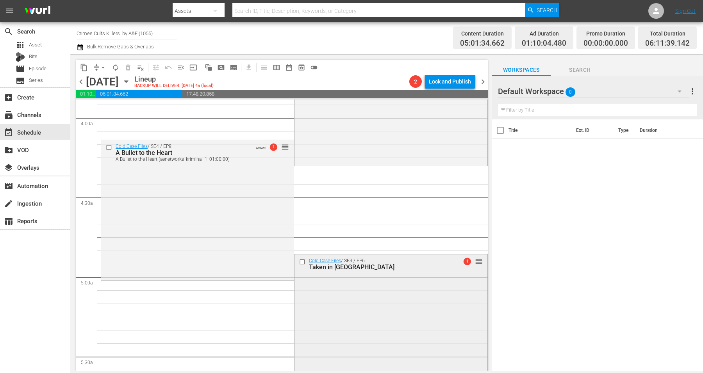
click at [335, 312] on div "Cold Case Files / SE3 / EP6: Taken in Tacoma 1 reorder" at bounding box center [391, 324] width 193 height 139
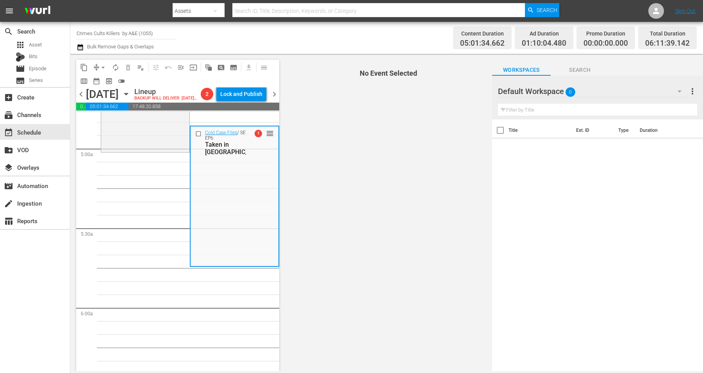
scroll to position [766, 0]
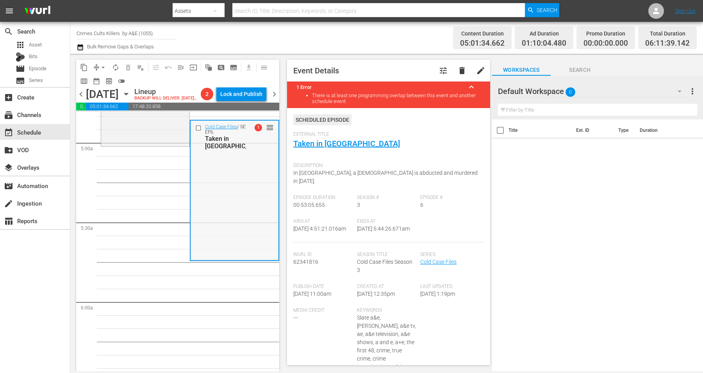
click at [203, 227] on div "Cold Case Files / SE3 / EP6: Taken in Tacoma 1 reorder" at bounding box center [235, 190] width 88 height 139
click at [104, 68] on span "arrow_drop_down" at bounding box center [103, 68] width 8 height 8
click at [100, 82] on li "Align to Midnight" at bounding box center [104, 83] width 82 height 13
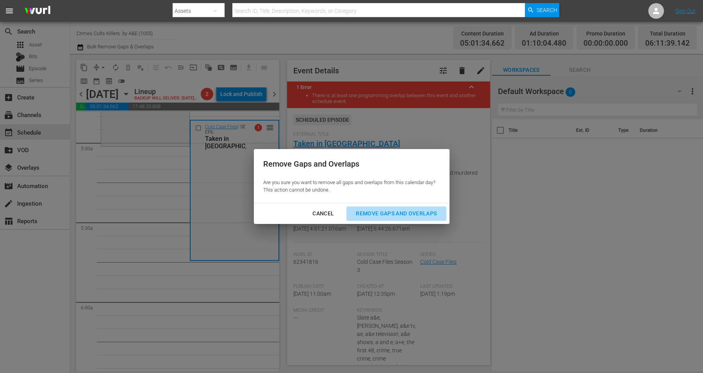
click at [372, 210] on div "Remove Gaps and Overlaps" at bounding box center [396, 214] width 93 height 10
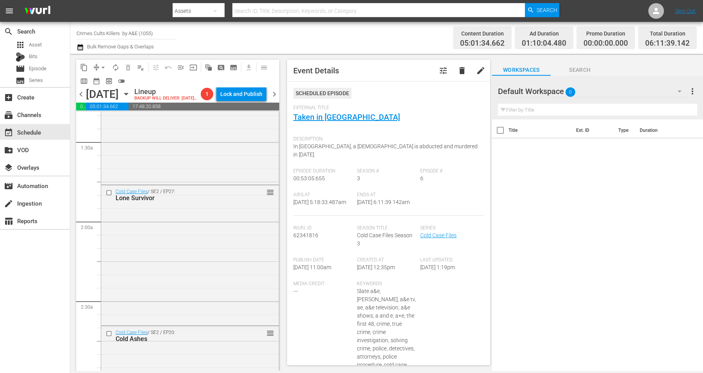
scroll to position [0, 0]
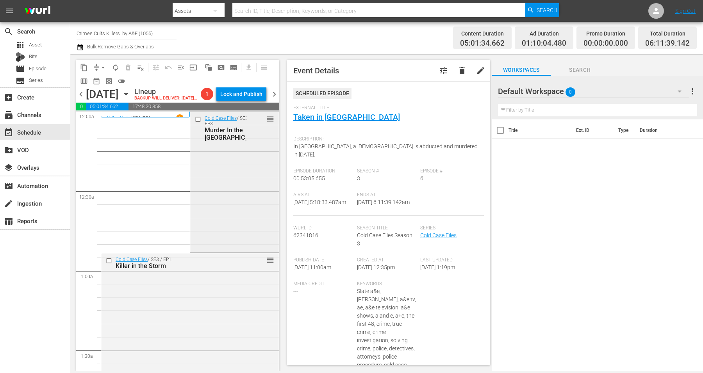
click at [240, 177] on div "Cold Case Files / SE3 / EP3: Murder In the Midwest reorder" at bounding box center [234, 181] width 88 height 139
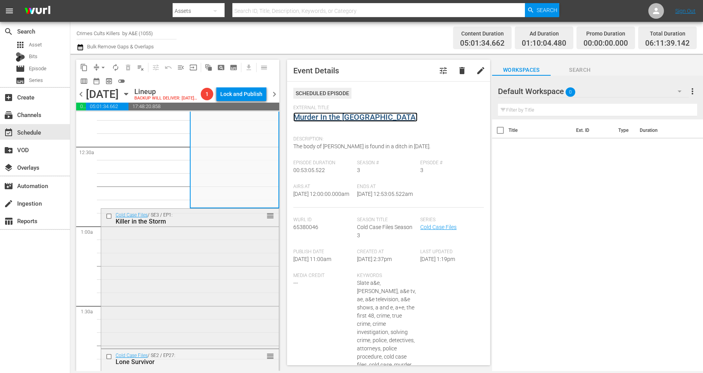
scroll to position [98, 0]
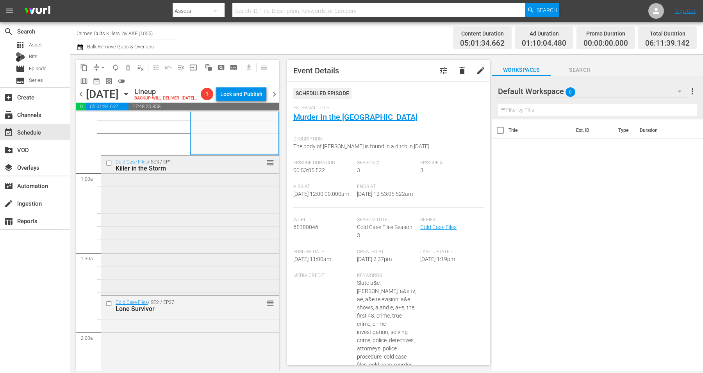
click at [171, 211] on div "Cold Case Files / SE3 / EP1: Killer in the Storm reorder" at bounding box center [190, 225] width 178 height 139
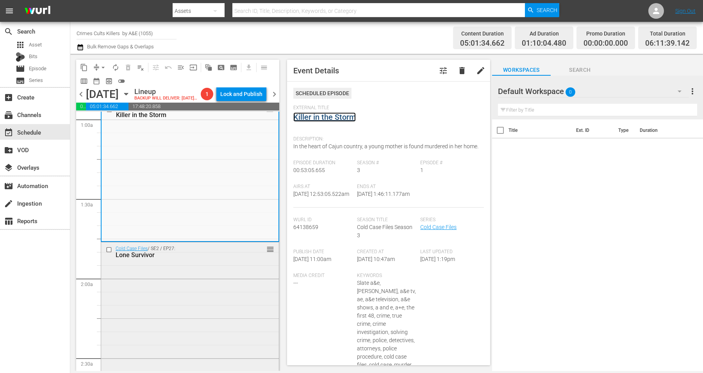
scroll to position [195, 0]
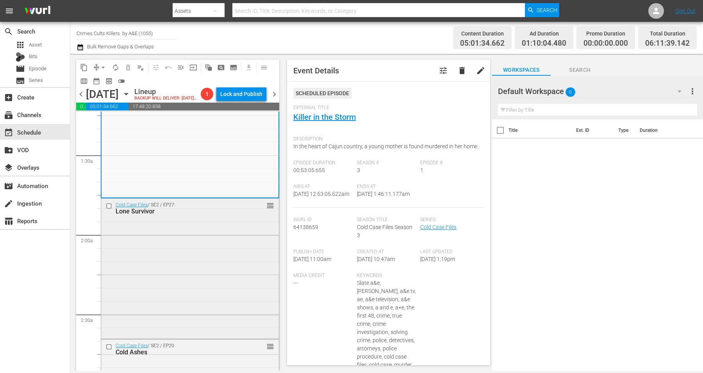
click at [164, 254] on div "Cold Case Files / SE2 / EP27: Lone Survivor reorder" at bounding box center [190, 268] width 178 height 139
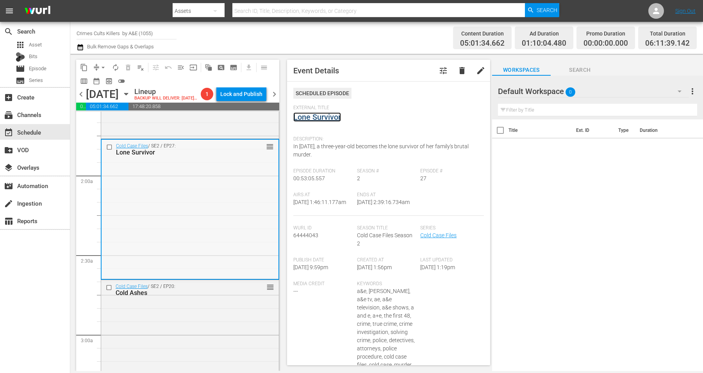
scroll to position [293, 0]
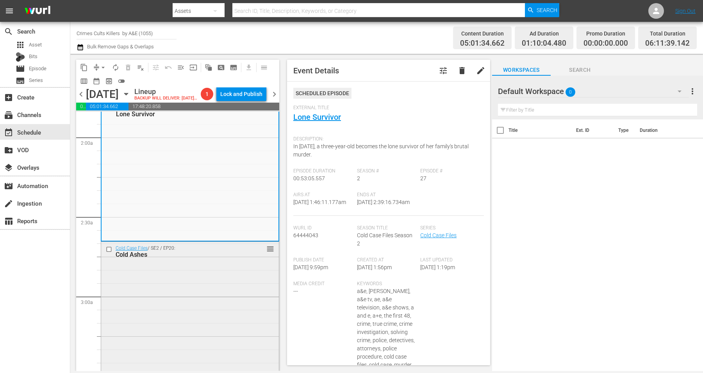
click at [201, 293] on div "Cold Case Files / SE2 / EP20: Cold Ashes reorder" at bounding box center [190, 311] width 178 height 139
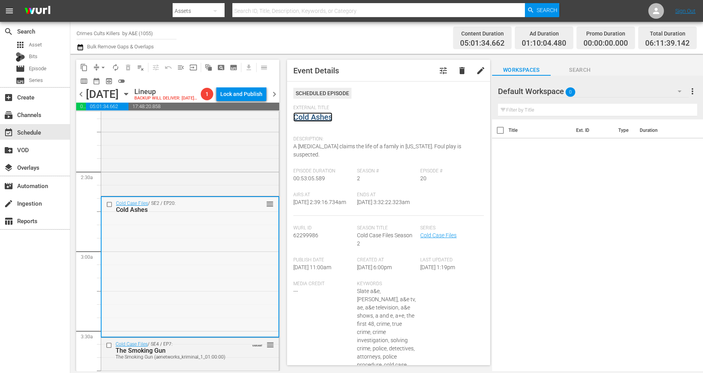
scroll to position [440, 0]
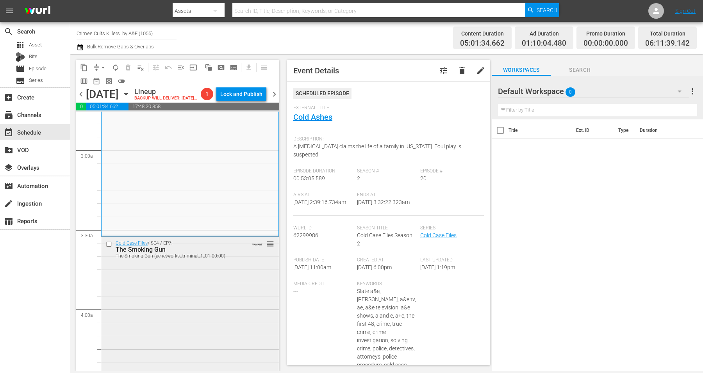
click at [174, 291] on div "Cold Case Files / SE4 / EP7: The Smoking Gun The Smoking Gun (aenetworks_krimin…" at bounding box center [190, 306] width 178 height 139
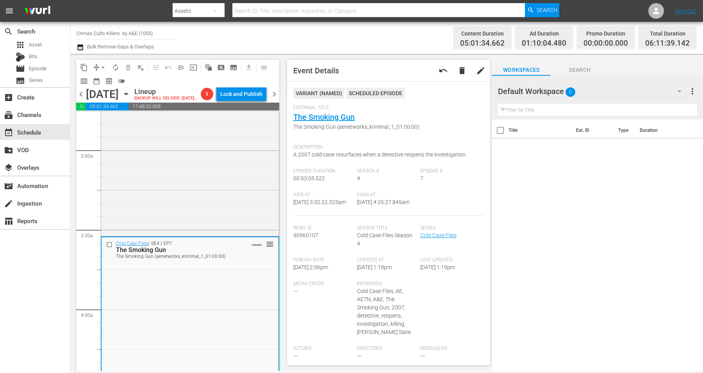
scroll to position [0, 0]
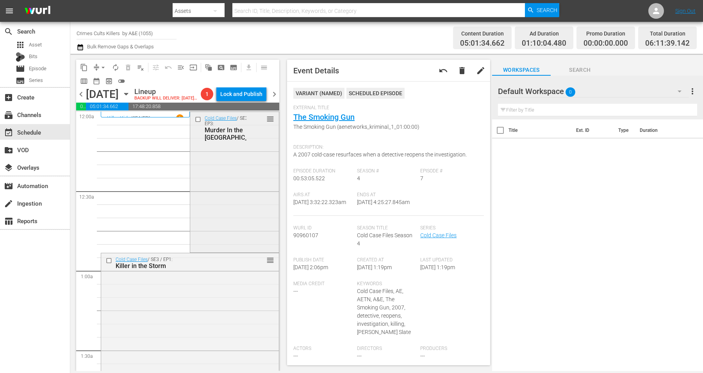
click at [209, 179] on div "Cold Case Files / SE3 / EP3: Murder In the Midwest reorder" at bounding box center [234, 181] width 88 height 139
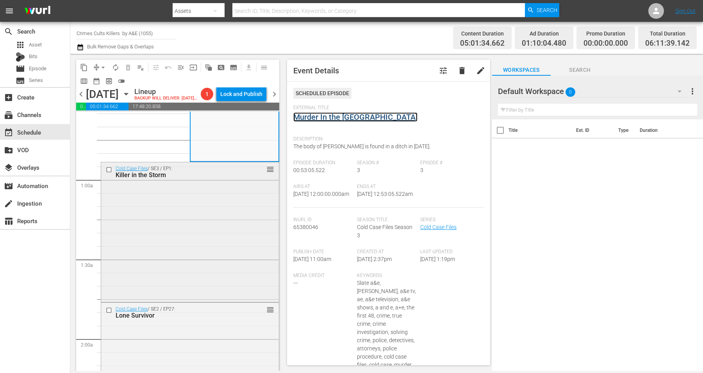
scroll to position [98, 0]
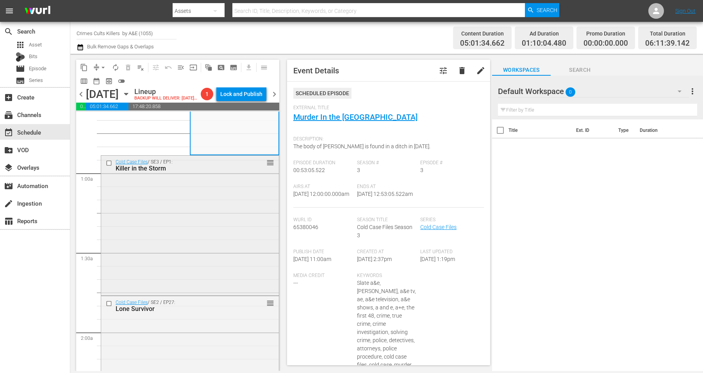
click at [182, 253] on div "Cold Case Files / SE3 / EP1: Killer in the Storm reorder" at bounding box center [190, 225] width 178 height 139
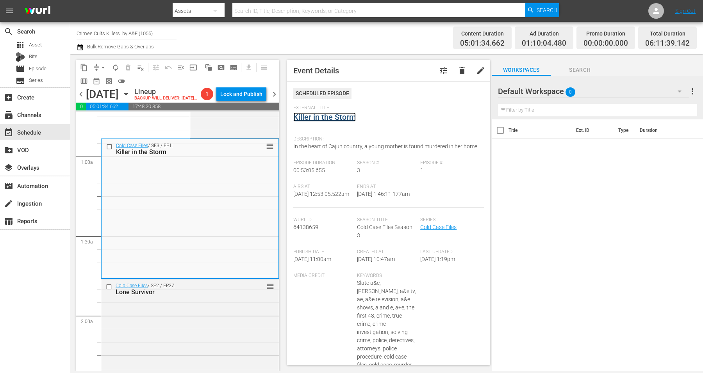
scroll to position [195, 0]
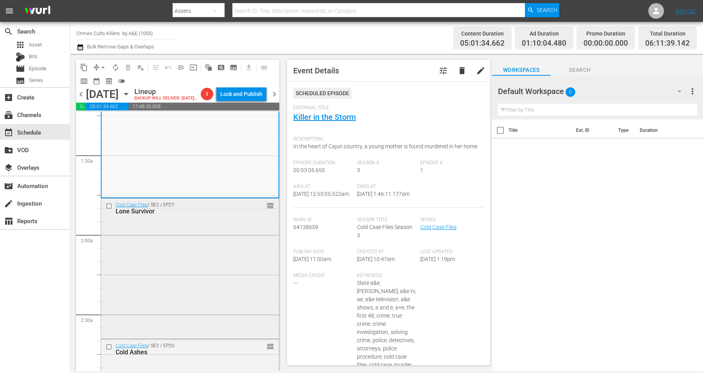
click at [186, 245] on div "Cold Case Files / SE2 / EP27: Lone Survivor reorder" at bounding box center [190, 268] width 178 height 139
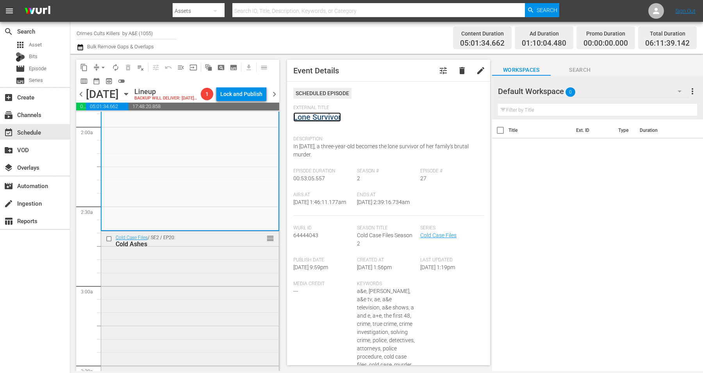
scroll to position [342, 0]
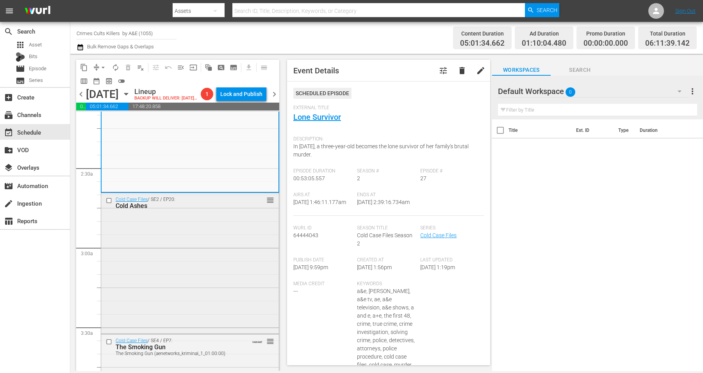
click at [158, 252] on div "Cold Case Files / SE2 / EP20: Cold Ashes reorder" at bounding box center [190, 262] width 178 height 139
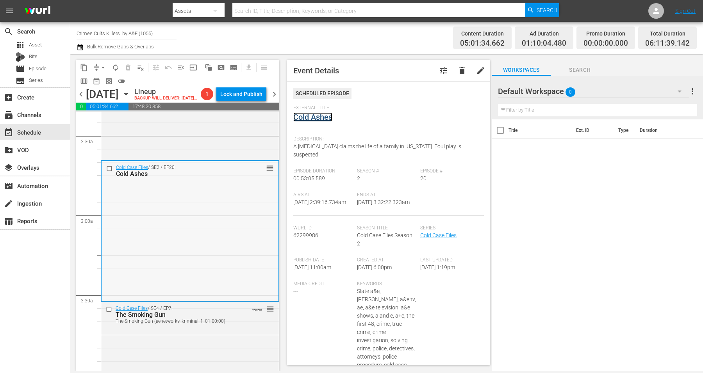
scroll to position [488, 0]
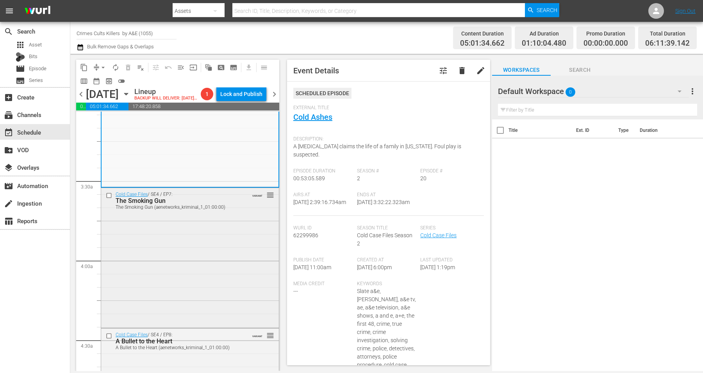
drag, startPoint x: 299, startPoint y: 119, endPoint x: 200, endPoint y: 268, distance: 179.1
click at [200, 268] on div "Cold Case Files / SE4 / EP7: The Smoking Gun The Smoking Gun (aenetworks_krimin…" at bounding box center [190, 257] width 178 height 139
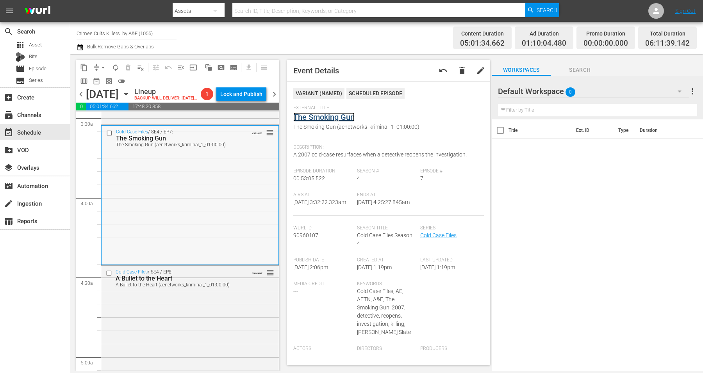
scroll to position [635, 0]
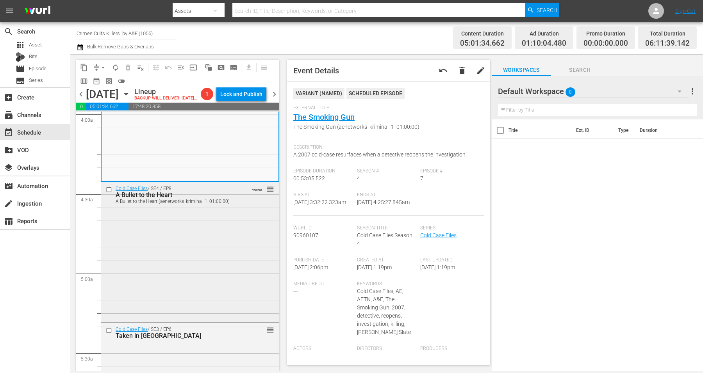
click at [197, 245] on div "Cold Case Files / SE4 / EP8: A Bullet to the Heart A Bullet to the Heart (aenet…" at bounding box center [190, 251] width 178 height 139
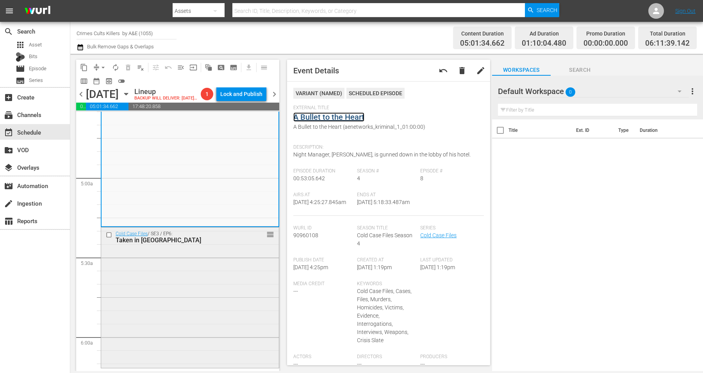
scroll to position [781, 0]
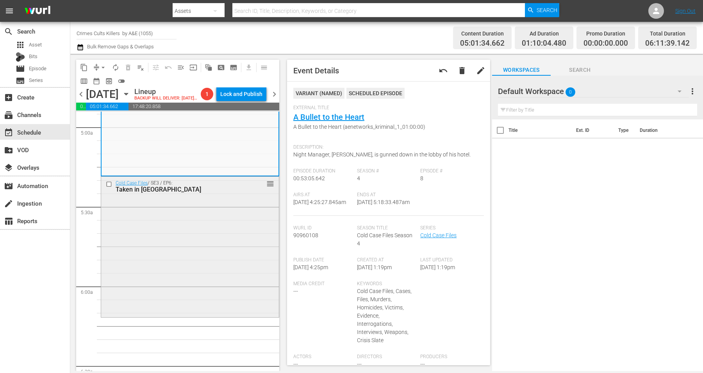
click at [190, 222] on div "Cold Case Files / SE3 / EP6: Taken in Tacoma reorder" at bounding box center [190, 246] width 178 height 139
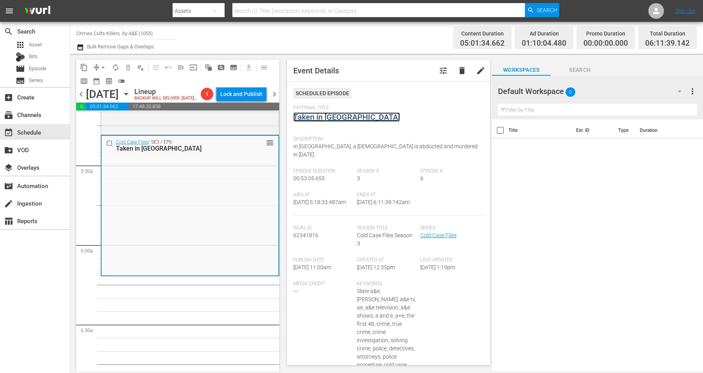
scroll to position [928, 0]
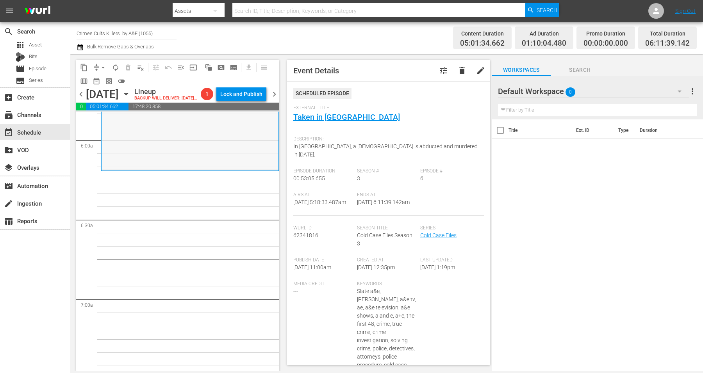
click at [150, 155] on div "Cold Case Files / SE3 / EP6: Taken in Tacoma reorder" at bounding box center [190, 100] width 177 height 139
click at [99, 67] on span "arrow_drop_down" at bounding box center [103, 68] width 8 height 8
click at [98, 82] on li "Align to Midnight" at bounding box center [104, 83] width 82 height 13
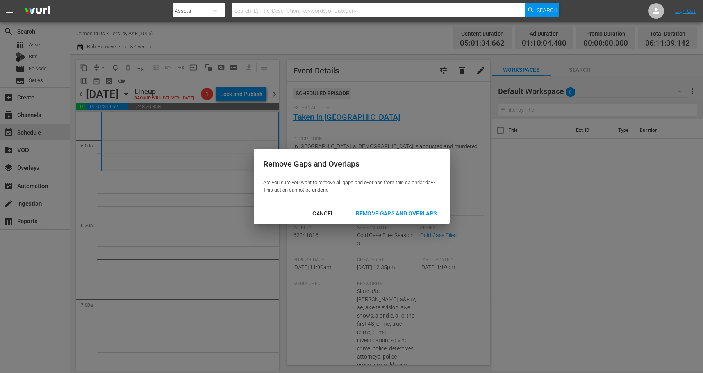
click at [369, 211] on div "Remove Gaps and Overlaps" at bounding box center [396, 214] width 93 height 10
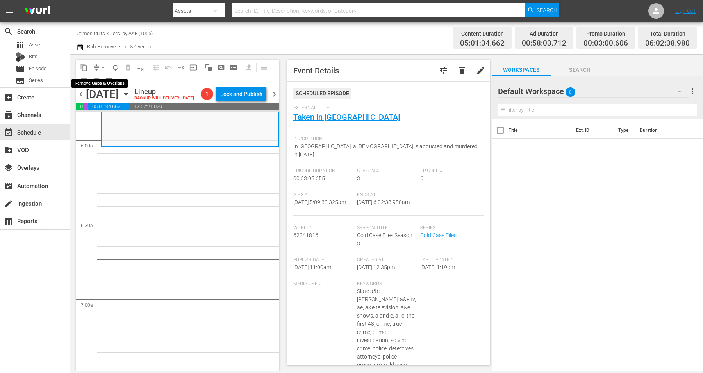
click at [102, 68] on span "arrow_drop_down" at bounding box center [103, 68] width 8 height 8
click at [97, 82] on li "Align to Midnight" at bounding box center [104, 83] width 82 height 13
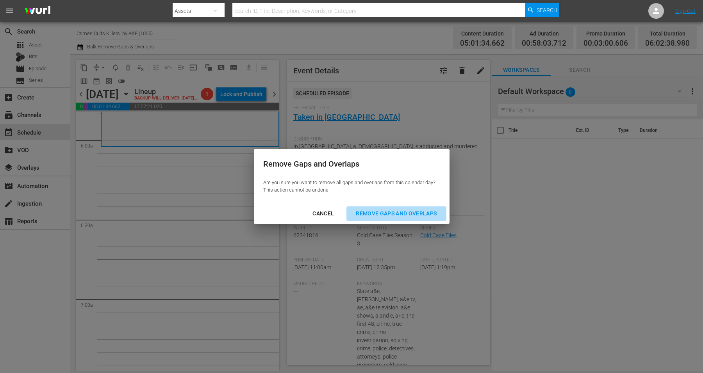
click at [409, 212] on div "Remove Gaps and Overlaps" at bounding box center [396, 214] width 93 height 10
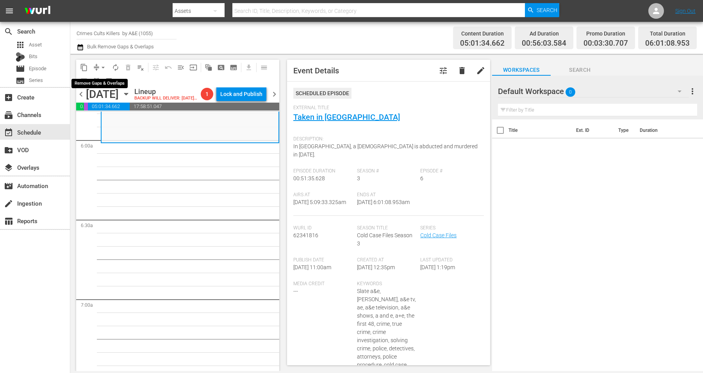
click at [101, 66] on span "arrow_drop_down" at bounding box center [103, 68] width 8 height 8
click at [93, 83] on li "Align to Midnight" at bounding box center [104, 83] width 82 height 13
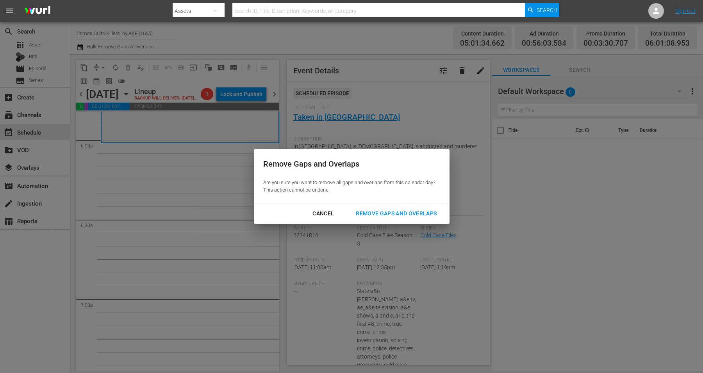
click at [387, 215] on div "Remove Gaps and Overlaps" at bounding box center [396, 214] width 93 height 10
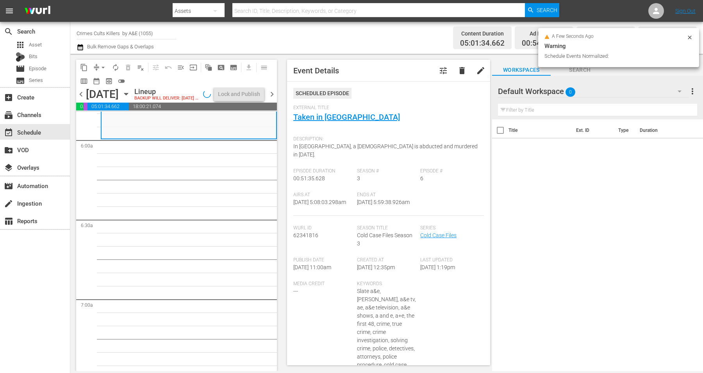
scroll to position [915, 0]
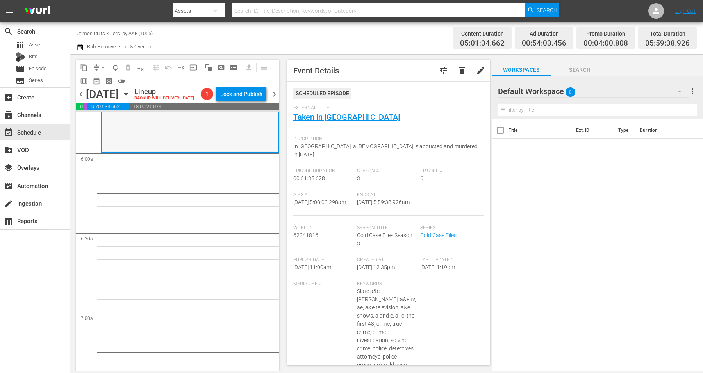
click at [163, 150] on div "Cold Case Files / SE3 / EP6: Taken in Tacoma reorder" at bounding box center [190, 83] width 177 height 135
click at [103, 66] on span "arrow_drop_down" at bounding box center [103, 68] width 8 height 8
click at [102, 80] on li "Align to Midnight" at bounding box center [104, 83] width 82 height 13
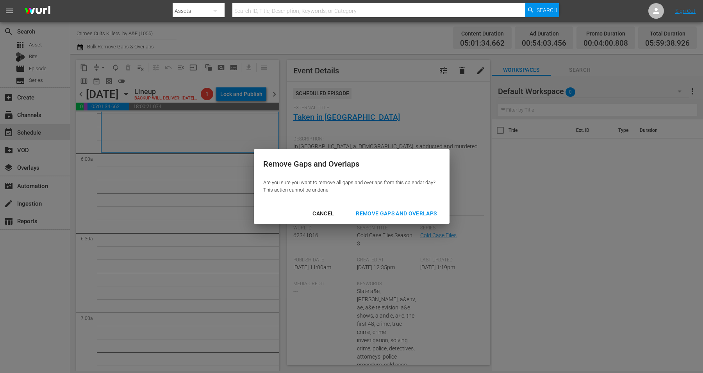
click at [381, 212] on div "Remove Gaps and Overlaps" at bounding box center [396, 214] width 93 height 10
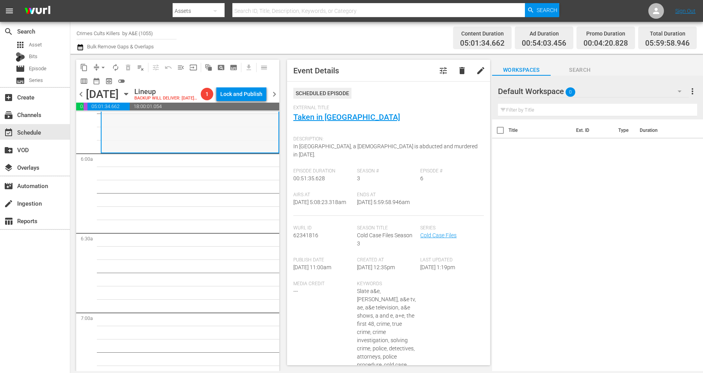
click at [153, 135] on div "Cold Case Files / SE3 / EP6: Taken in Tacoma reorder" at bounding box center [190, 85] width 177 height 135
click at [102, 66] on span "arrow_drop_down" at bounding box center [103, 68] width 8 height 8
click at [98, 80] on li "Align to Midnight" at bounding box center [104, 83] width 82 height 13
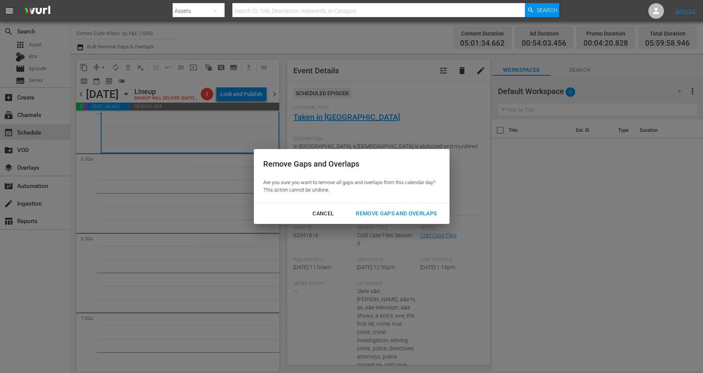
drag, startPoint x: 380, startPoint y: 211, endPoint x: 383, endPoint y: 188, distance: 23.6
click at [381, 211] on div "Remove Gaps and Overlaps" at bounding box center [396, 214] width 93 height 10
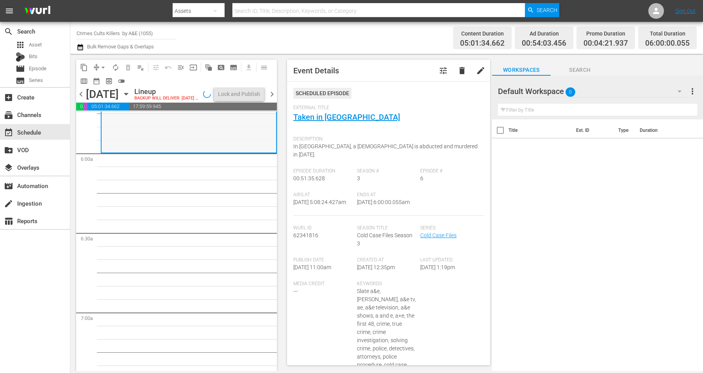
click at [158, 152] on div "Cold Case Files / SE3 / EP6: Taken in Tacoma reorder" at bounding box center [189, 85] width 175 height 135
click at [114, 67] on span "autorenew_outlined" at bounding box center [116, 68] width 8 height 8
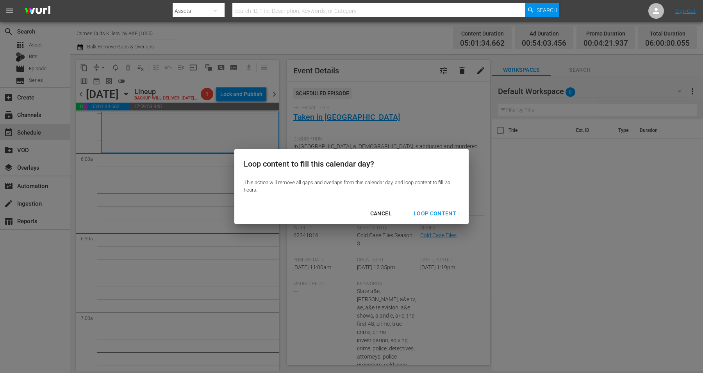
click at [432, 215] on div "Loop Content" at bounding box center [434, 214] width 55 height 10
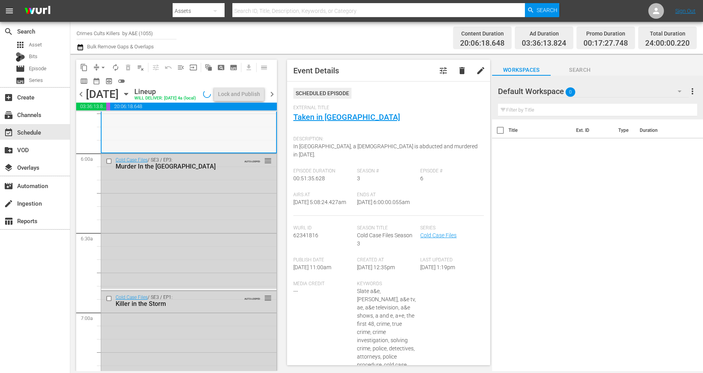
click at [243, 142] on div "Cold Case Files / SE3 / EP6: Taken in Tacoma reorder" at bounding box center [189, 85] width 175 height 135
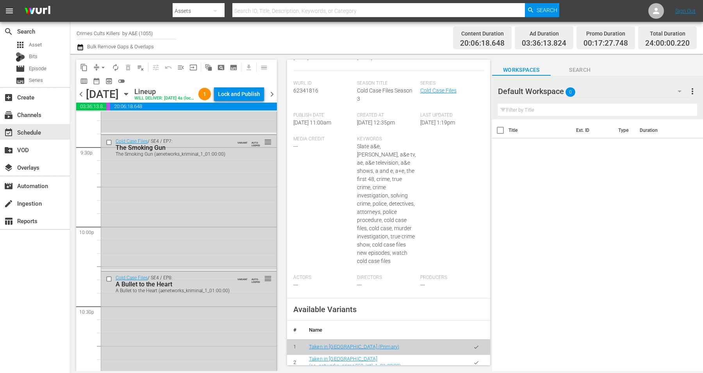
scroll to position [3579, 0]
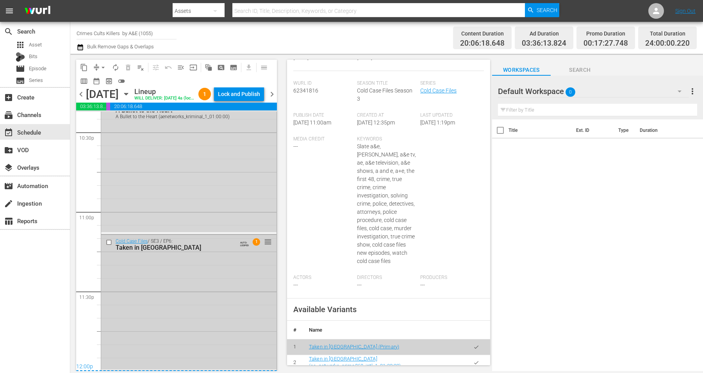
click at [167, 330] on div "Cold Case Files / SE3 / EP6: Taken in Tacoma AUTO-LOOPED 1 reorder" at bounding box center [188, 302] width 175 height 135
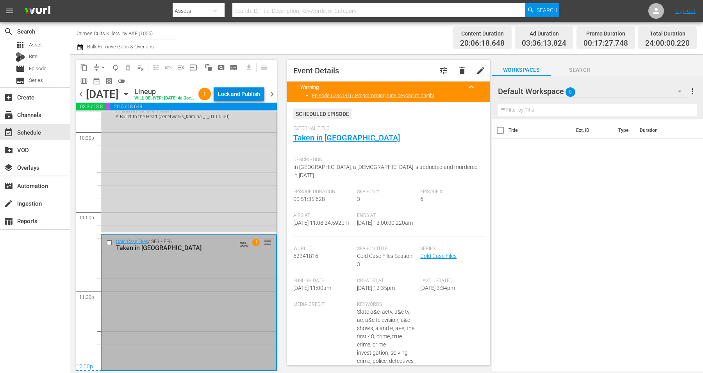
click at [254, 95] on div "Lock and Publish" at bounding box center [239, 94] width 42 height 14
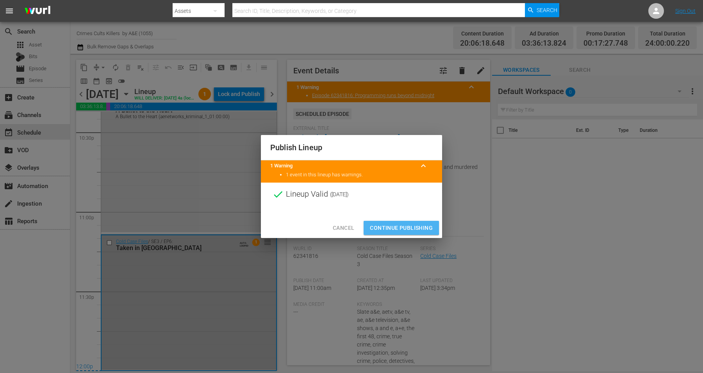
click at [387, 226] on span "Continue Publishing" at bounding box center [401, 228] width 63 height 10
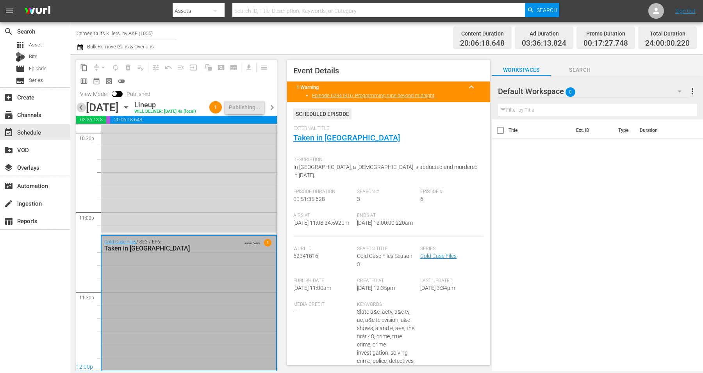
click at [77, 109] on span "chevron_left" at bounding box center [81, 108] width 10 height 10
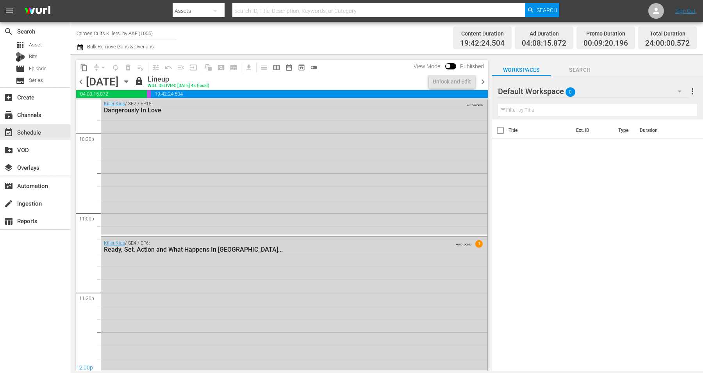
scroll to position [3553, 0]
click at [482, 81] on span "chevron_right" at bounding box center [483, 82] width 10 height 10
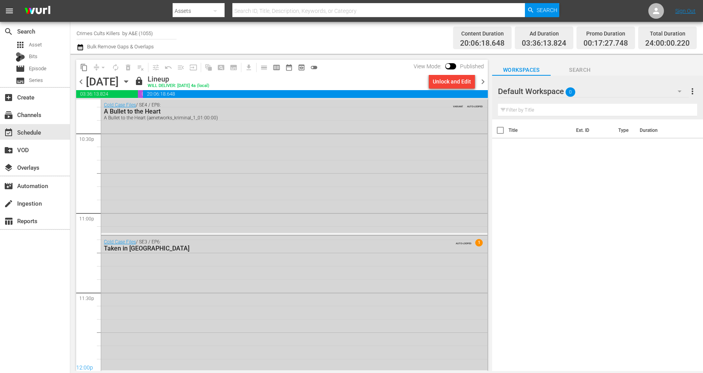
scroll to position [3553, 0]
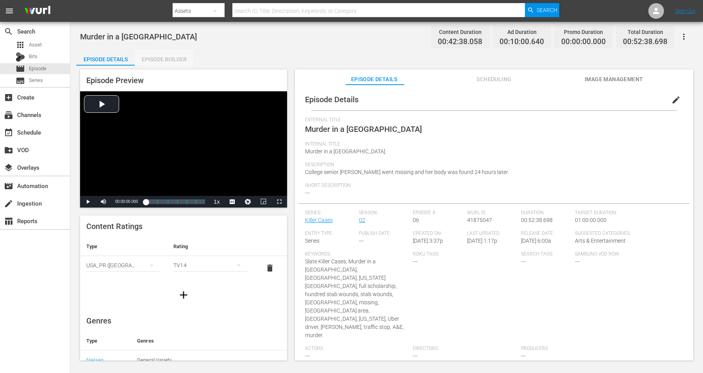
click at [170, 57] on div "Episode Builder" at bounding box center [164, 59] width 59 height 19
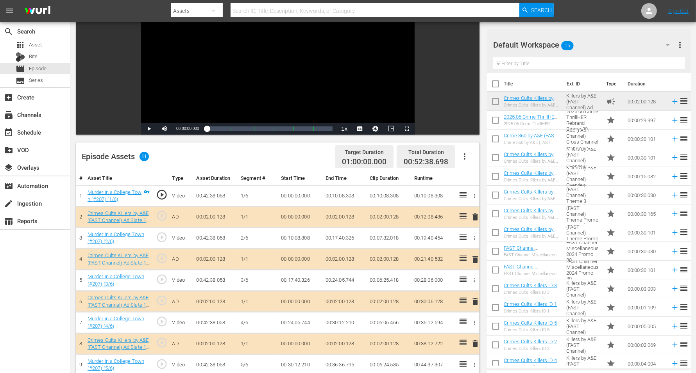
scroll to position [98, 0]
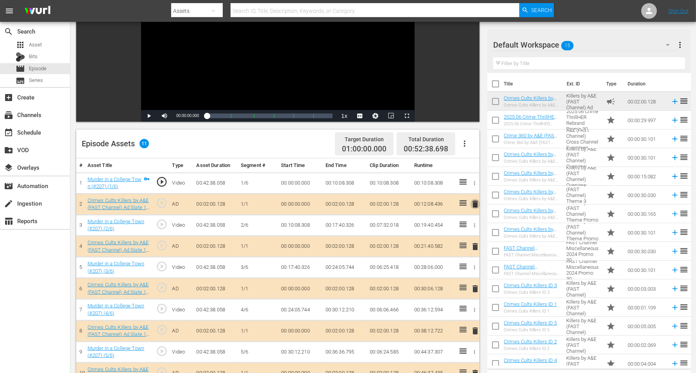
click at [473, 203] on span "delete" at bounding box center [474, 204] width 9 height 9
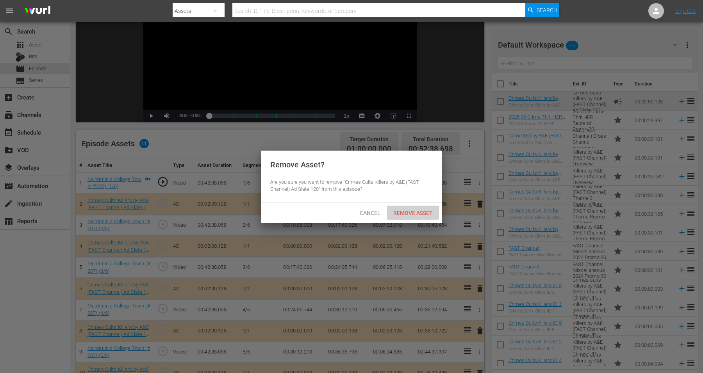
click at [406, 211] on span "Remove Asset" at bounding box center [413, 213] width 52 height 6
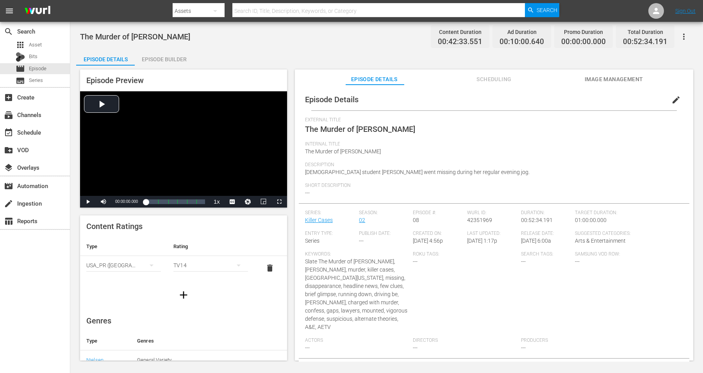
click at [164, 58] on div "Episode Builder" at bounding box center [164, 59] width 59 height 19
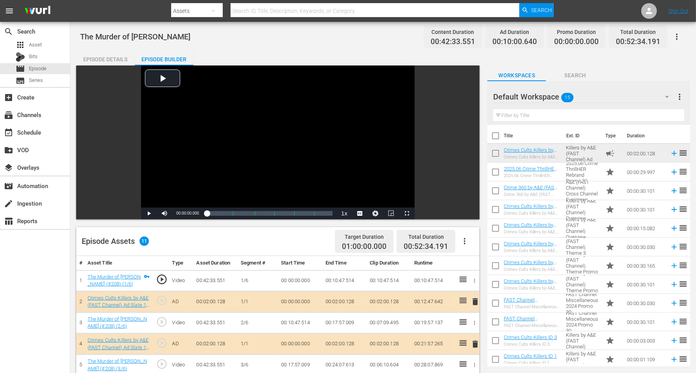
scroll to position [98, 0]
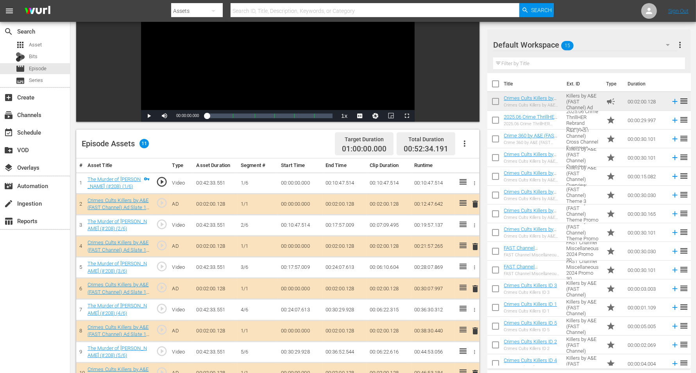
click at [474, 245] on span "delete" at bounding box center [474, 246] width 9 height 9
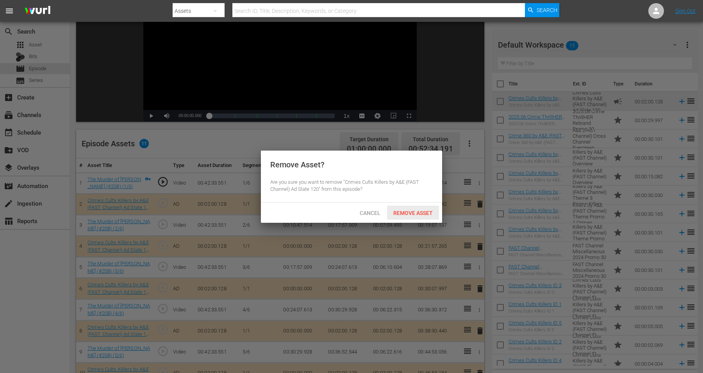
click at [411, 212] on span "Remove Asset" at bounding box center [413, 213] width 52 height 6
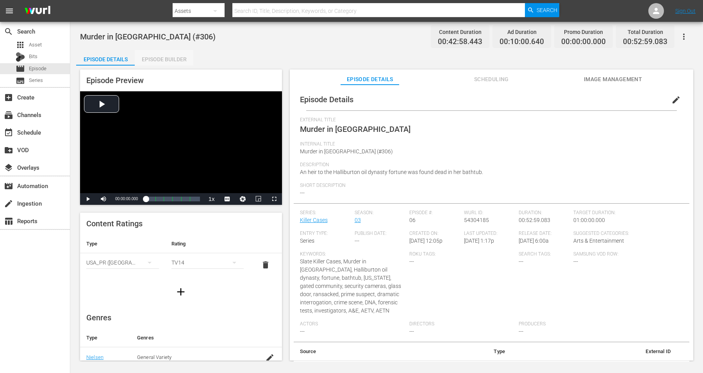
drag, startPoint x: 162, startPoint y: 55, endPoint x: 185, endPoint y: 41, distance: 26.9
click at [163, 55] on div "Episode Builder" at bounding box center [164, 59] width 59 height 19
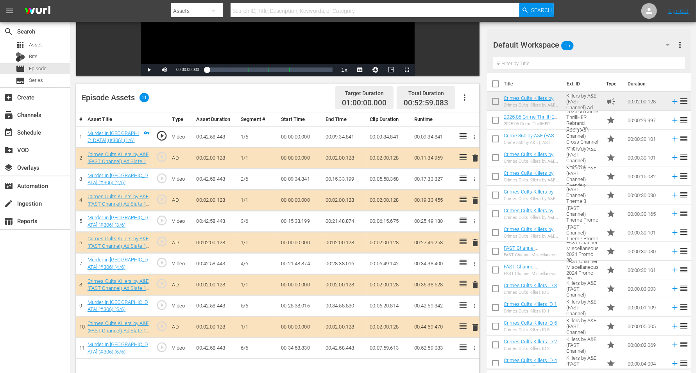
scroll to position [147, 0]
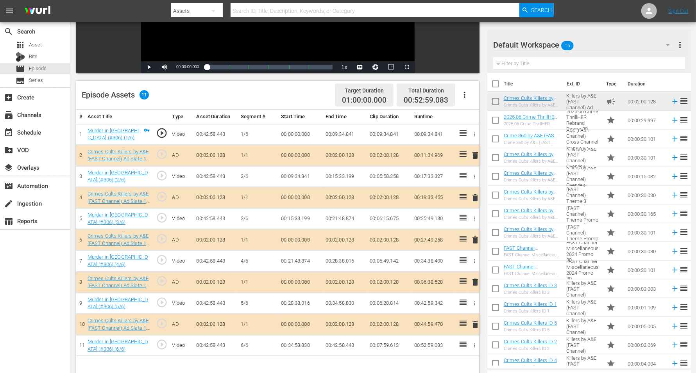
click at [476, 240] on span "delete" at bounding box center [474, 240] width 9 height 9
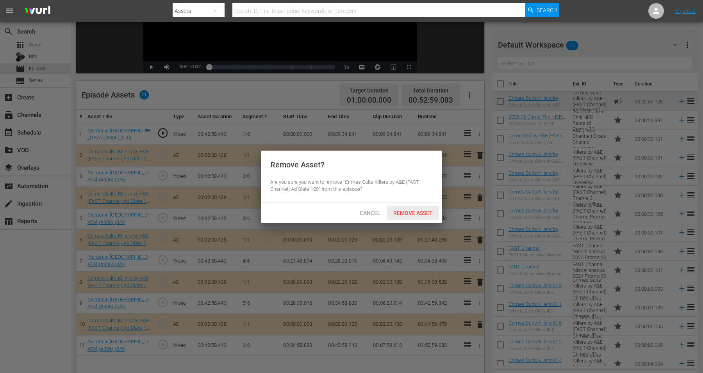
click at [404, 210] on span "Remove Asset" at bounding box center [413, 213] width 52 height 6
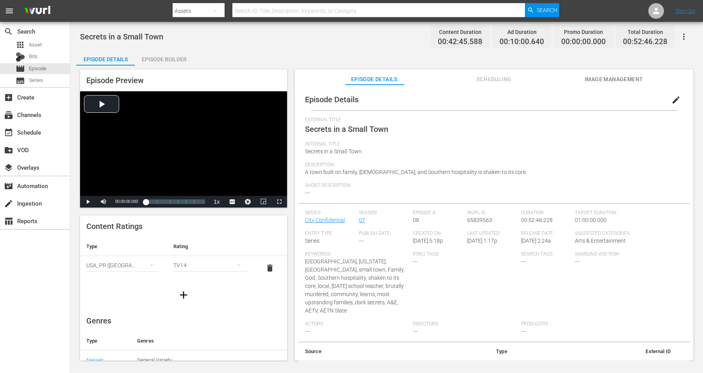
click at [170, 55] on div "Episode Builder" at bounding box center [164, 59] width 59 height 19
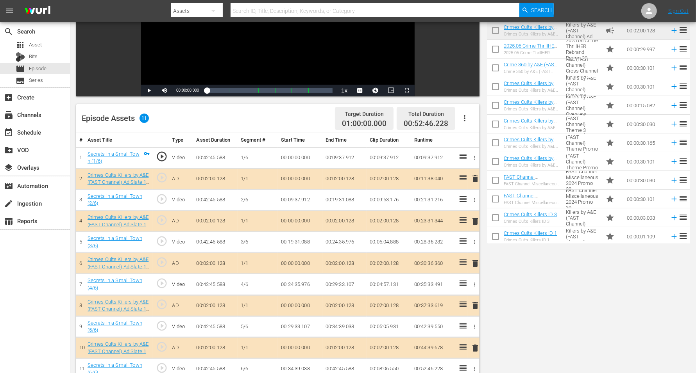
scroll to position [147, 0]
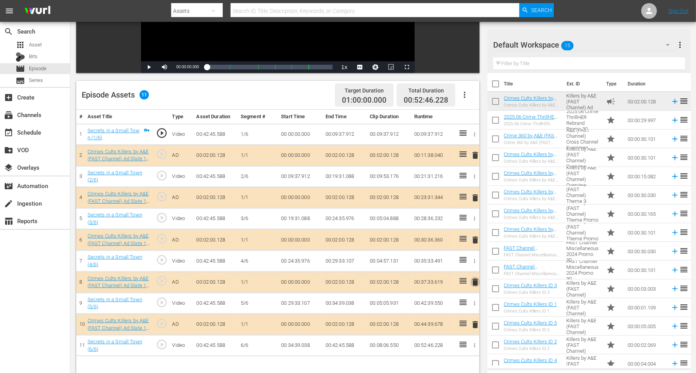
click at [476, 282] on span "delete" at bounding box center [474, 282] width 9 height 9
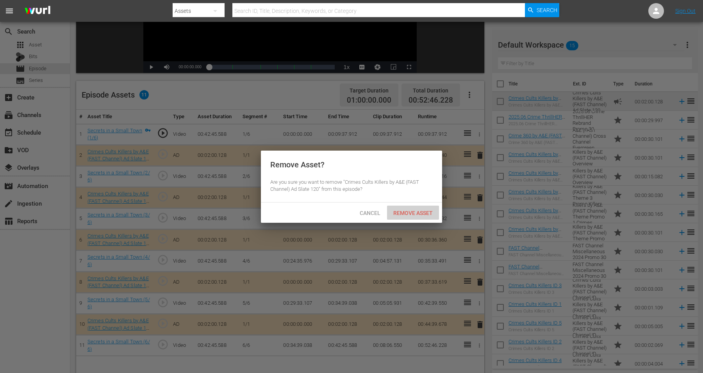
click at [399, 214] on span "Remove Asset" at bounding box center [413, 213] width 52 height 6
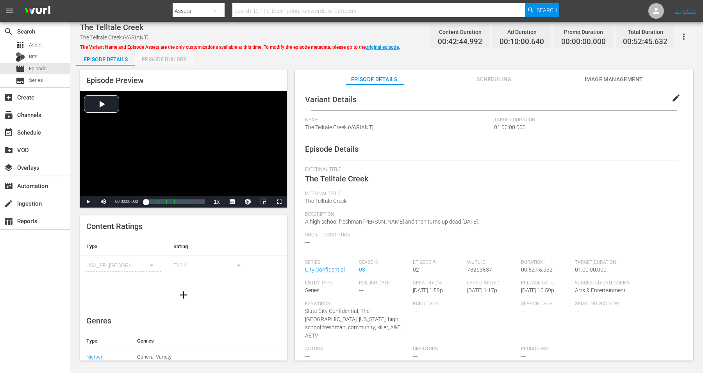
click at [170, 56] on div "Episode Builder" at bounding box center [164, 59] width 59 height 19
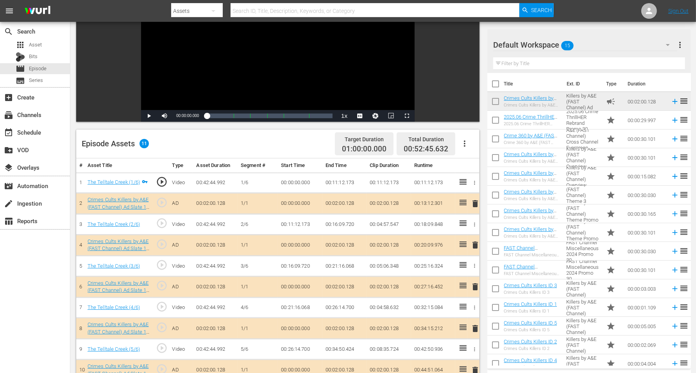
scroll to position [147, 0]
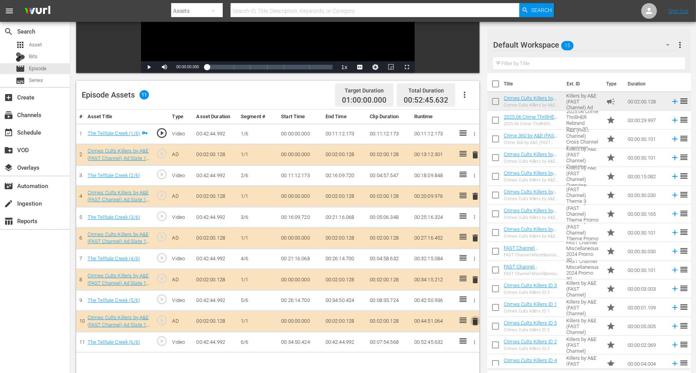
click at [477, 298] on span "delete" at bounding box center [474, 321] width 9 height 9
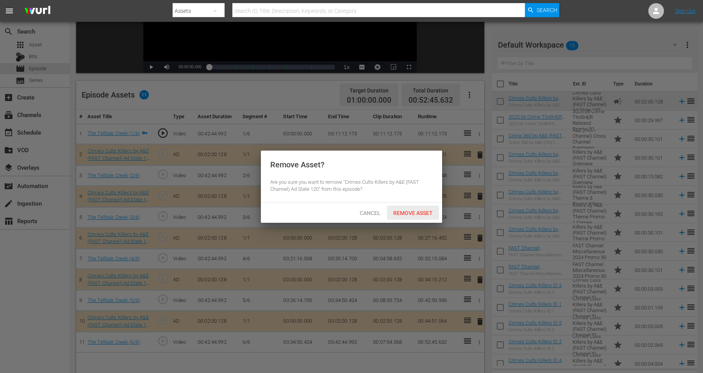
click at [423, 211] on span "Remove Asset" at bounding box center [413, 213] width 52 height 6
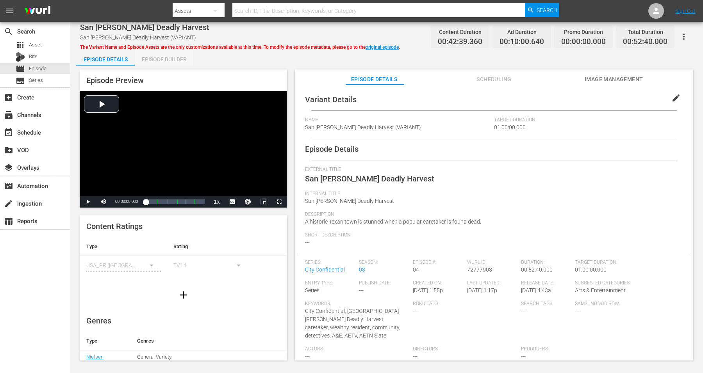
drag, startPoint x: 161, startPoint y: 58, endPoint x: 322, endPoint y: 0, distance: 170.3
click at [163, 58] on div "Episode Builder" at bounding box center [164, 59] width 59 height 19
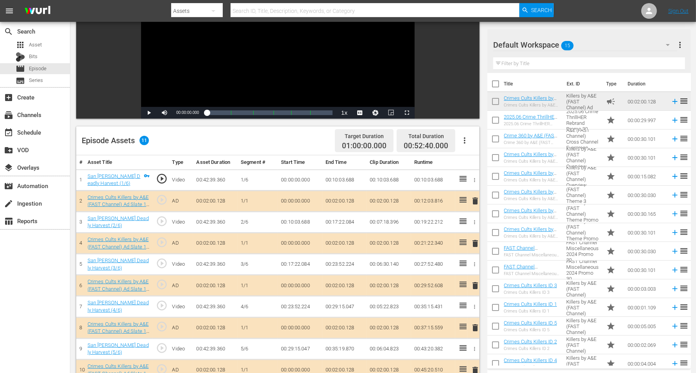
scroll to position [147, 0]
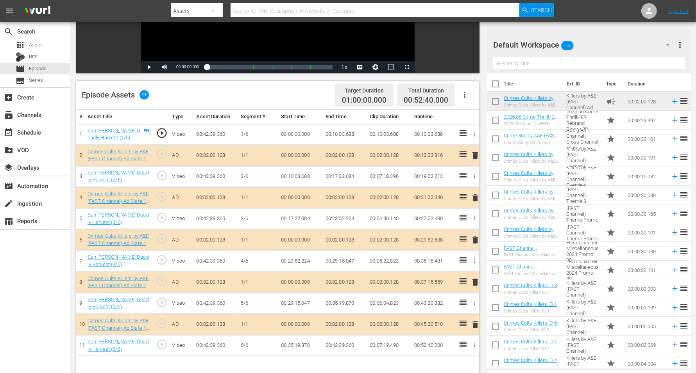
click at [475, 154] on span "delete" at bounding box center [474, 155] width 9 height 9
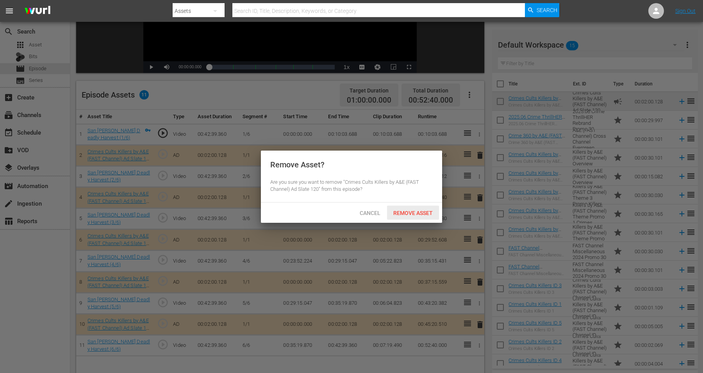
click at [411, 211] on span "Remove Asset" at bounding box center [413, 213] width 52 height 6
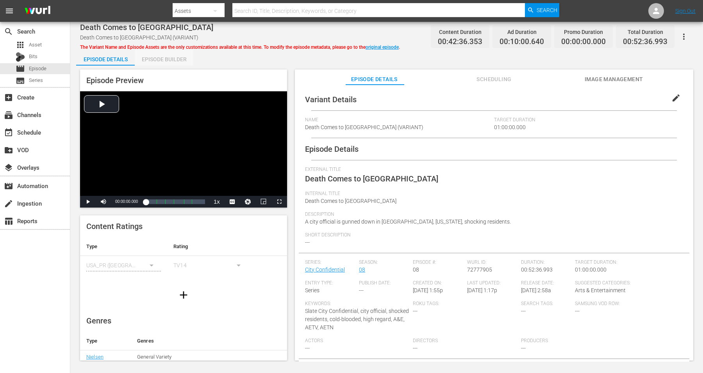
click at [168, 58] on div "Episode Builder" at bounding box center [164, 59] width 59 height 19
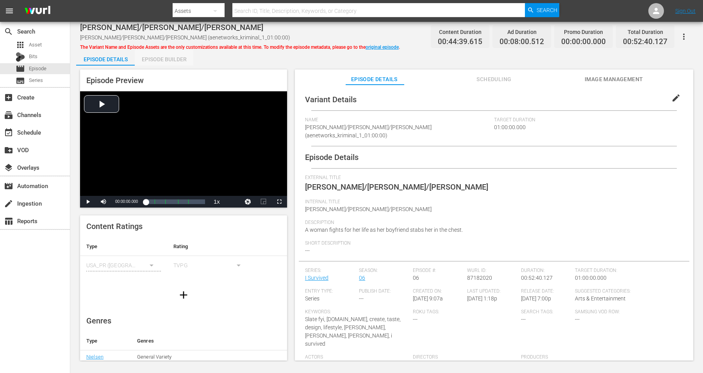
click at [163, 57] on div "Episode Builder" at bounding box center [164, 59] width 59 height 19
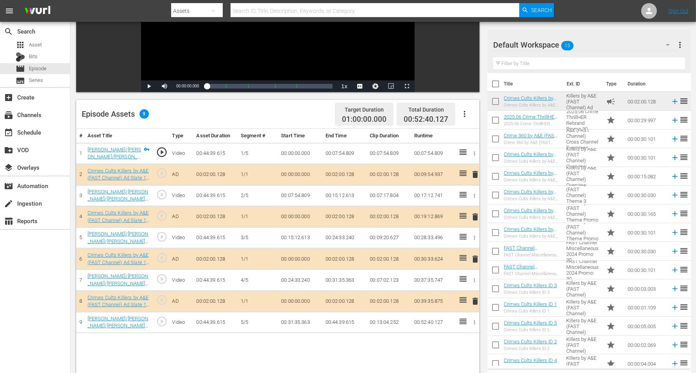
scroll to position [147, 0]
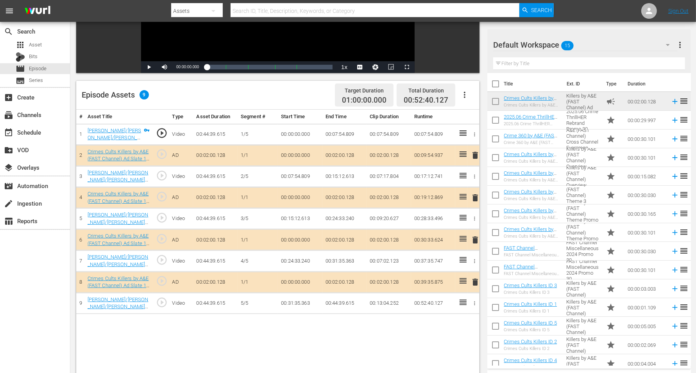
click at [476, 279] on span "delete" at bounding box center [474, 282] width 9 height 9
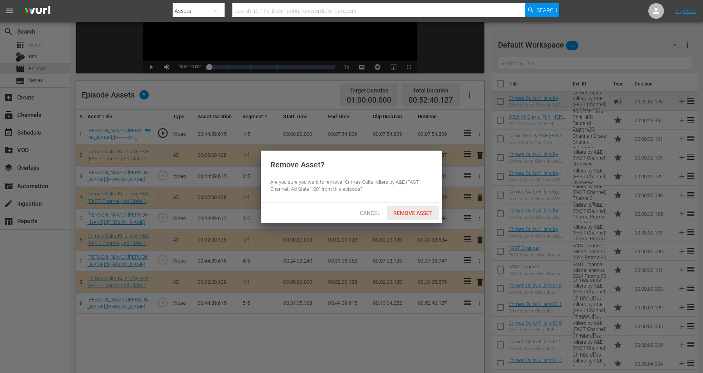
click at [407, 213] on span "Remove Asset" at bounding box center [413, 213] width 52 height 6
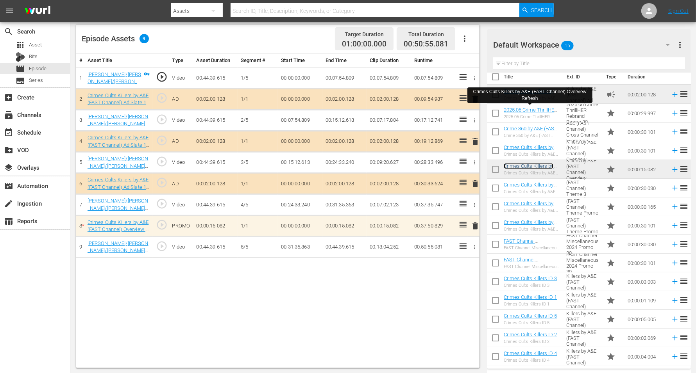
scroll to position [203, 0]
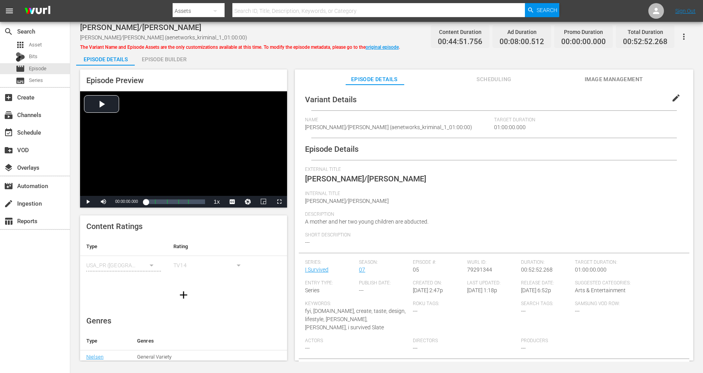
click at [171, 61] on div "Episode Builder" at bounding box center [164, 59] width 59 height 19
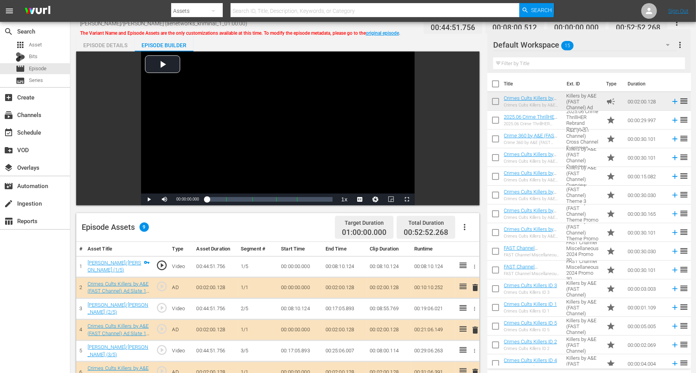
scroll to position [203, 0]
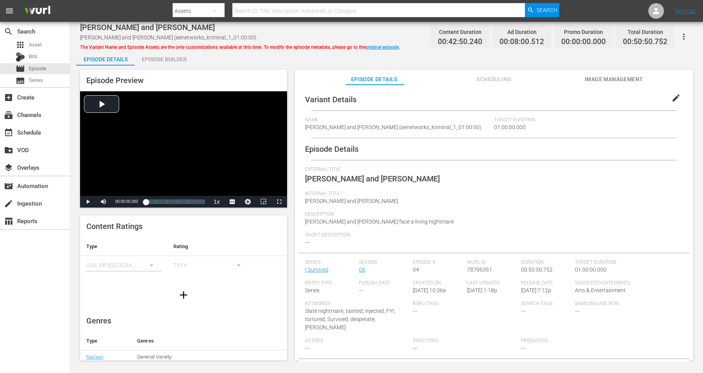
click at [159, 60] on div "Episode Builder" at bounding box center [164, 59] width 59 height 19
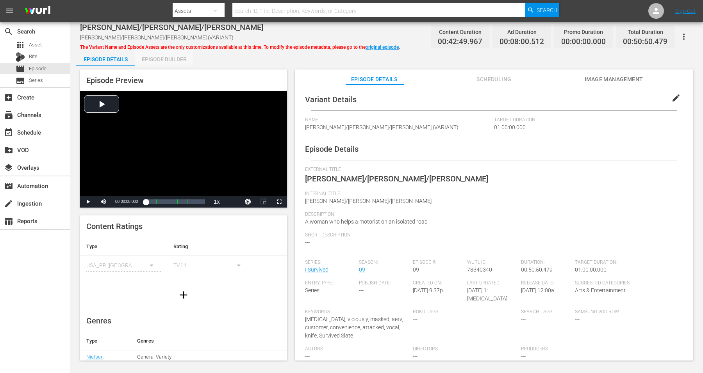
click at [153, 59] on div "Episode Builder" at bounding box center [164, 59] width 59 height 19
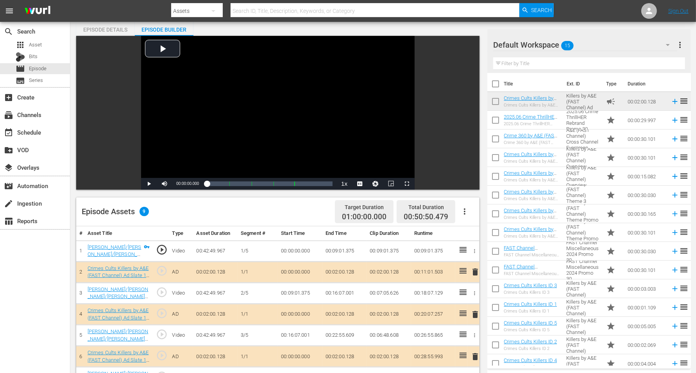
scroll to position [98, 0]
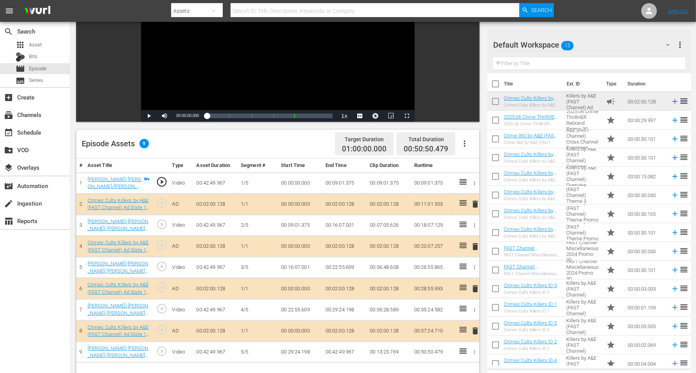
click at [474, 204] on span "delete" at bounding box center [474, 204] width 9 height 9
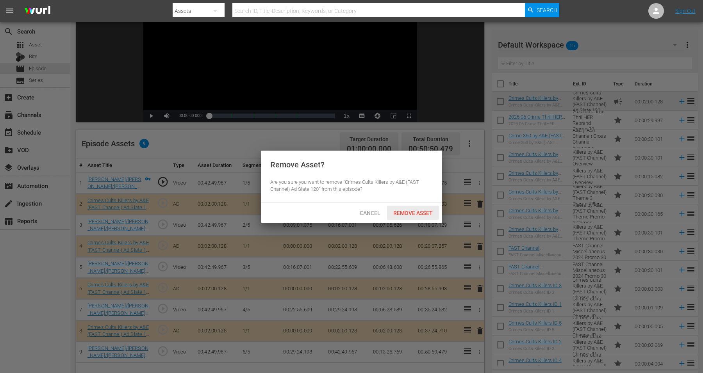
click at [417, 212] on span "Remove Asset" at bounding box center [413, 213] width 52 height 6
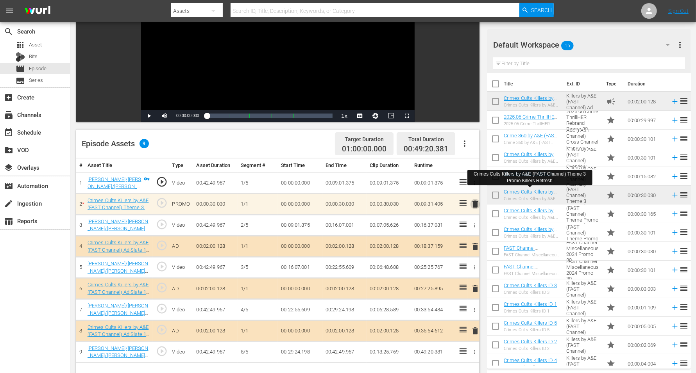
click at [476, 204] on span "delete" at bounding box center [474, 204] width 9 height 9
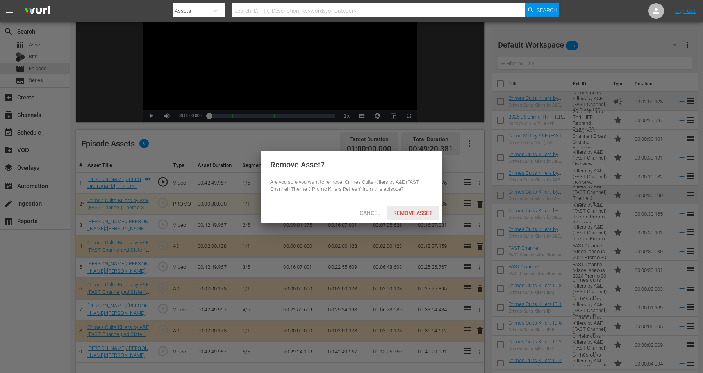
click at [416, 210] on span "Remove Asset" at bounding box center [413, 213] width 52 height 6
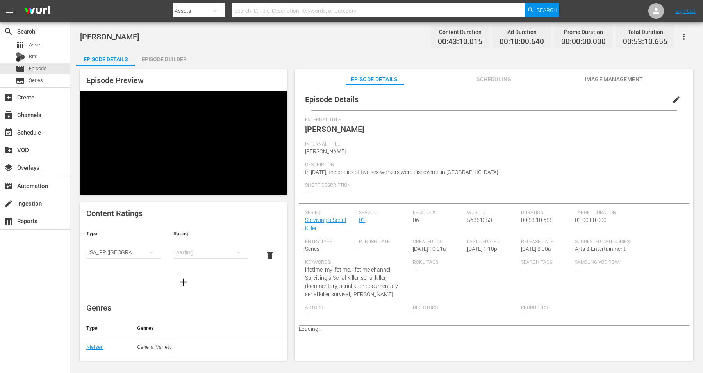
click at [169, 58] on div "Episode Builder" at bounding box center [164, 59] width 59 height 19
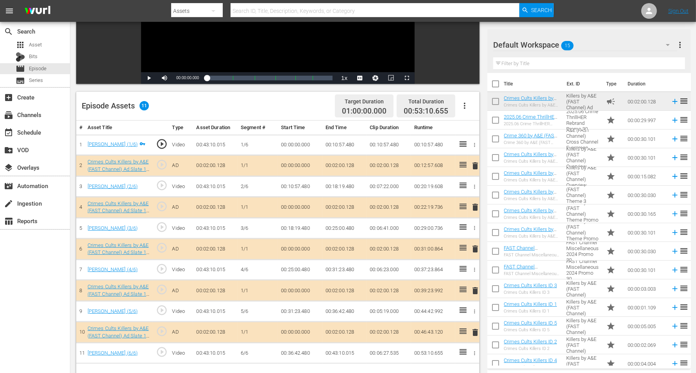
scroll to position [147, 0]
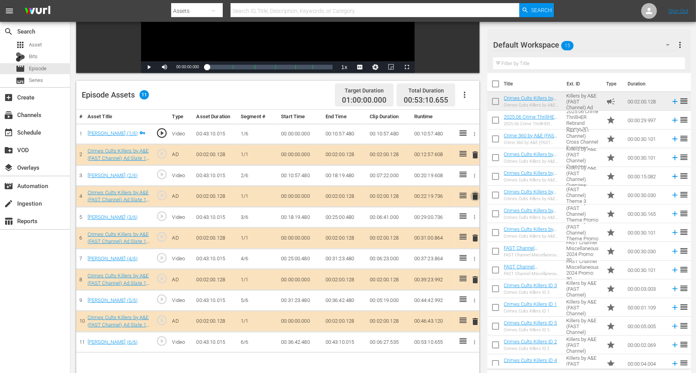
click at [473, 194] on span "delete" at bounding box center [474, 196] width 9 height 9
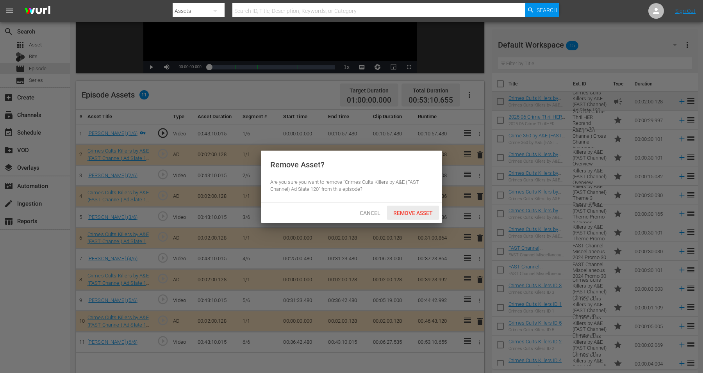
drag, startPoint x: 404, startPoint y: 216, endPoint x: 413, endPoint y: 212, distance: 9.4
click at [405, 215] on div "Remove Asset" at bounding box center [413, 213] width 52 height 14
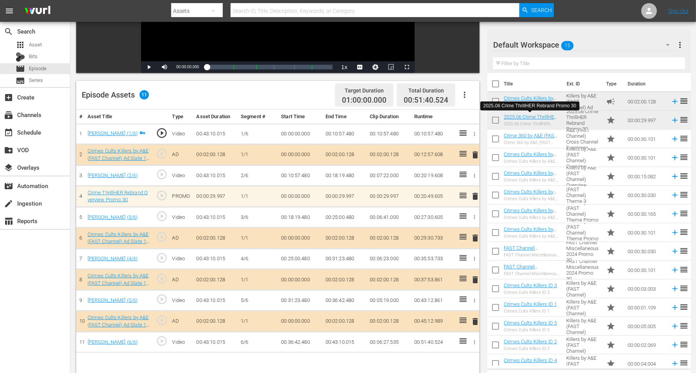
click at [474, 195] on span "delete" at bounding box center [474, 196] width 9 height 9
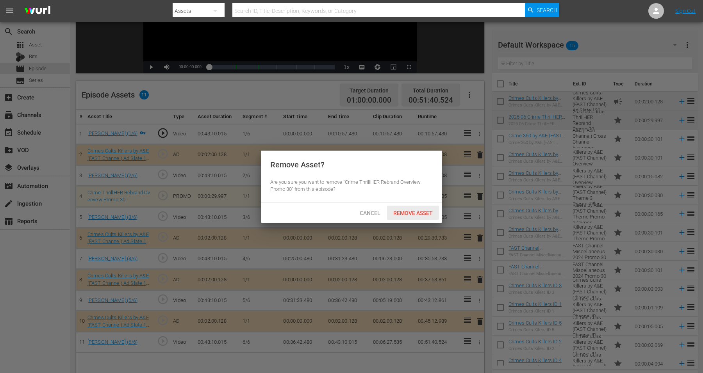
click at [417, 212] on span "Remove Asset" at bounding box center [413, 213] width 52 height 6
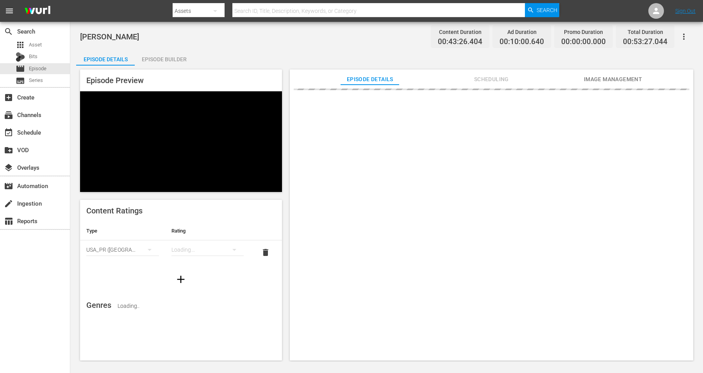
drag, startPoint x: 169, startPoint y: 59, endPoint x: 177, endPoint y: 58, distance: 8.6
click at [169, 59] on div "Episode Builder" at bounding box center [164, 59] width 59 height 19
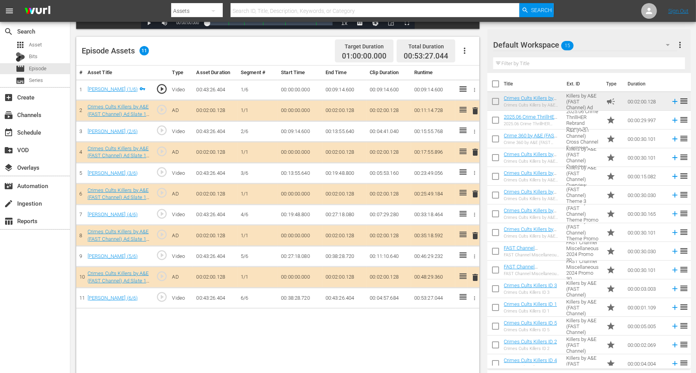
scroll to position [195, 0]
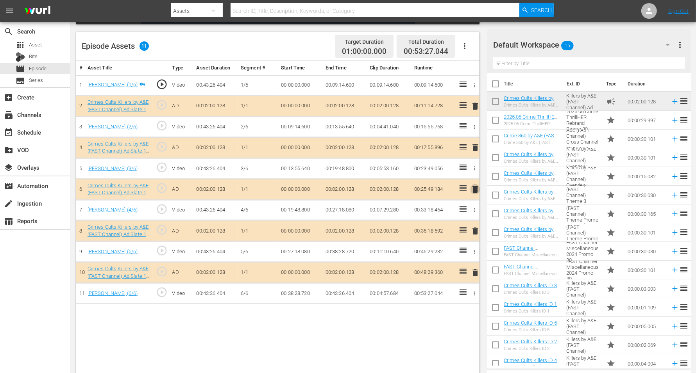
click at [477, 186] on span "delete" at bounding box center [474, 189] width 9 height 9
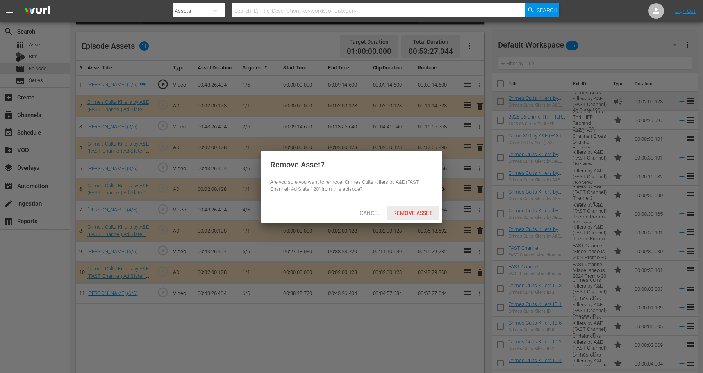
click at [408, 211] on span "Remove Asset" at bounding box center [413, 213] width 52 height 6
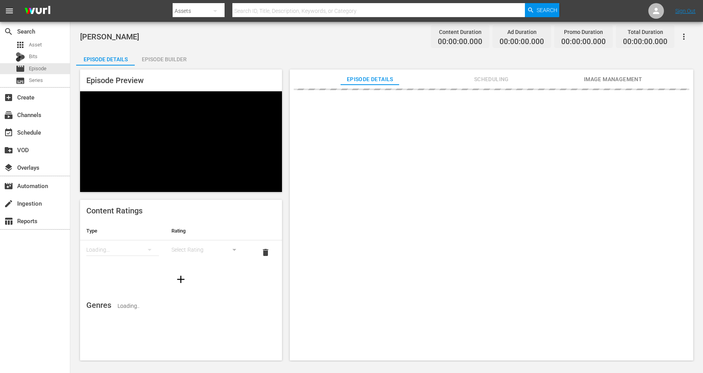
click at [169, 59] on div "Episode Builder" at bounding box center [164, 59] width 59 height 19
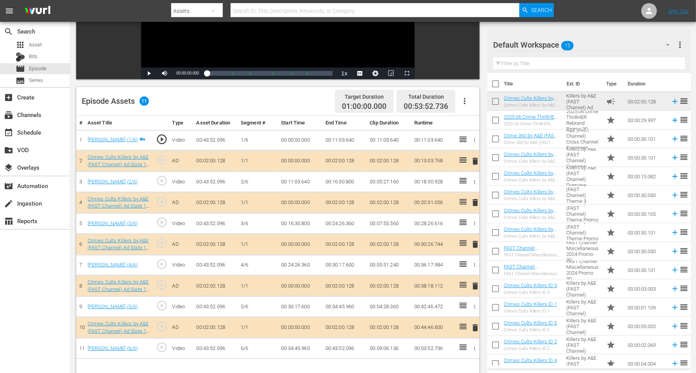
scroll to position [147, 0]
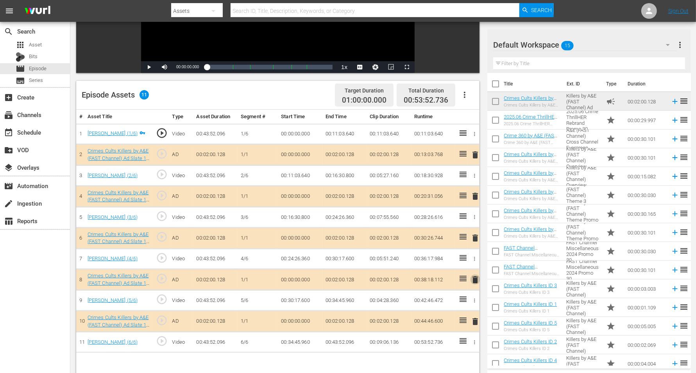
click at [474, 280] on span "delete" at bounding box center [474, 279] width 9 height 9
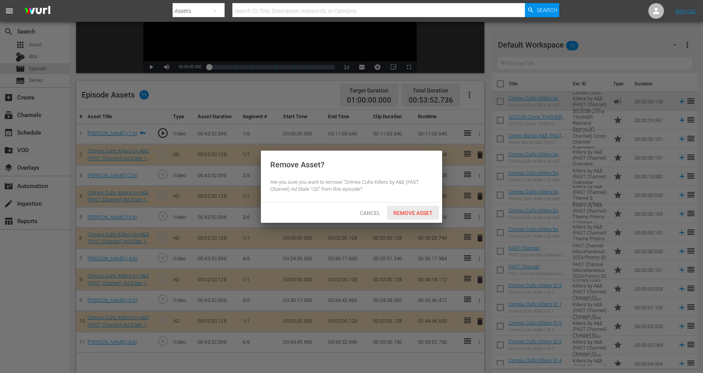
click at [407, 213] on span "Remove Asset" at bounding box center [413, 213] width 52 height 6
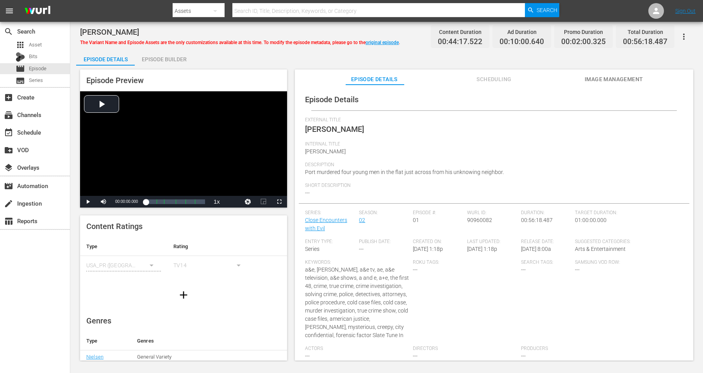
click at [165, 58] on div "Episode Builder" at bounding box center [164, 59] width 59 height 19
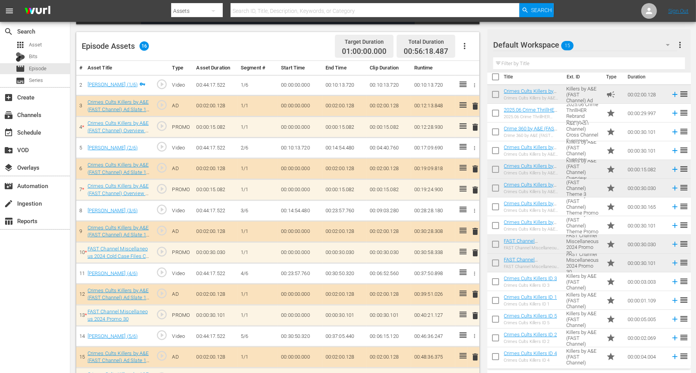
scroll to position [7, 0]
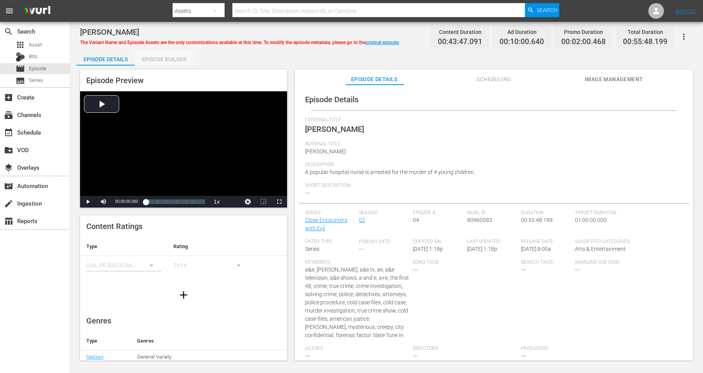
drag, startPoint x: 161, startPoint y: 60, endPoint x: 277, endPoint y: 0, distance: 130.5
click at [163, 60] on div "Episode Builder" at bounding box center [164, 59] width 59 height 19
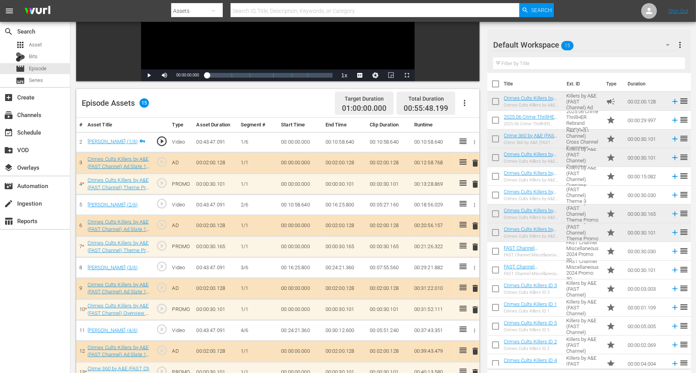
scroll to position [147, 0]
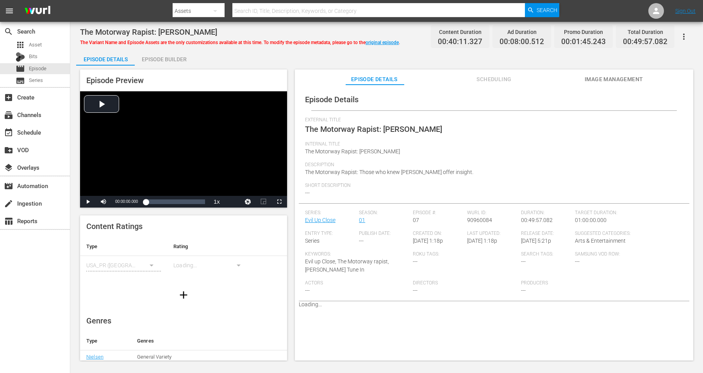
click at [170, 58] on div "Episode Builder" at bounding box center [164, 59] width 59 height 19
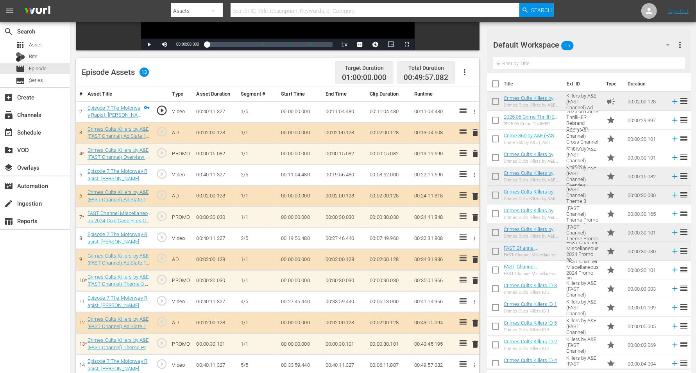
scroll to position [195, 0]
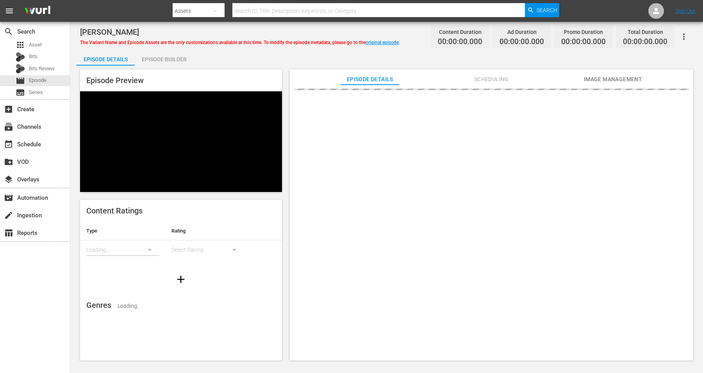
click at [167, 63] on div "Episode Builder" at bounding box center [164, 59] width 59 height 19
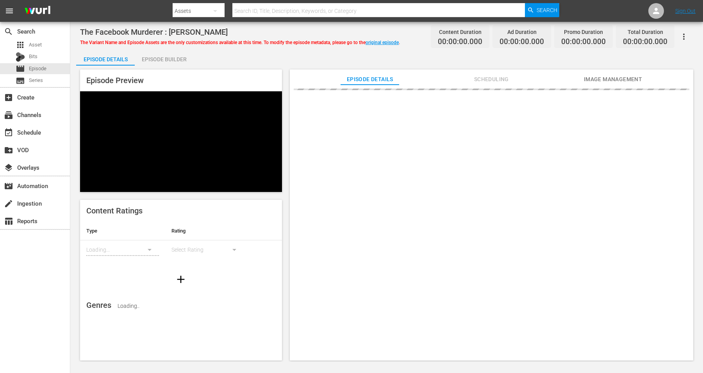
click at [160, 59] on div "Episode Builder" at bounding box center [164, 59] width 59 height 19
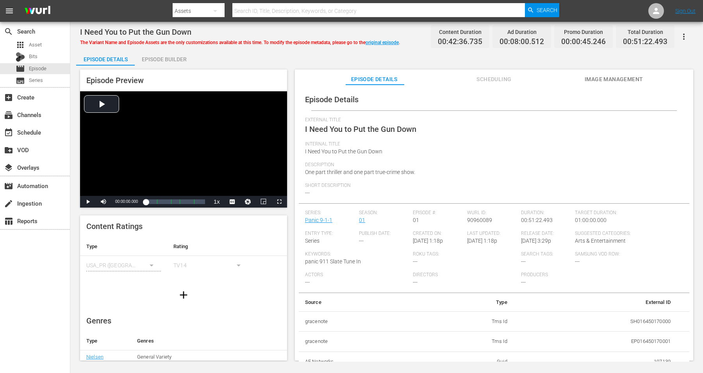
click at [155, 59] on div "Episode Builder" at bounding box center [164, 59] width 59 height 19
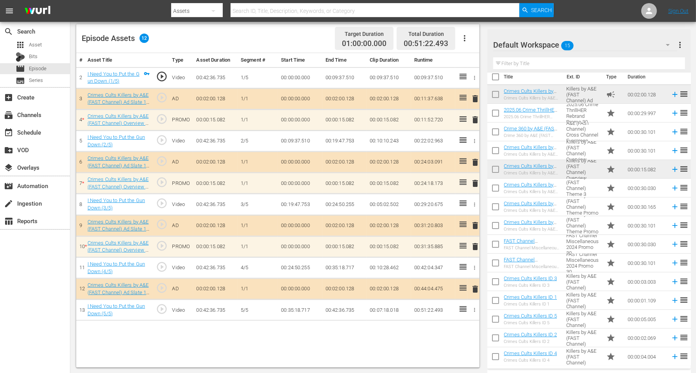
scroll to position [7, 0]
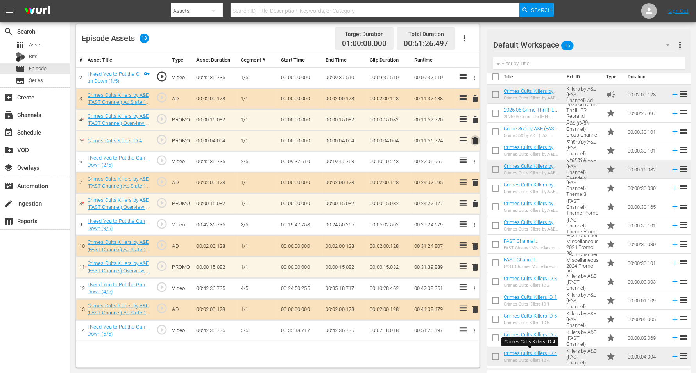
click at [474, 136] on span "delete" at bounding box center [474, 140] width 9 height 9
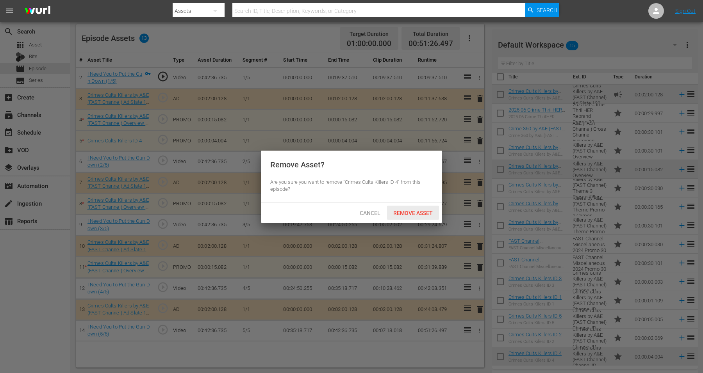
click at [407, 215] on span "Remove Asset" at bounding box center [413, 213] width 52 height 6
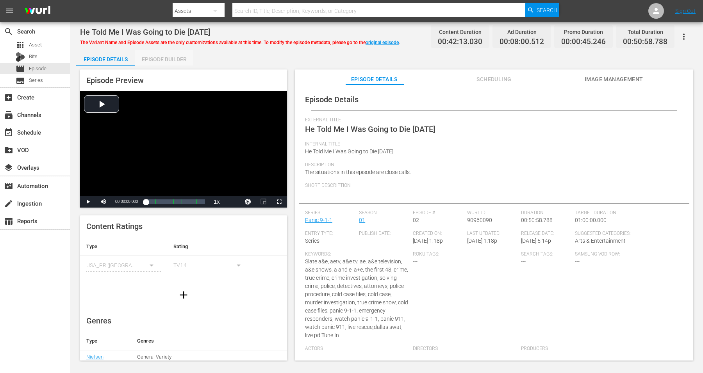
click at [160, 61] on div "Episode Builder" at bounding box center [164, 59] width 59 height 19
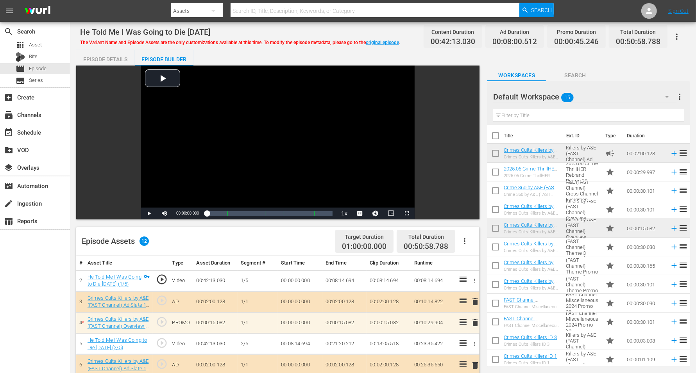
scroll to position [195, 0]
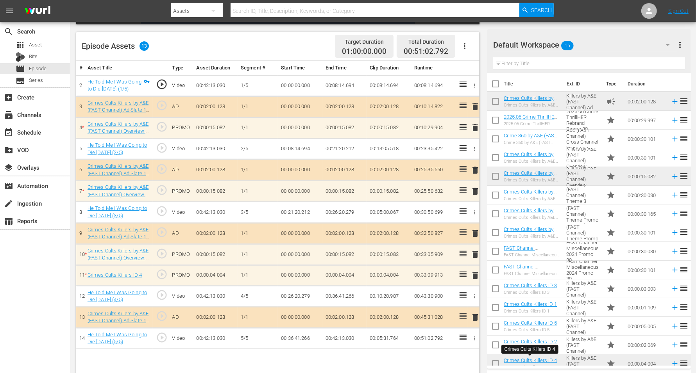
click at [476, 273] on span "delete" at bounding box center [474, 275] width 9 height 9
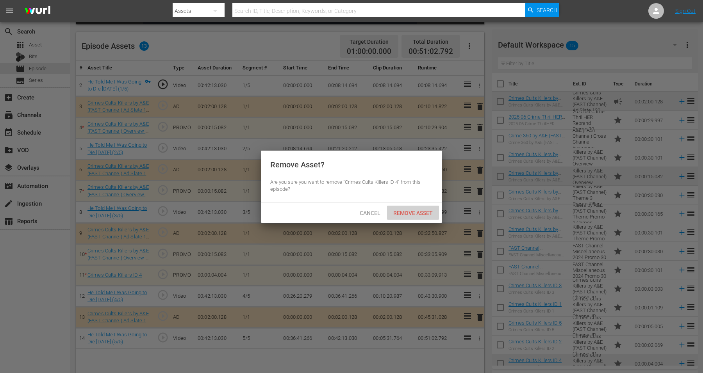
click at [405, 213] on span "Remove Asset" at bounding box center [413, 213] width 52 height 6
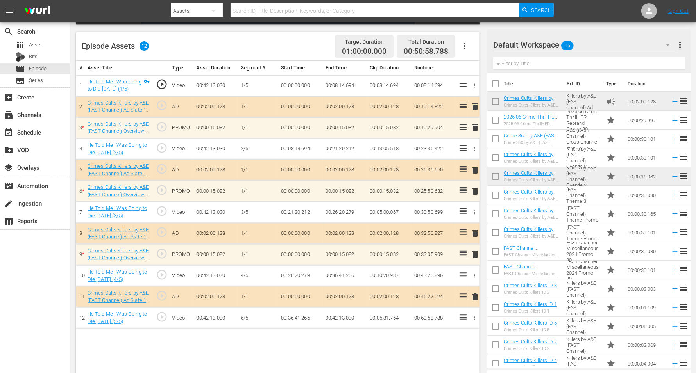
scroll to position [7, 0]
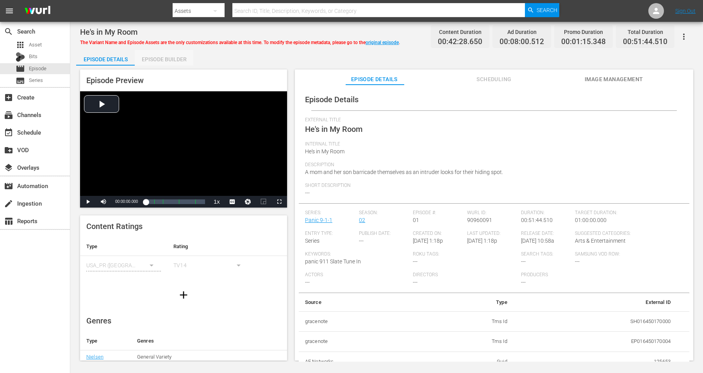
click at [156, 59] on div "Episode Builder" at bounding box center [164, 59] width 59 height 19
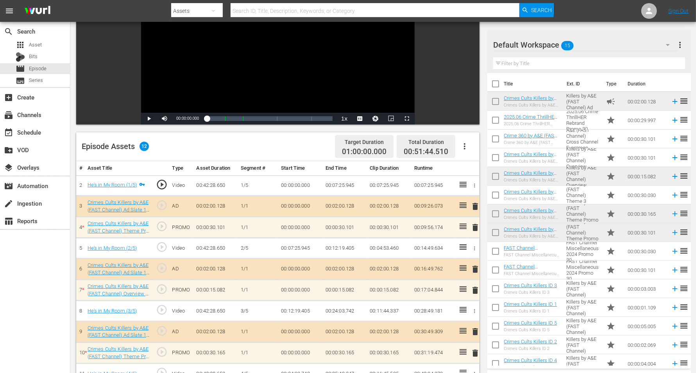
scroll to position [147, 0]
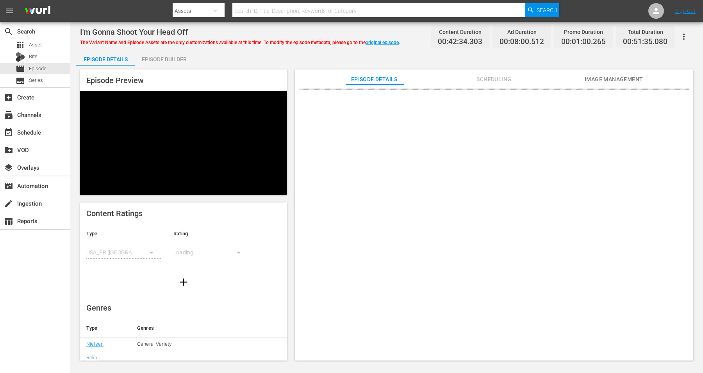
click at [147, 59] on div "Episode Builder" at bounding box center [164, 59] width 59 height 19
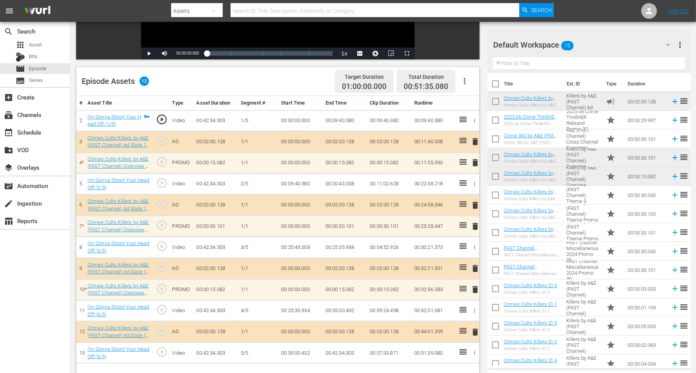
scroll to position [195, 0]
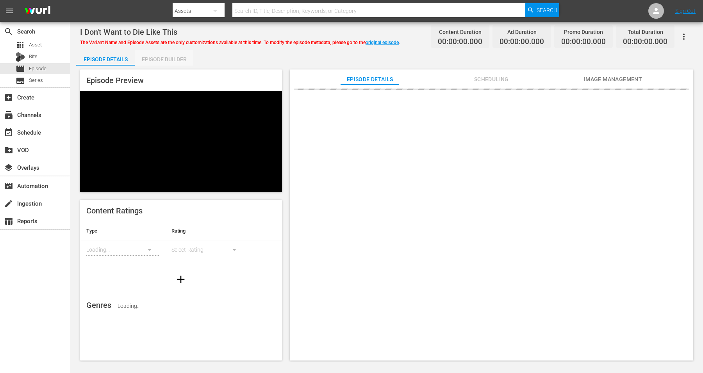
click at [177, 57] on div "Episode Builder" at bounding box center [164, 59] width 59 height 19
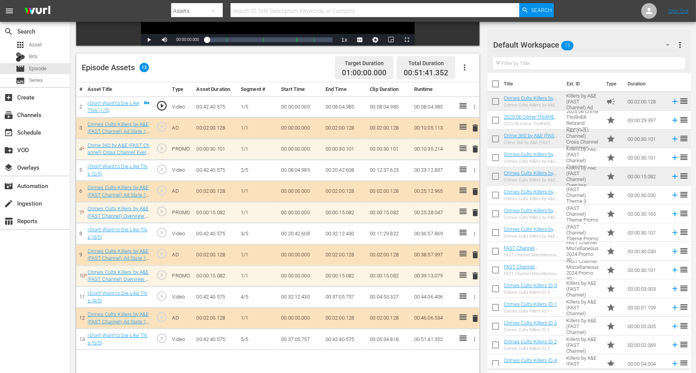
scroll to position [203, 0]
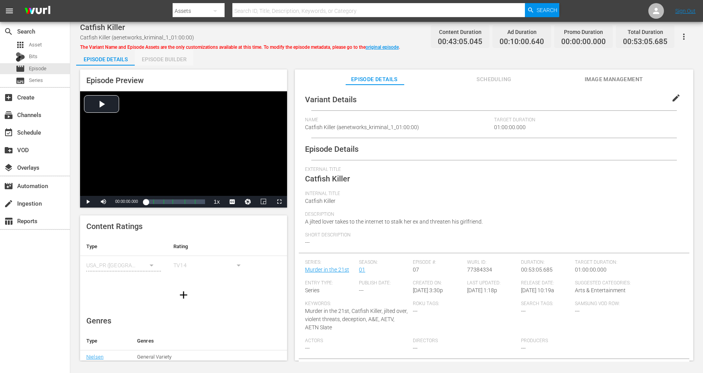
drag, startPoint x: 173, startPoint y: 57, endPoint x: 214, endPoint y: 29, distance: 49.7
click at [174, 56] on div "Episode Builder" at bounding box center [164, 59] width 59 height 19
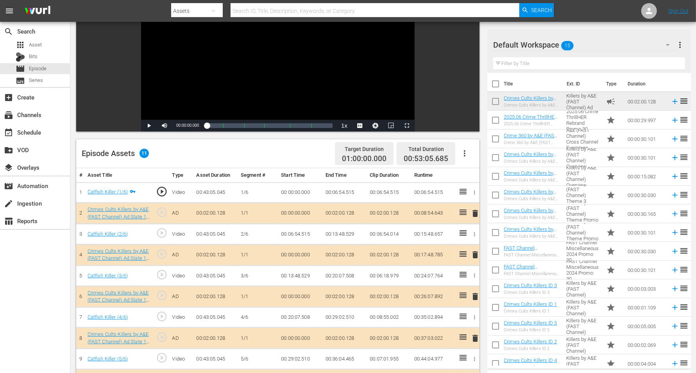
scroll to position [98, 0]
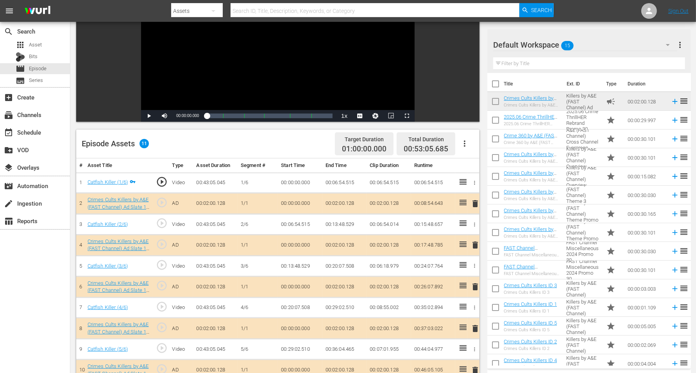
click at [473, 202] on span "delete" at bounding box center [474, 203] width 9 height 9
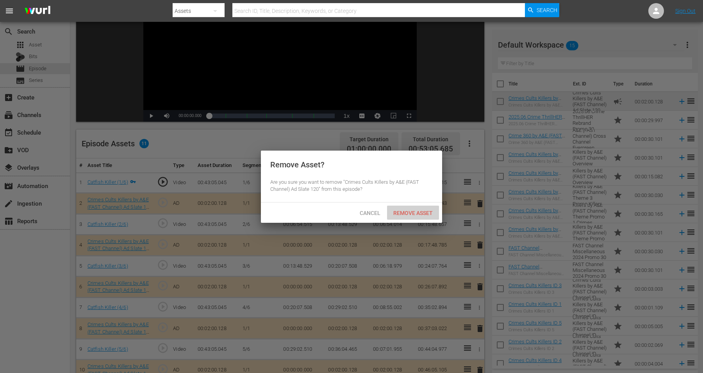
click at [416, 210] on span "Remove Asset" at bounding box center [413, 213] width 52 height 6
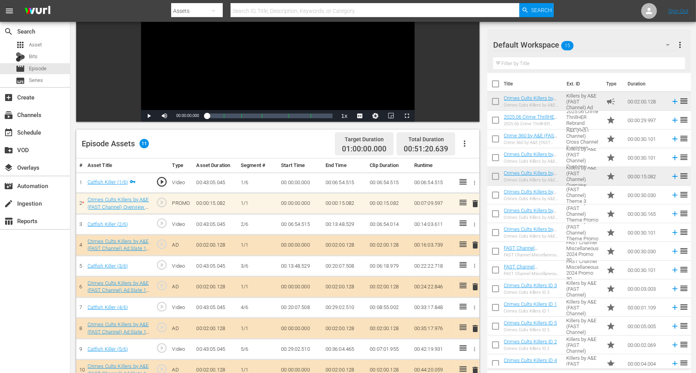
click at [477, 201] on span "delete" at bounding box center [474, 203] width 9 height 9
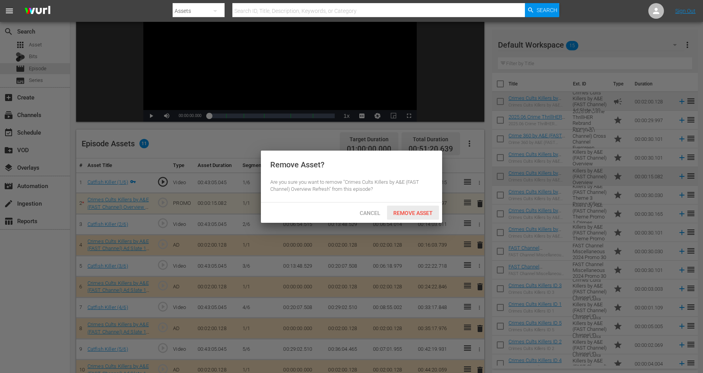
click at [420, 210] on span "Remove Asset" at bounding box center [413, 213] width 52 height 6
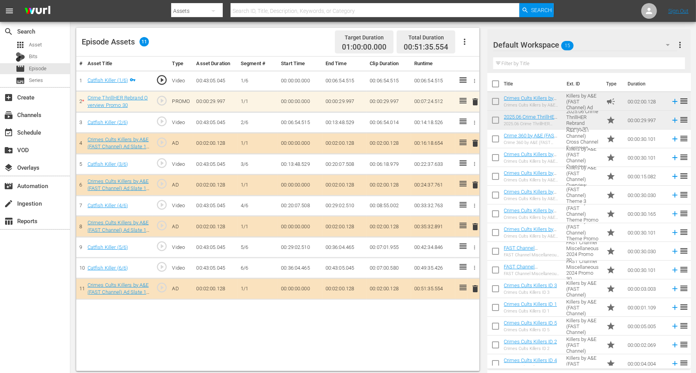
scroll to position [203, 0]
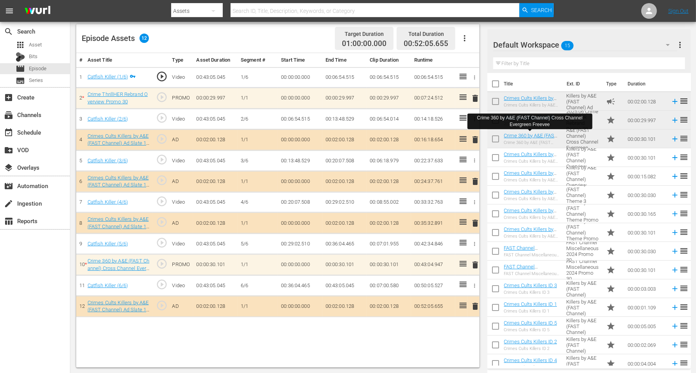
click at [475, 98] on span "delete" at bounding box center [474, 98] width 9 height 9
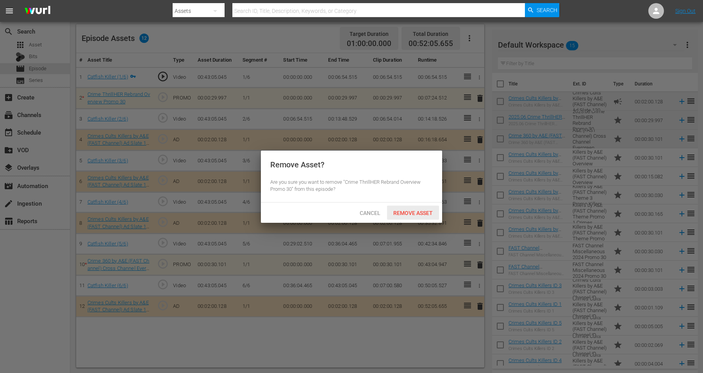
click at [420, 211] on span "Remove Asset" at bounding box center [413, 213] width 52 height 6
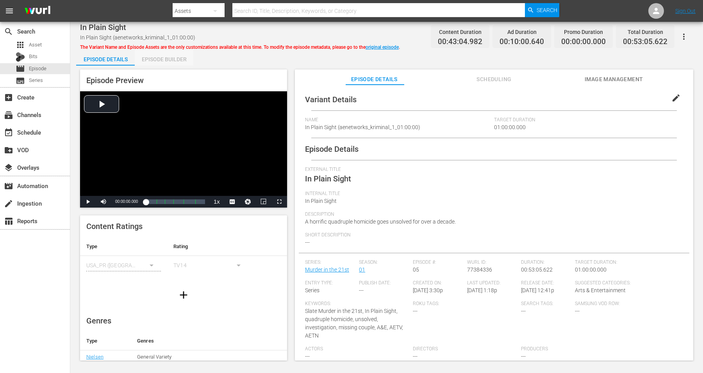
click at [178, 58] on div "Episode Builder" at bounding box center [164, 59] width 59 height 19
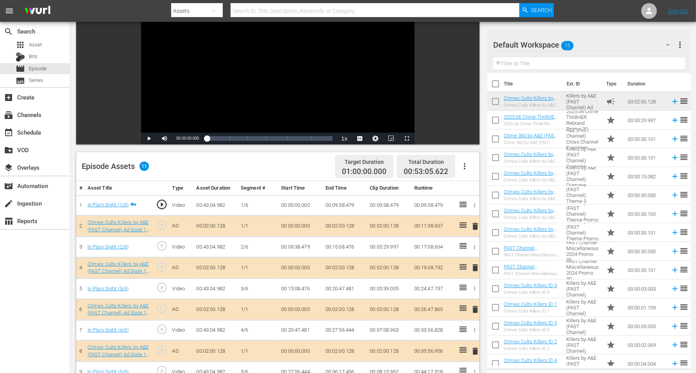
scroll to position [195, 0]
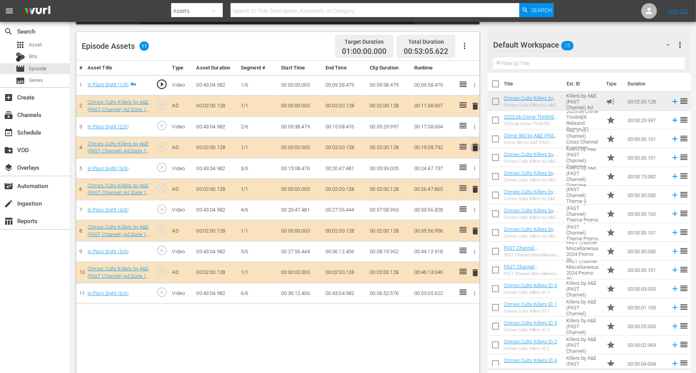
click at [473, 145] on span "delete" at bounding box center [474, 147] width 9 height 9
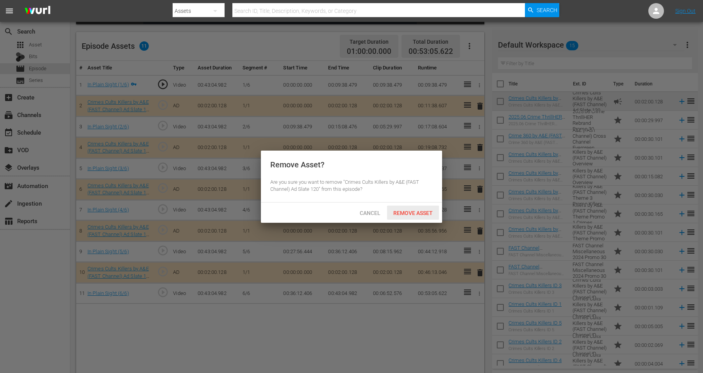
click at [424, 210] on span "Remove Asset" at bounding box center [413, 213] width 52 height 6
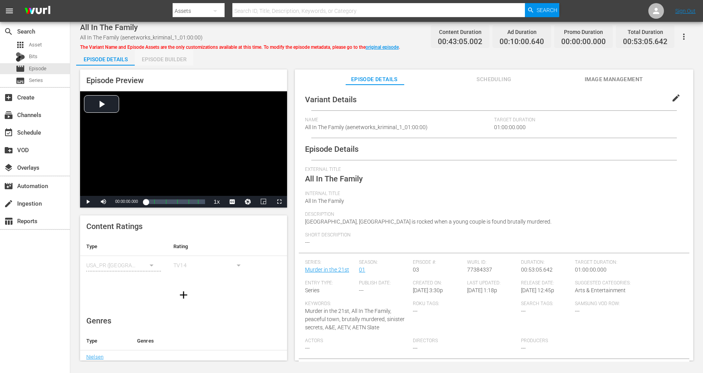
click at [170, 55] on div "Episode Builder" at bounding box center [164, 59] width 59 height 19
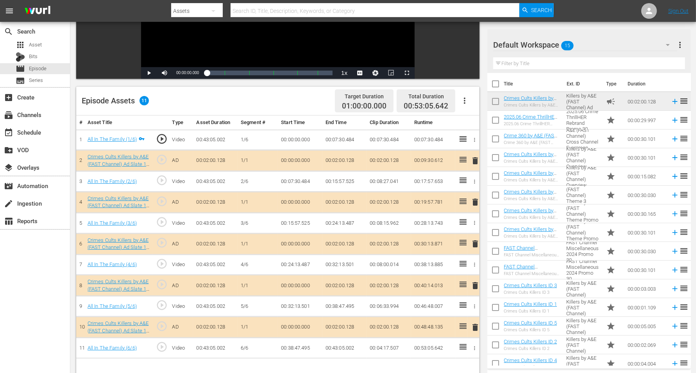
scroll to position [147, 0]
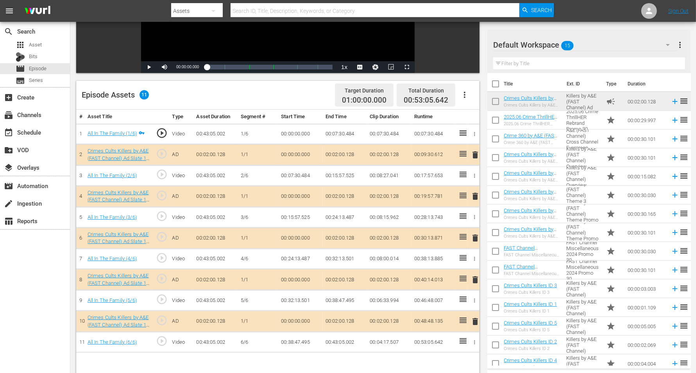
click at [474, 234] on span "delete" at bounding box center [474, 238] width 9 height 9
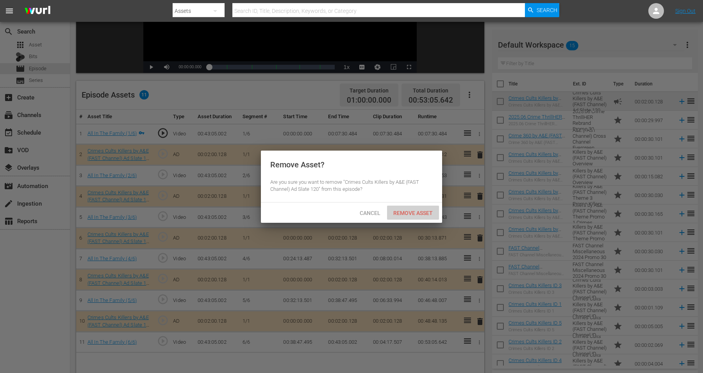
click at [420, 213] on span "Remove Asset" at bounding box center [413, 213] width 52 height 6
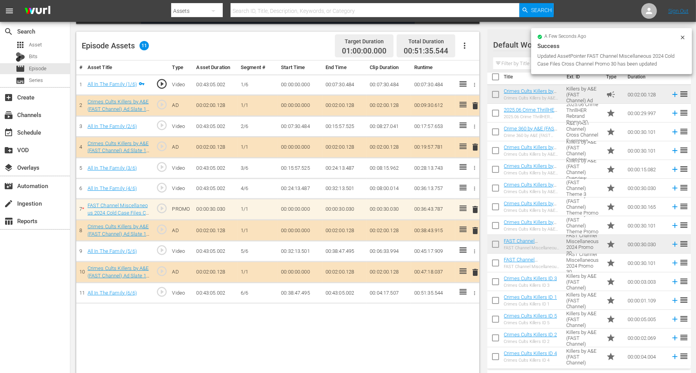
scroll to position [203, 0]
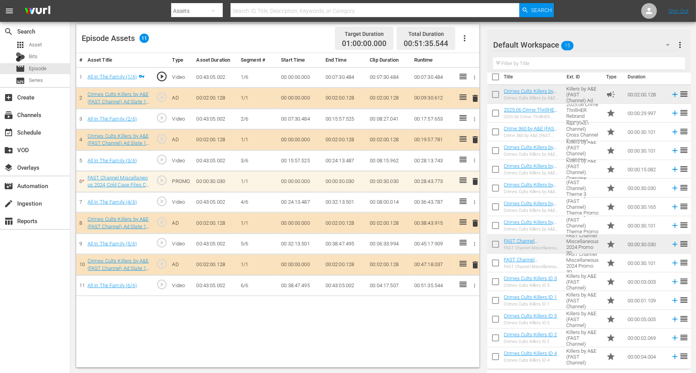
click at [474, 262] on span "delete" at bounding box center [474, 265] width 9 height 9
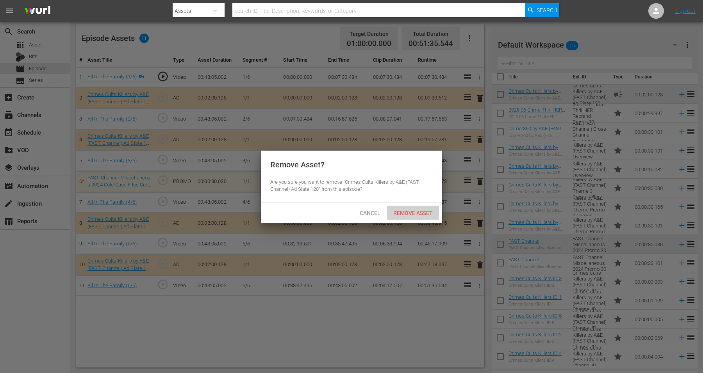
click at [407, 215] on span "Remove Asset" at bounding box center [413, 213] width 52 height 6
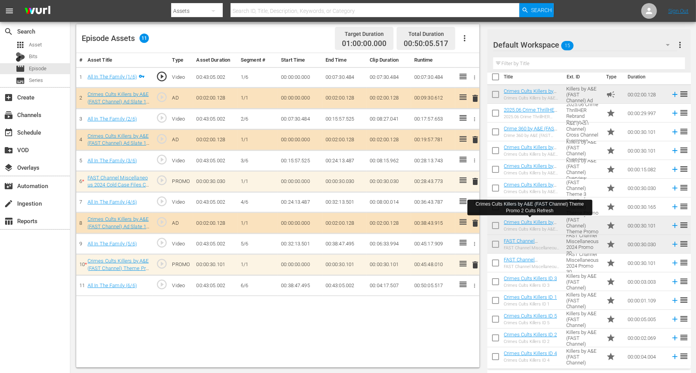
click at [477, 177] on span "delete" at bounding box center [474, 181] width 9 height 9
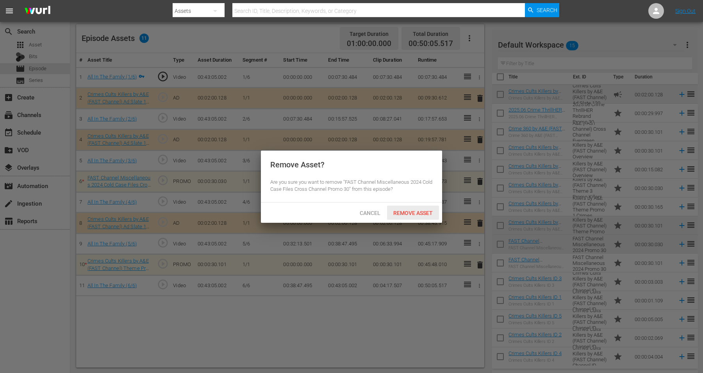
click at [414, 210] on span "Remove Asset" at bounding box center [413, 213] width 52 height 6
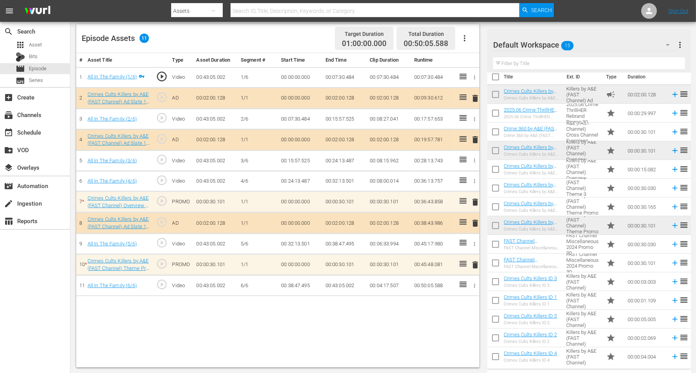
drag, startPoint x: 474, startPoint y: 201, endPoint x: 490, endPoint y: 206, distance: 15.9
click at [490, 206] on div "Video Player is loading. Play Video Play Mute Current Time 00:00:00.000 / Durat…" at bounding box center [383, 115] width 614 height 506
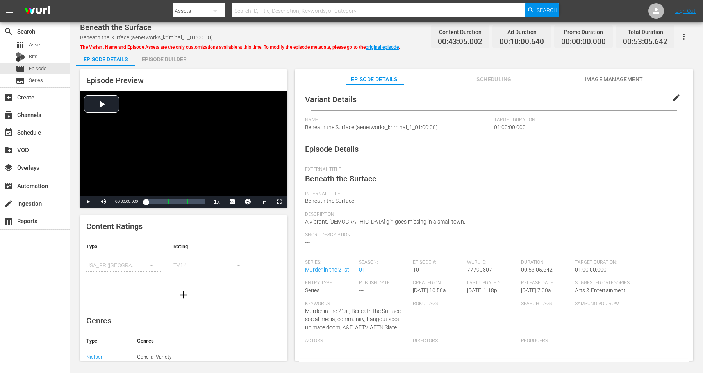
drag, startPoint x: 172, startPoint y: 55, endPoint x: 199, endPoint y: 41, distance: 30.4
click at [172, 56] on div "Episode Builder" at bounding box center [164, 59] width 59 height 19
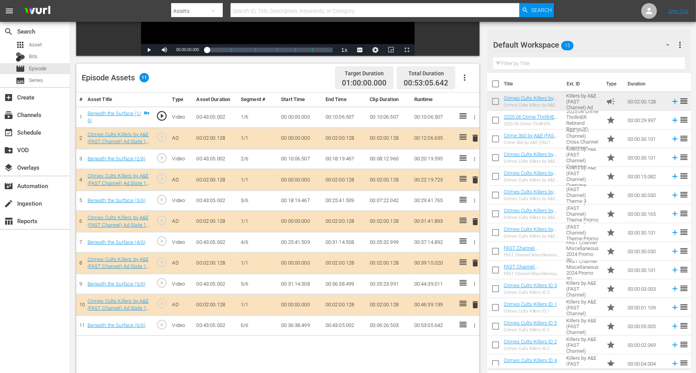
scroll to position [195, 0]
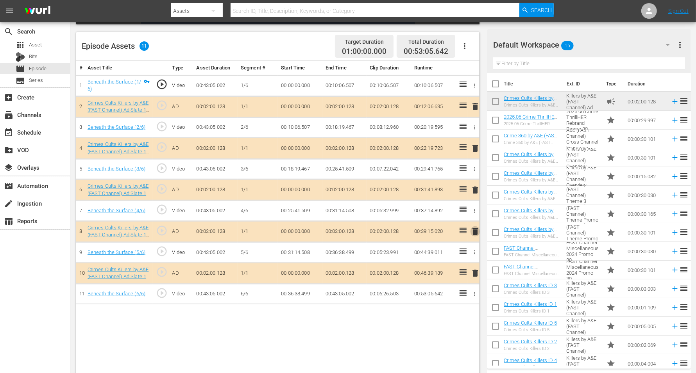
click at [477, 229] on span "delete" at bounding box center [474, 231] width 9 height 9
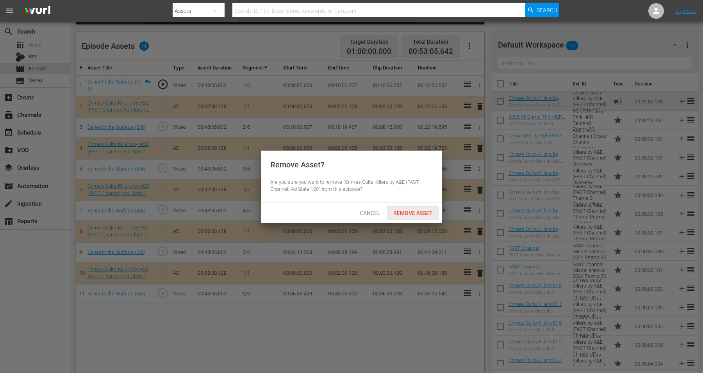
click at [394, 214] on span "Remove Asset" at bounding box center [413, 213] width 52 height 6
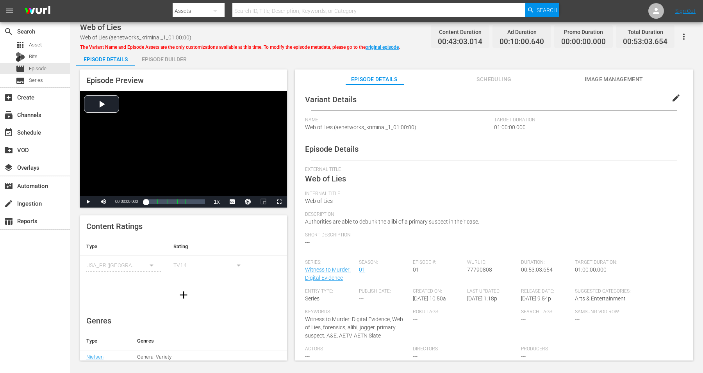
click at [171, 58] on div "Episode Builder" at bounding box center [164, 59] width 59 height 19
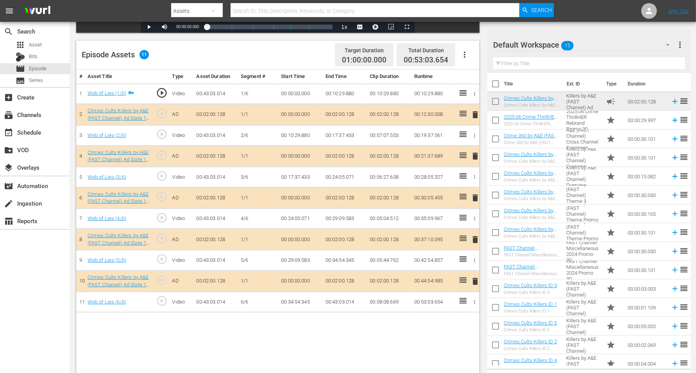
scroll to position [195, 0]
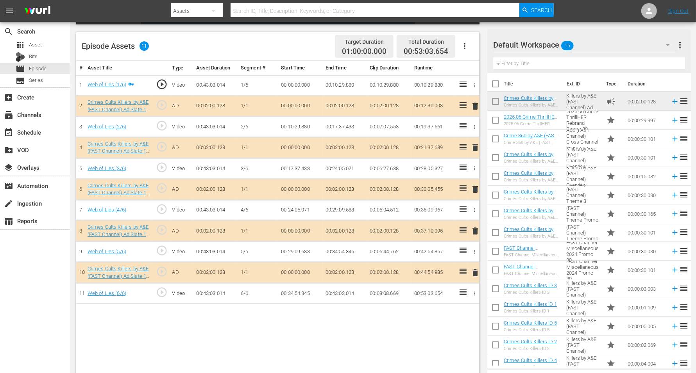
click at [476, 268] on span "delete" at bounding box center [474, 272] width 9 height 9
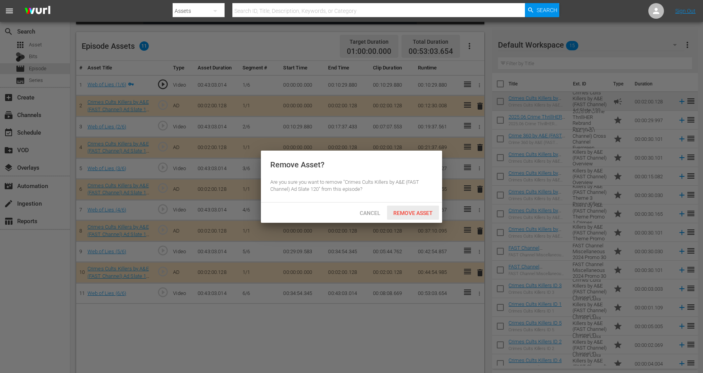
click at [405, 213] on span "Remove Asset" at bounding box center [413, 213] width 52 height 6
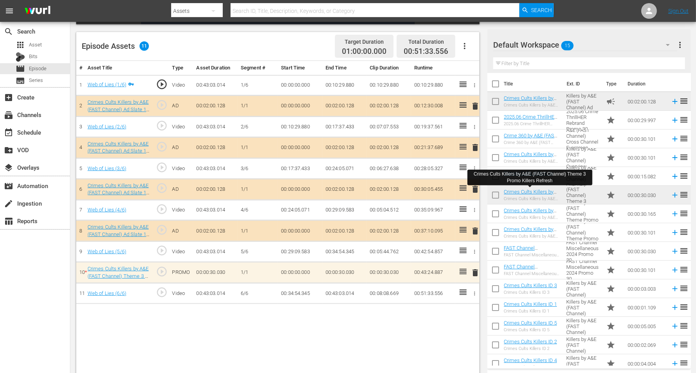
click at [474, 269] on span "delete" at bounding box center [474, 272] width 9 height 9
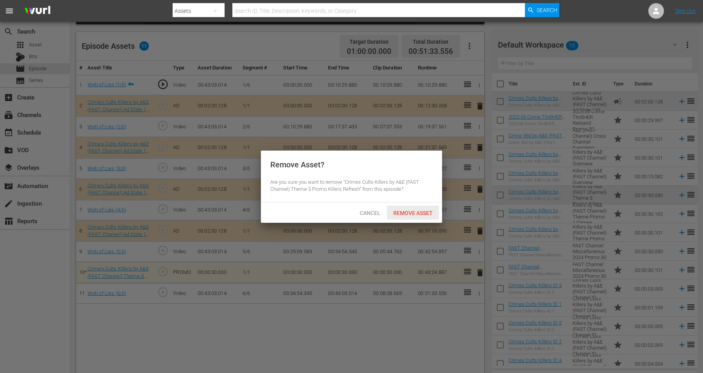
click at [419, 213] on span "Remove Asset" at bounding box center [413, 213] width 52 height 6
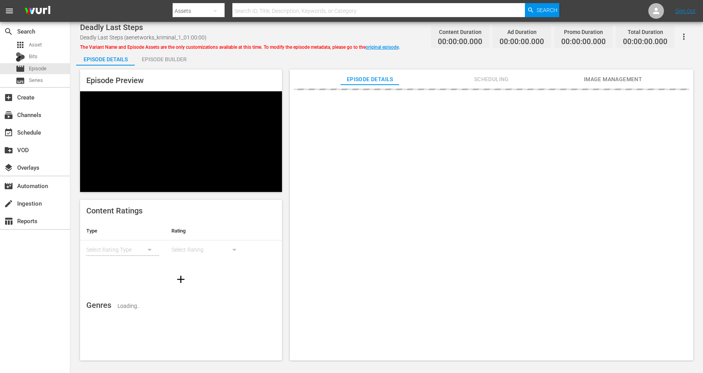
click at [165, 62] on div "Episode Builder" at bounding box center [164, 59] width 59 height 19
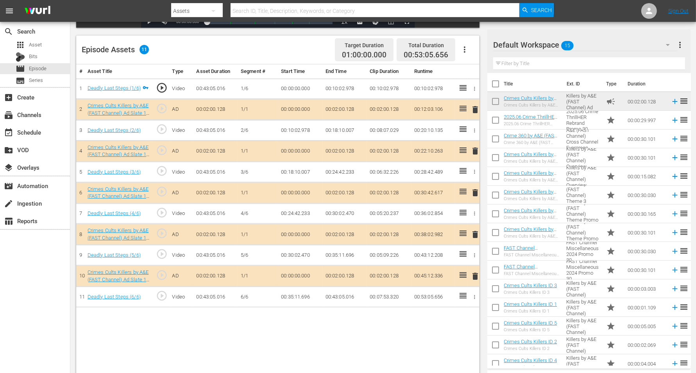
scroll to position [195, 0]
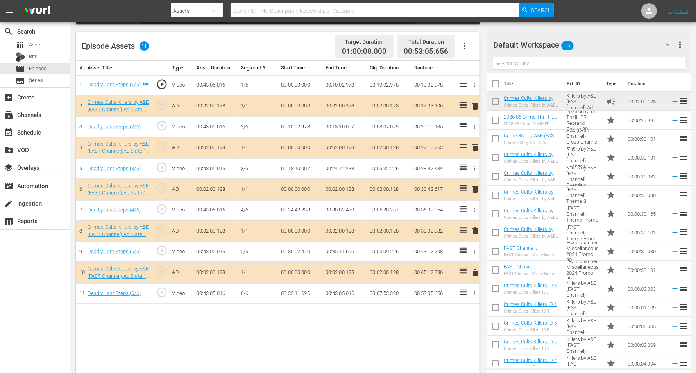
click at [475, 107] on span "delete" at bounding box center [474, 106] width 9 height 9
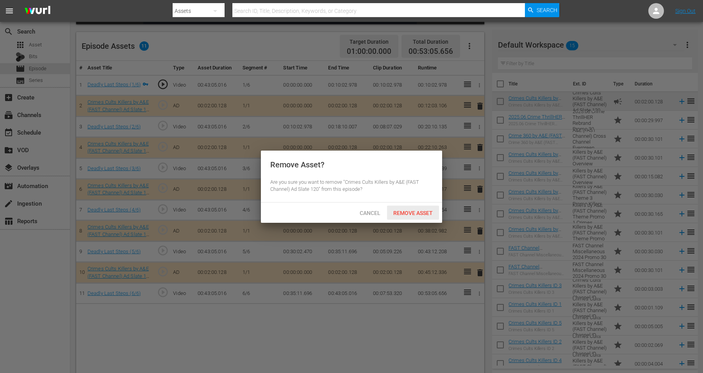
click at [400, 209] on div "Remove Asset" at bounding box center [413, 213] width 52 height 14
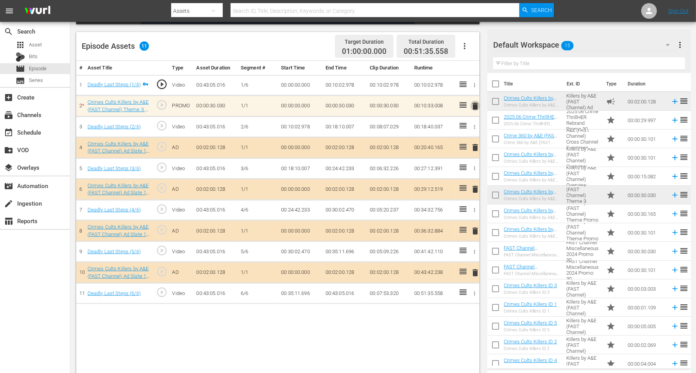
click at [475, 104] on span "delete" at bounding box center [474, 106] width 9 height 9
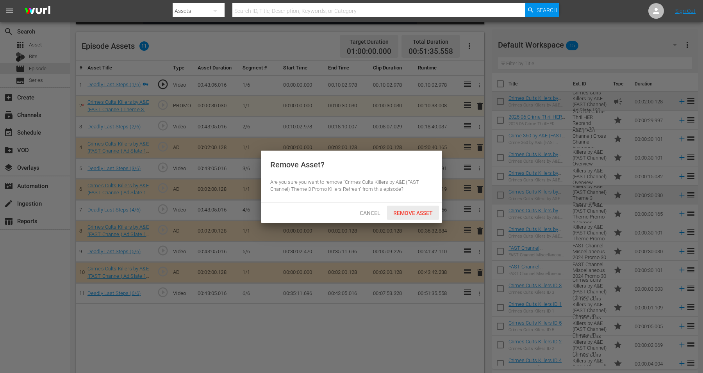
click at [407, 213] on span "Remove Asset" at bounding box center [413, 213] width 52 height 6
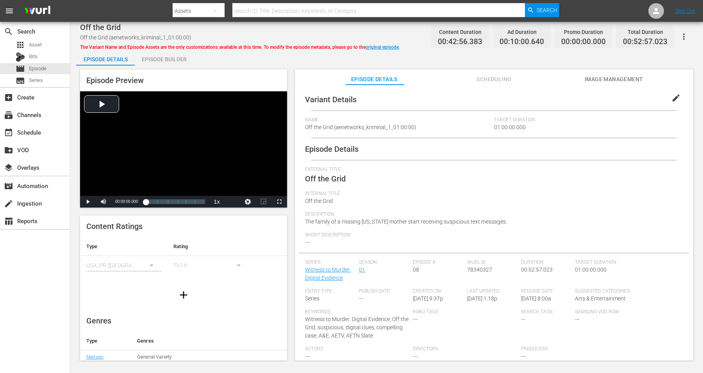
click at [167, 62] on div "Episode Builder" at bounding box center [164, 59] width 59 height 19
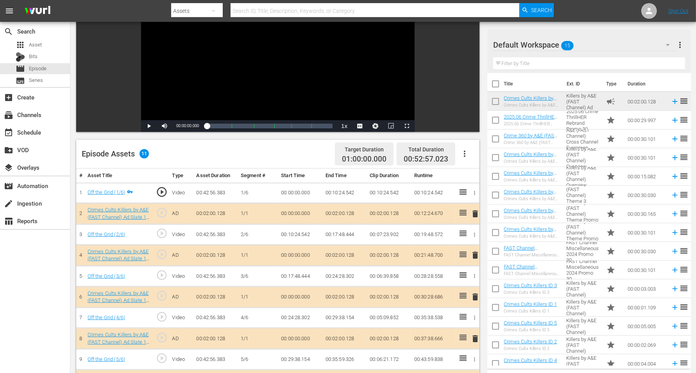
scroll to position [98, 0]
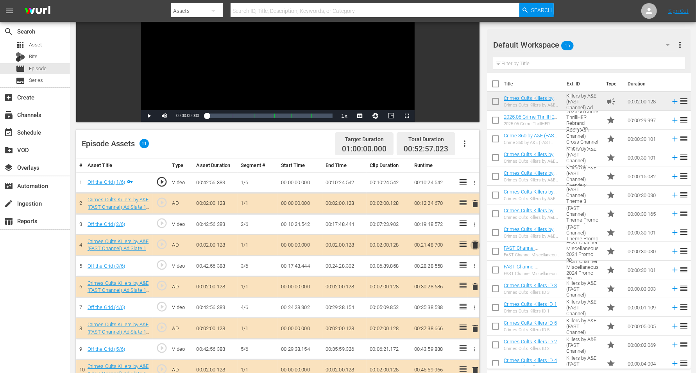
click at [473, 245] on span "delete" at bounding box center [474, 245] width 9 height 9
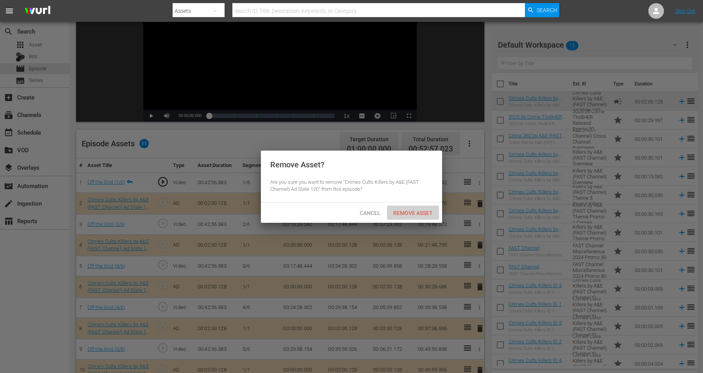
click at [393, 211] on span "Remove Asset" at bounding box center [413, 213] width 52 height 6
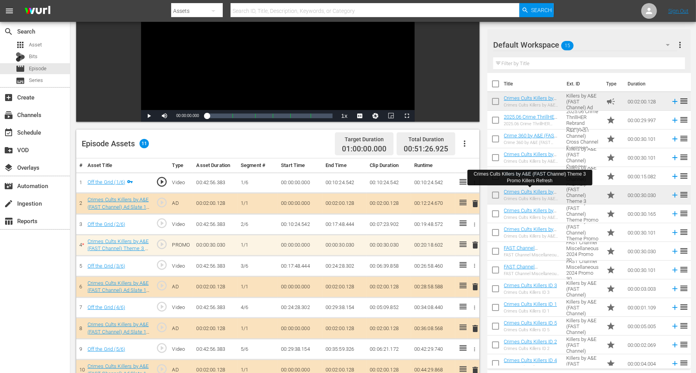
click at [474, 242] on span "delete" at bounding box center [474, 245] width 9 height 9
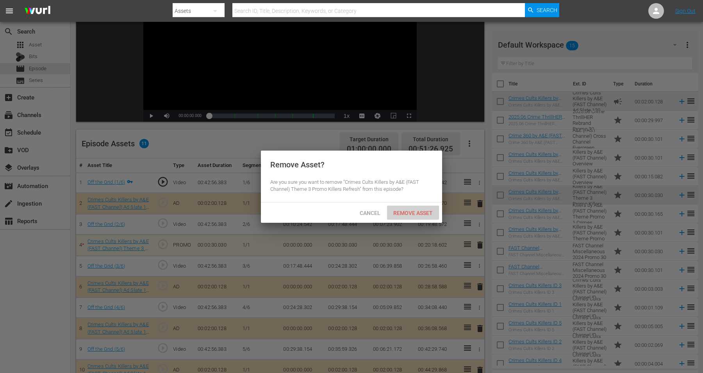
click at [418, 214] on span "Remove Asset" at bounding box center [413, 213] width 52 height 6
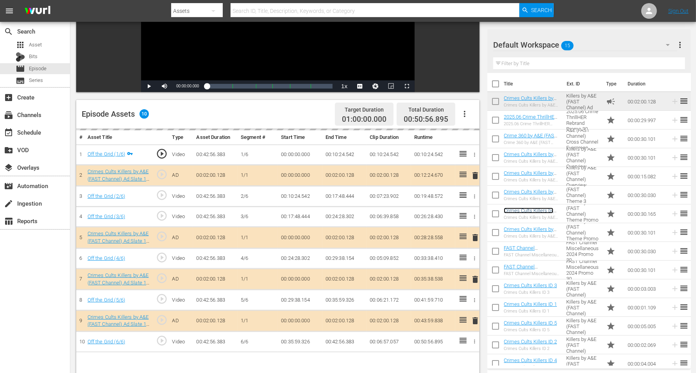
scroll to position [147, 0]
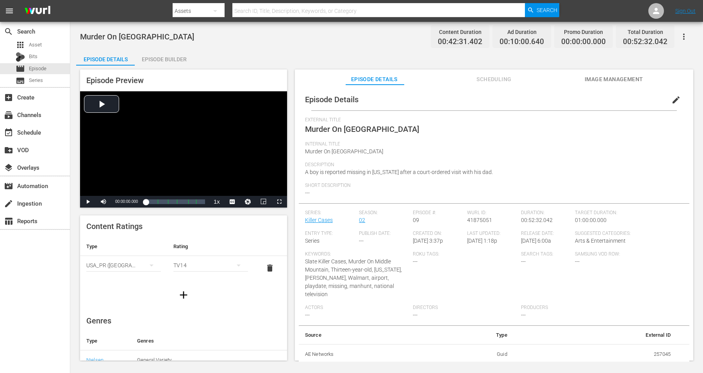
click at [148, 59] on div "Episode Builder" at bounding box center [164, 59] width 59 height 19
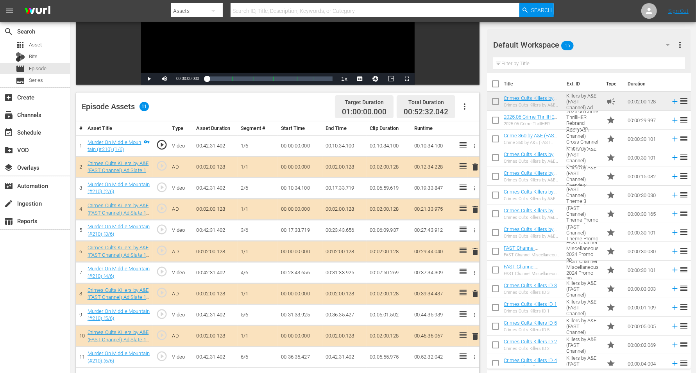
scroll to position [147, 0]
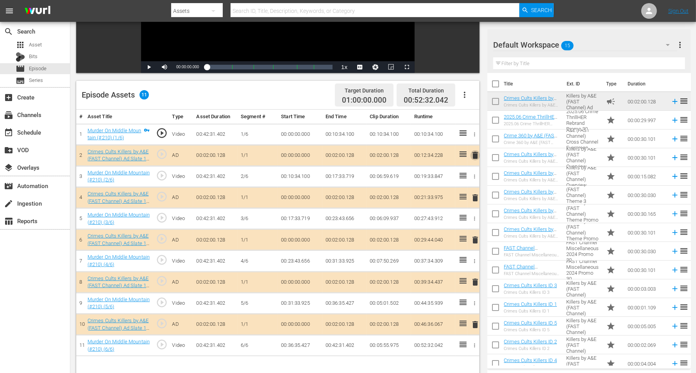
click at [477, 154] on span "delete" at bounding box center [474, 155] width 9 height 9
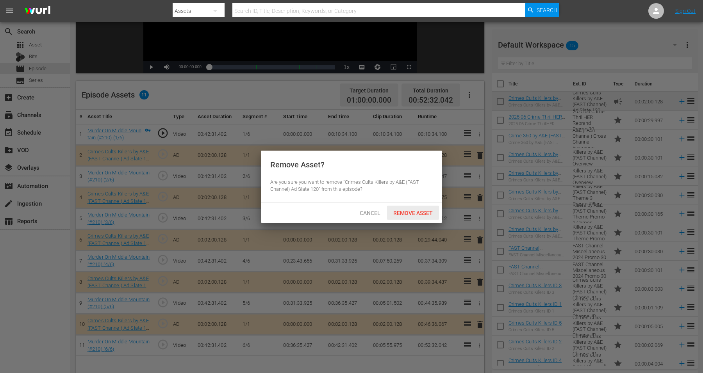
click at [411, 210] on span "Remove Asset" at bounding box center [413, 213] width 52 height 6
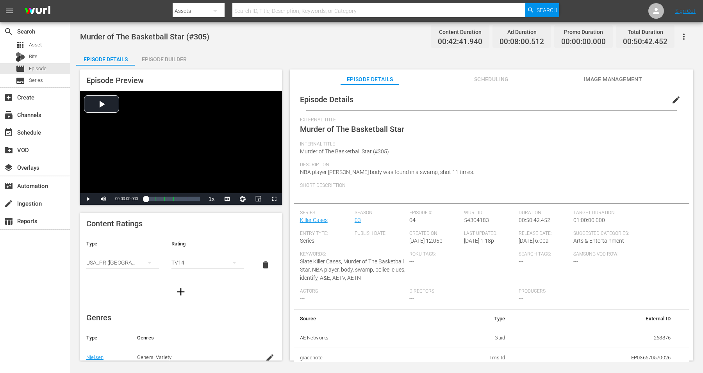
click at [174, 59] on div "Episode Builder" at bounding box center [164, 59] width 59 height 19
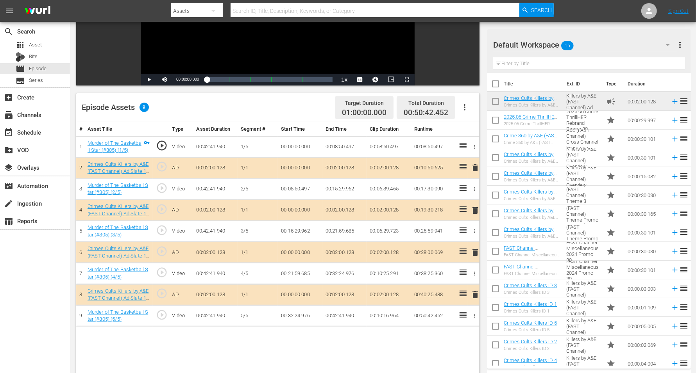
scroll to position [147, 0]
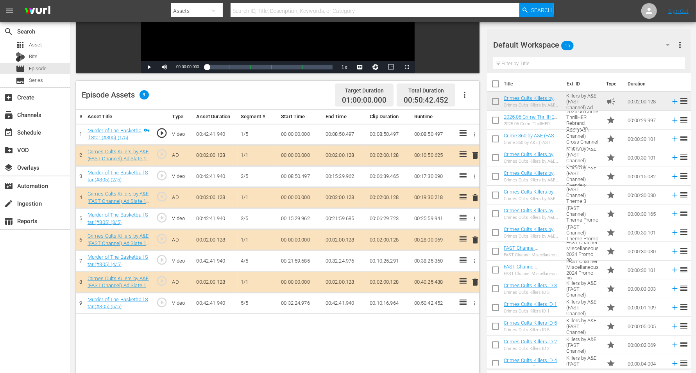
click at [473, 197] on span "delete" at bounding box center [474, 197] width 9 height 9
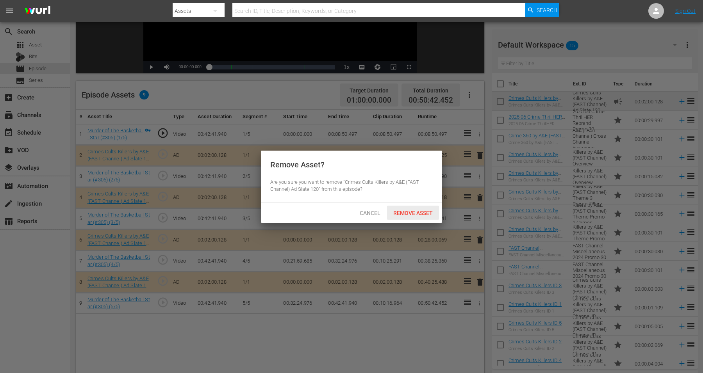
click at [397, 212] on span "Remove Asset" at bounding box center [413, 213] width 52 height 6
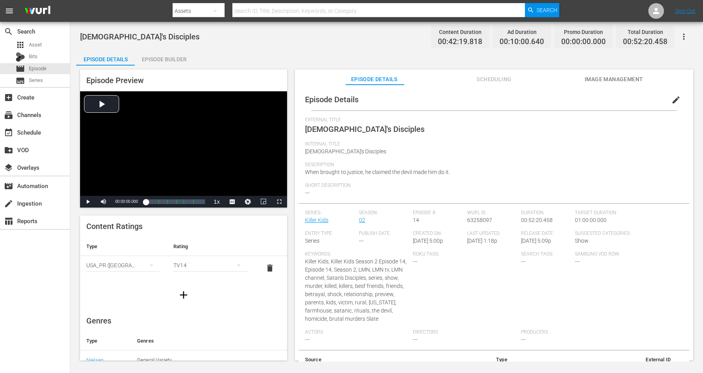
click at [164, 59] on div "Episode Builder" at bounding box center [164, 59] width 59 height 19
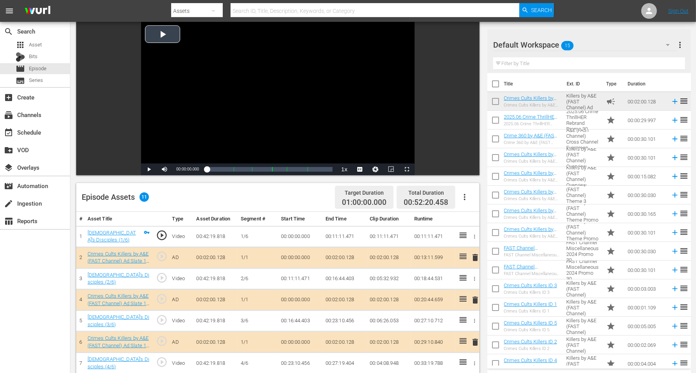
scroll to position [147, 0]
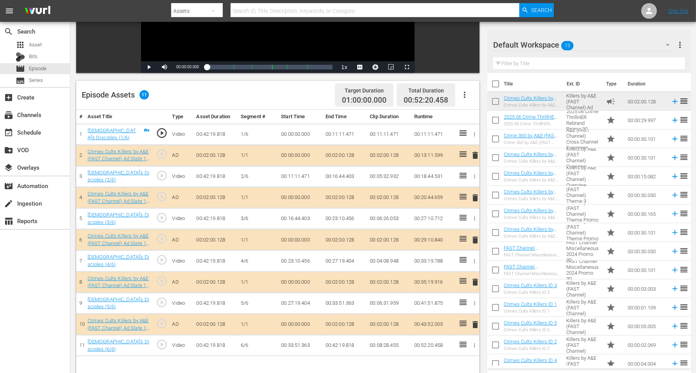
click at [477, 237] on span "delete" at bounding box center [474, 240] width 9 height 9
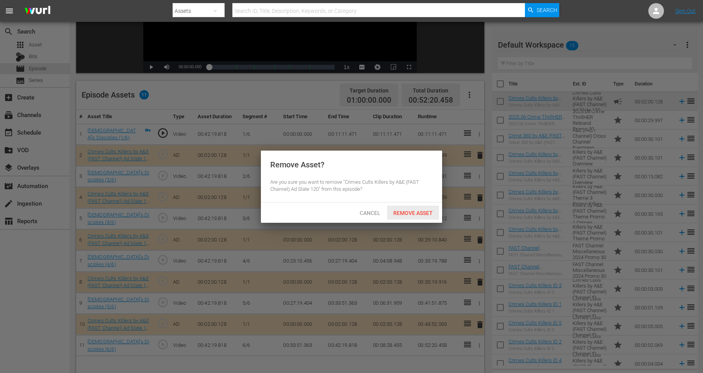
click at [409, 210] on span "Remove Asset" at bounding box center [413, 213] width 52 height 6
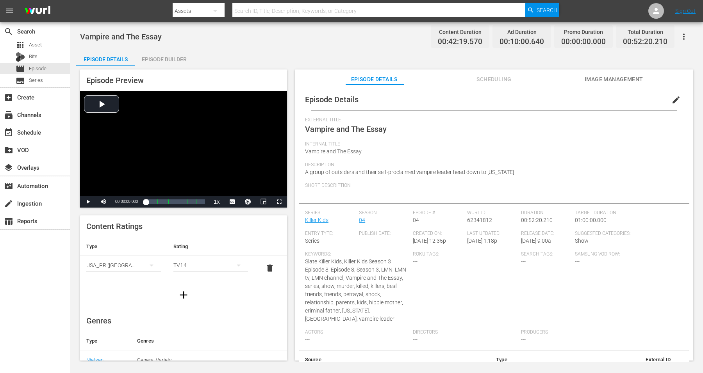
click at [158, 58] on div "Episode Builder" at bounding box center [164, 59] width 59 height 19
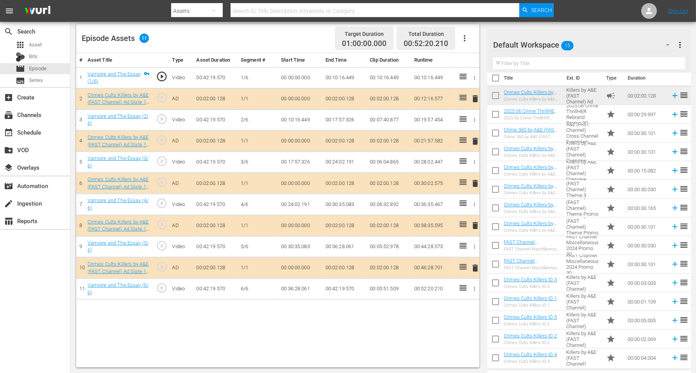
scroll to position [7, 0]
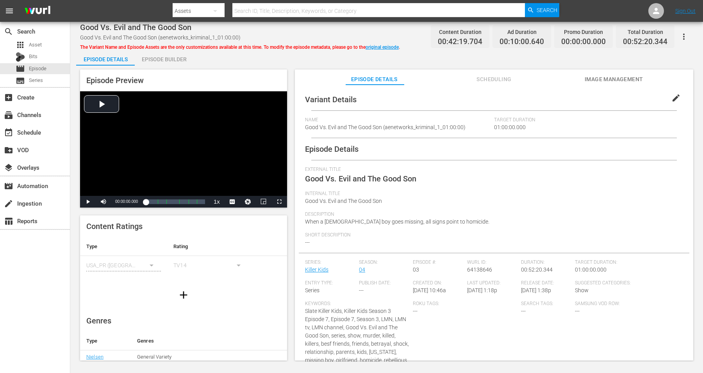
click at [166, 62] on div "Episode Builder" at bounding box center [164, 59] width 59 height 19
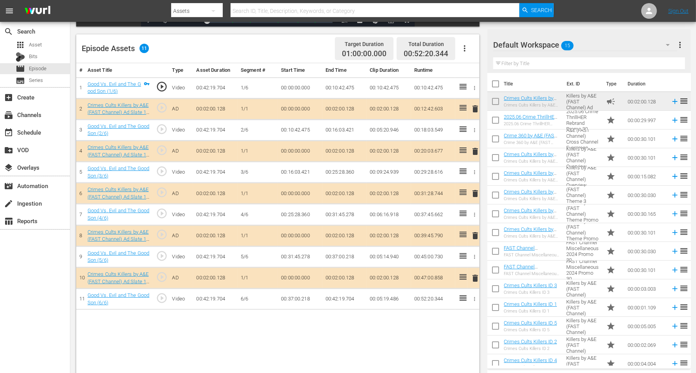
scroll to position [195, 0]
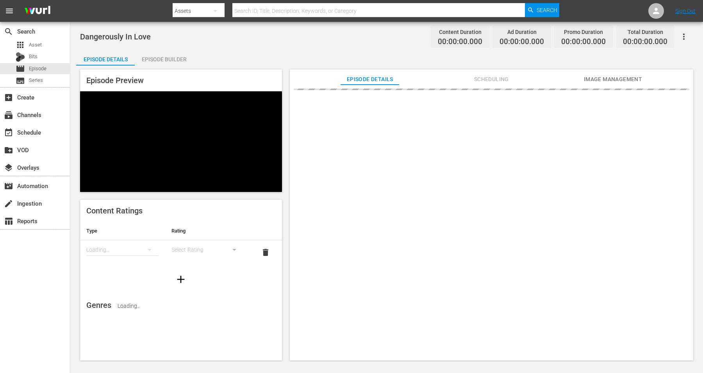
click at [164, 57] on div "Episode Builder" at bounding box center [164, 59] width 59 height 19
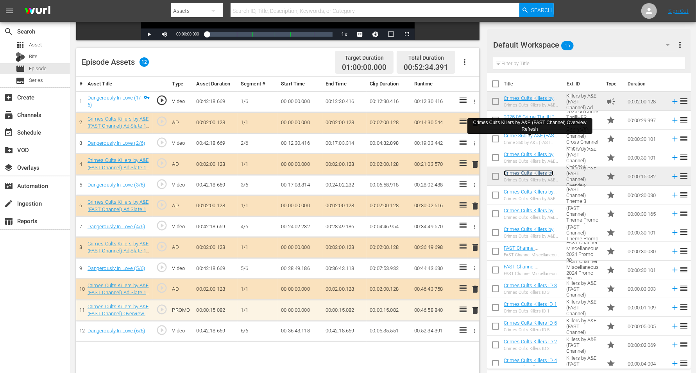
scroll to position [203, 0]
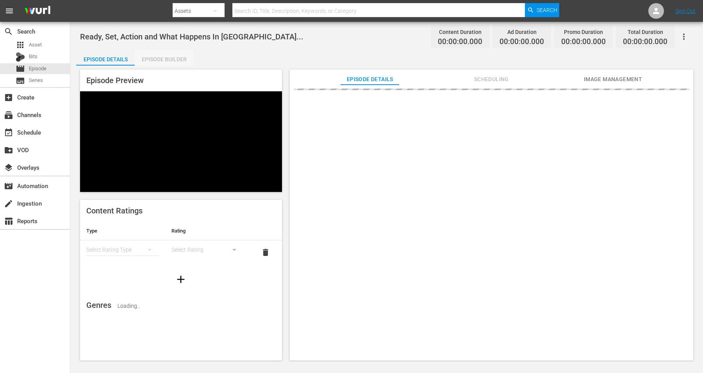
click at [161, 61] on div "Episode Builder" at bounding box center [164, 59] width 59 height 19
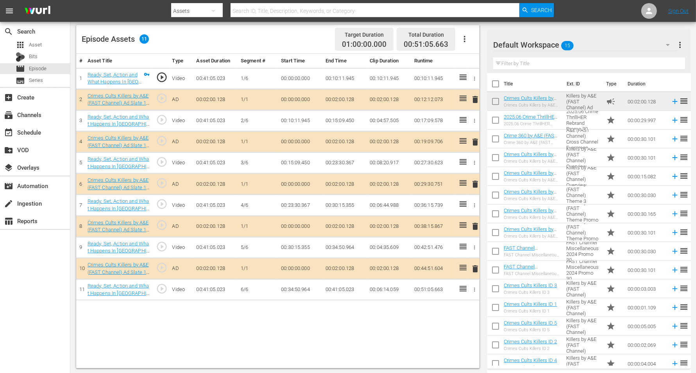
scroll to position [203, 0]
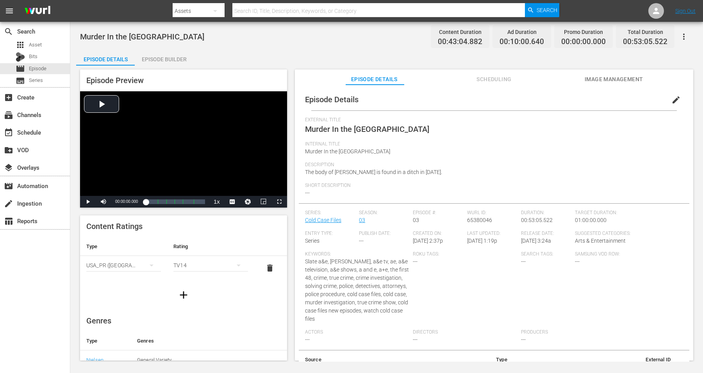
drag, startPoint x: 168, startPoint y: 59, endPoint x: 170, endPoint y: 55, distance: 4.0
click at [168, 58] on div "Episode Builder" at bounding box center [164, 59] width 59 height 19
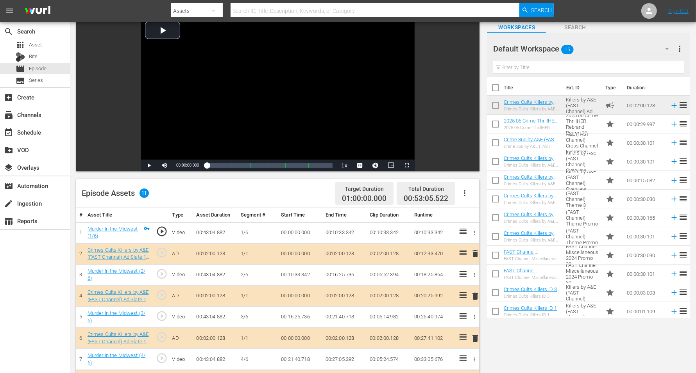
scroll to position [147, 0]
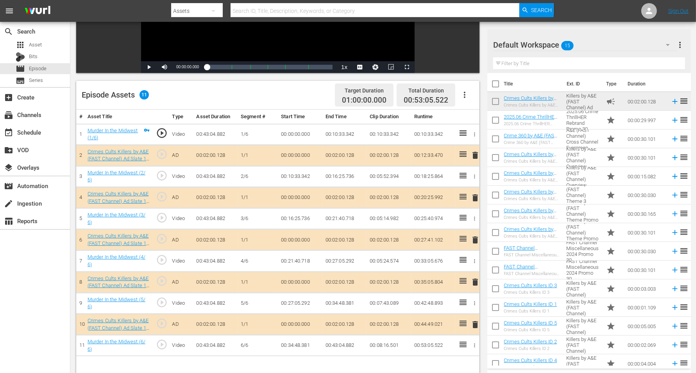
click at [475, 153] on span "delete" at bounding box center [474, 155] width 9 height 9
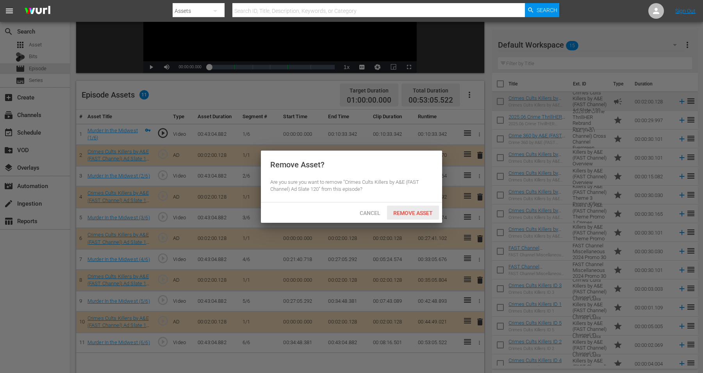
click at [411, 213] on span "Remove Asset" at bounding box center [413, 213] width 52 height 6
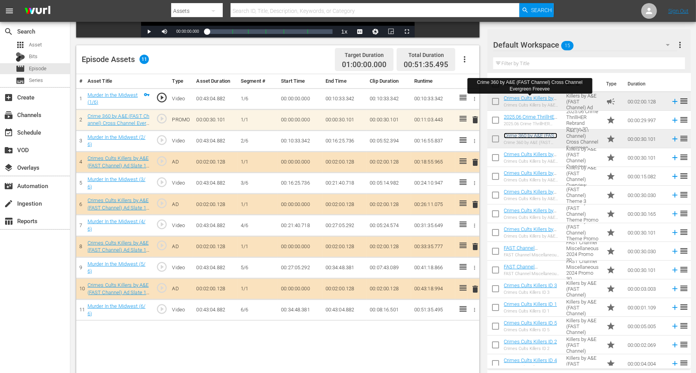
scroll to position [203, 0]
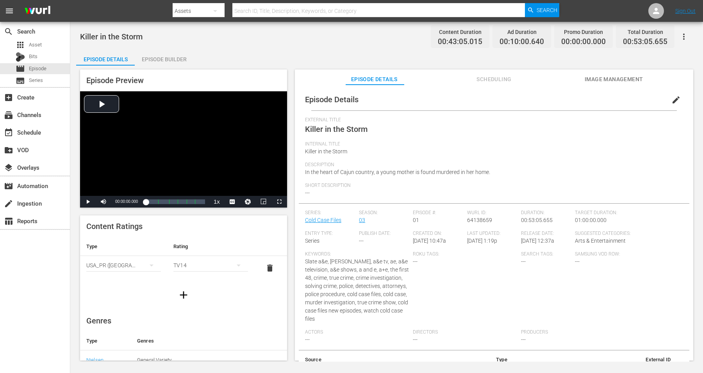
click at [175, 59] on div "Episode Builder" at bounding box center [164, 59] width 59 height 19
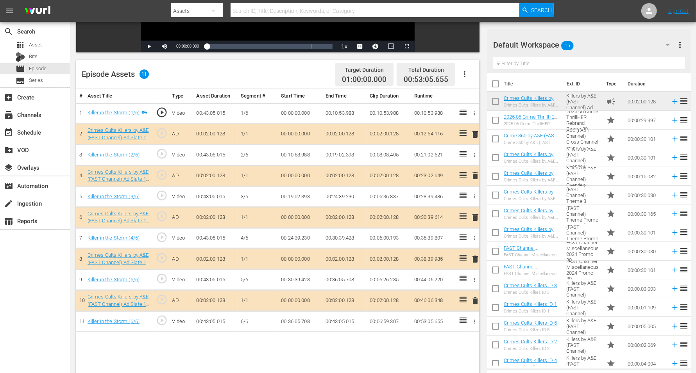
scroll to position [195, 0]
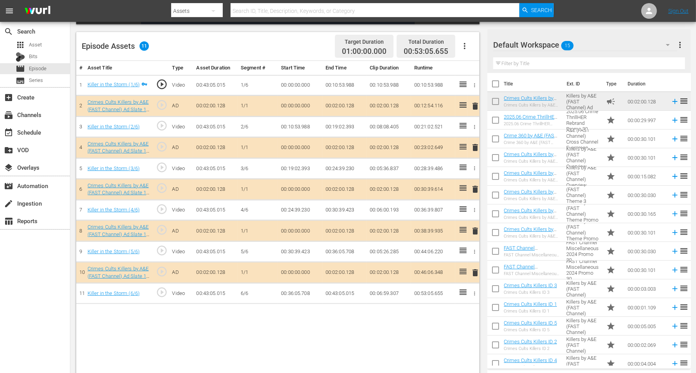
click at [471, 147] on span "delete" at bounding box center [474, 147] width 9 height 9
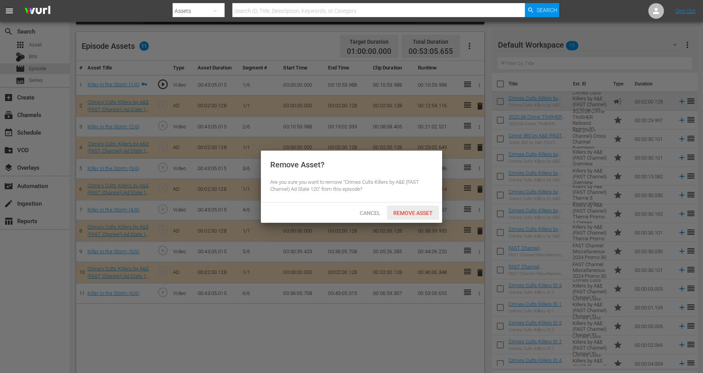
click at [404, 213] on span "Remove Asset" at bounding box center [413, 213] width 52 height 6
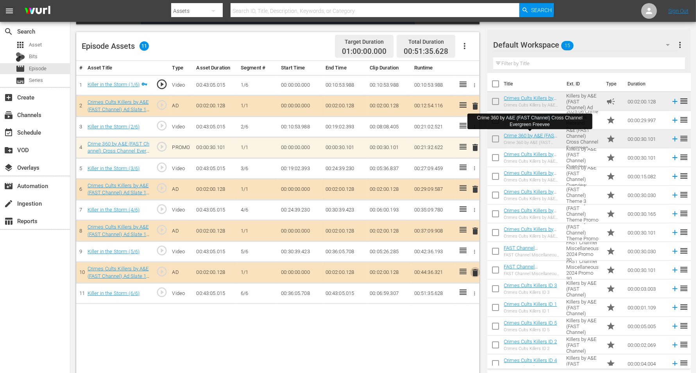
click at [476, 268] on span "delete" at bounding box center [474, 272] width 9 height 9
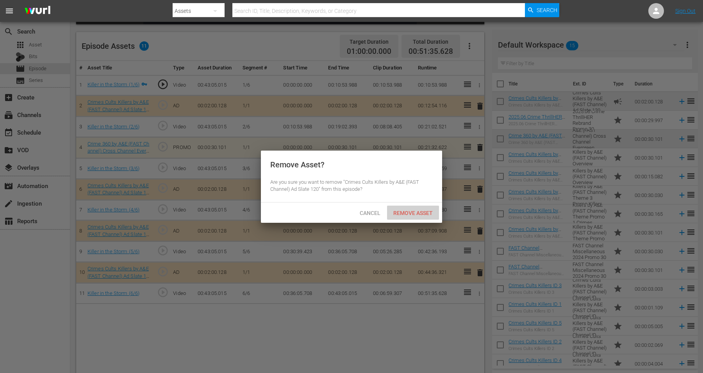
click at [405, 212] on span "Remove Asset" at bounding box center [413, 213] width 52 height 6
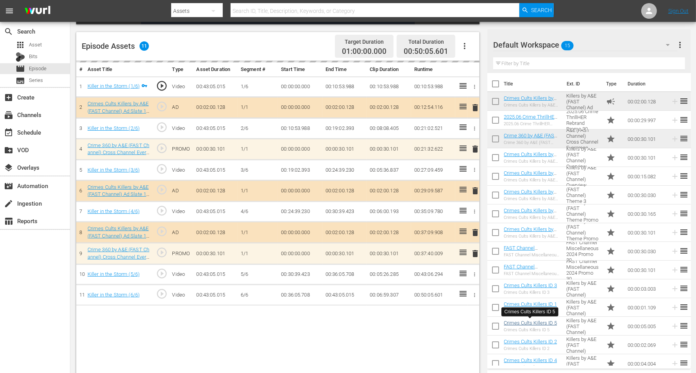
click at [283, 202] on td "00:24:39.230" at bounding box center [300, 212] width 45 height 21
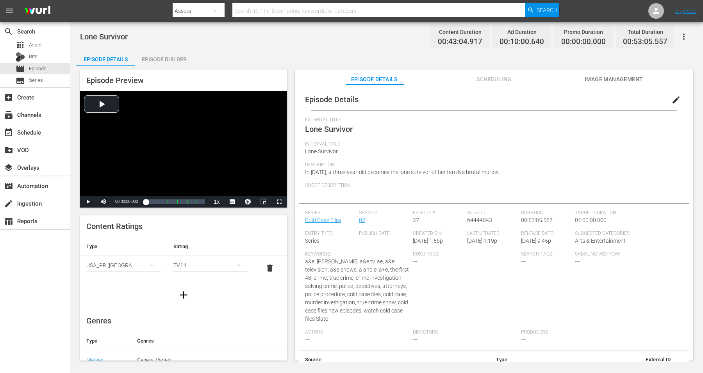
click at [161, 60] on div "Episode Builder" at bounding box center [164, 59] width 59 height 19
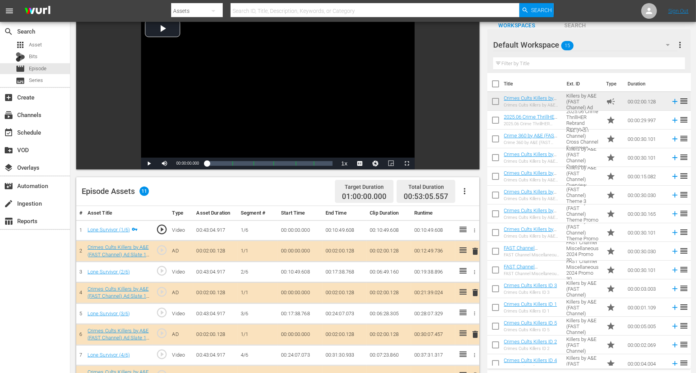
scroll to position [98, 0]
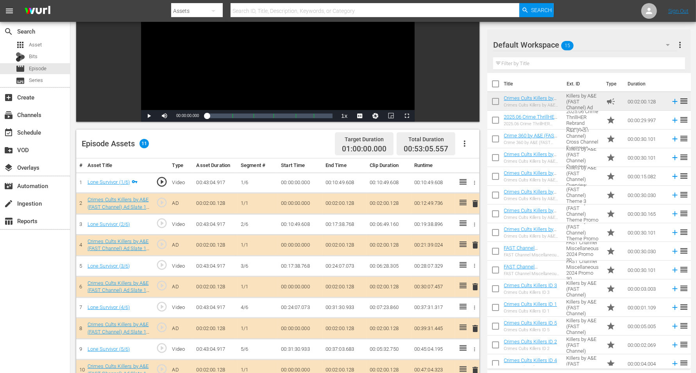
click at [475, 284] on span "delete" at bounding box center [474, 286] width 9 height 9
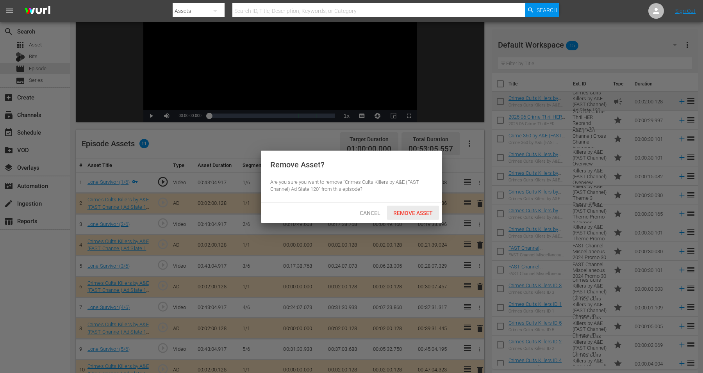
click at [414, 210] on span "Remove Asset" at bounding box center [413, 213] width 52 height 6
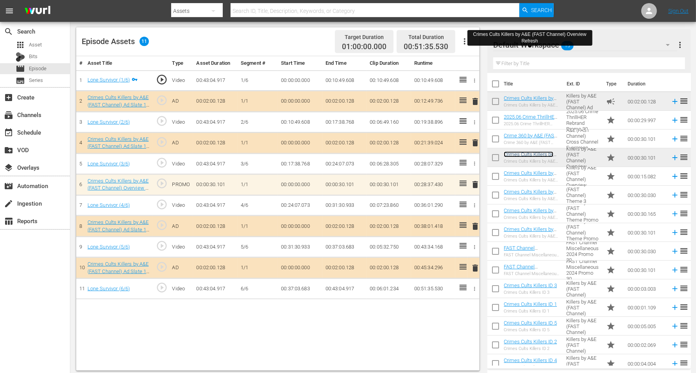
scroll to position [203, 0]
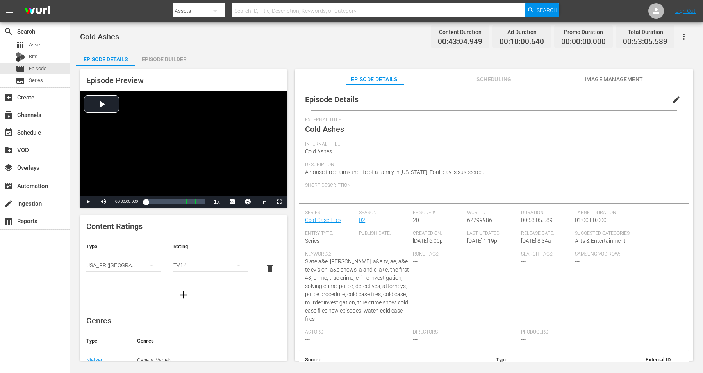
click at [149, 57] on div "Episode Builder" at bounding box center [164, 59] width 59 height 19
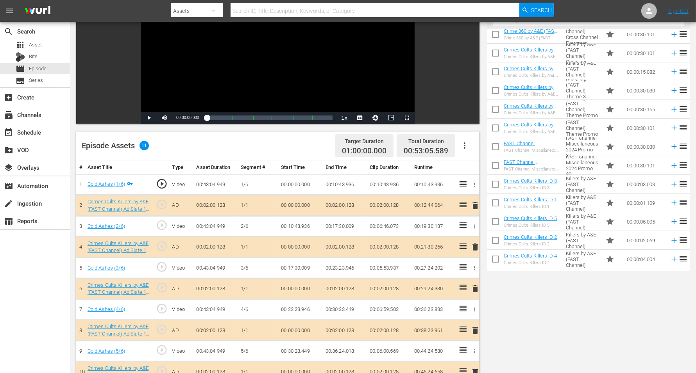
scroll to position [195, 0]
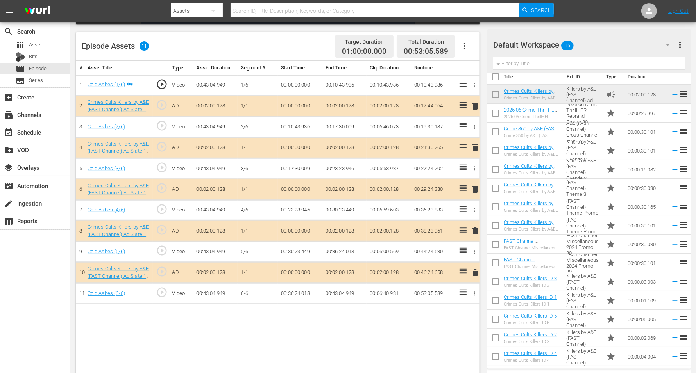
click at [474, 230] on span "delete" at bounding box center [474, 231] width 9 height 9
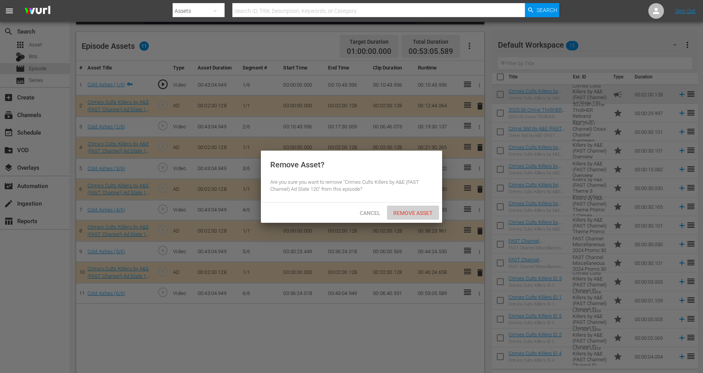
click at [413, 212] on span "Remove Asset" at bounding box center [413, 213] width 52 height 6
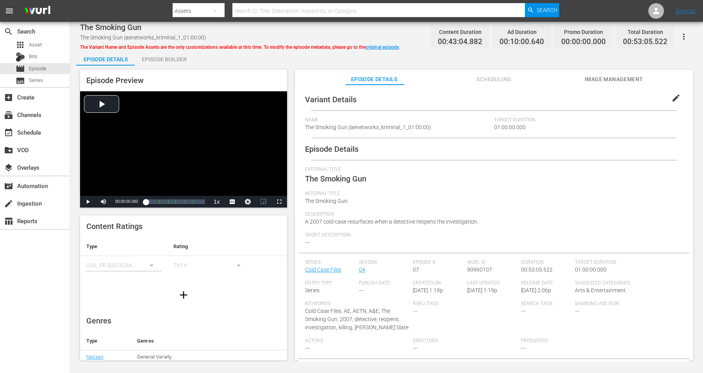
click at [155, 58] on div "Episode Builder" at bounding box center [164, 59] width 59 height 19
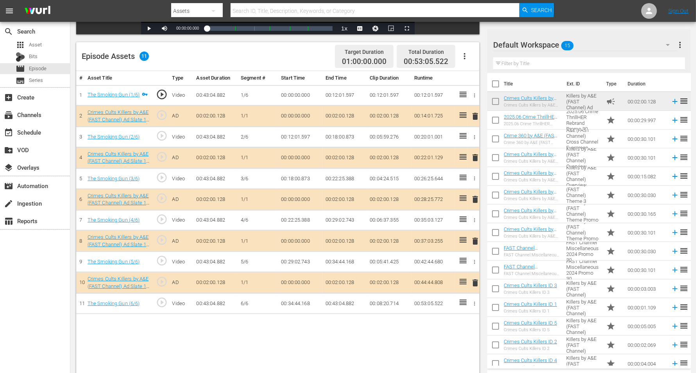
scroll to position [195, 0]
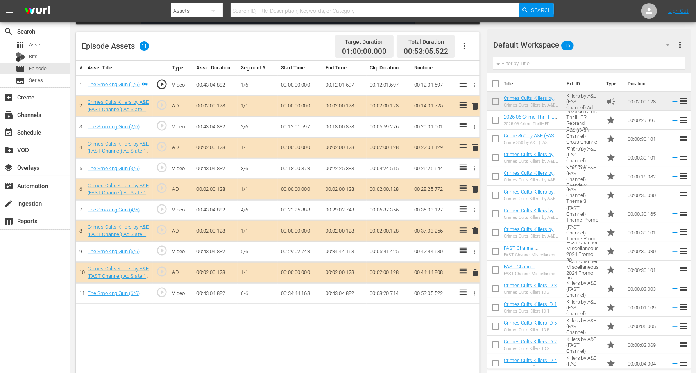
click at [473, 268] on span "delete" at bounding box center [474, 272] width 9 height 9
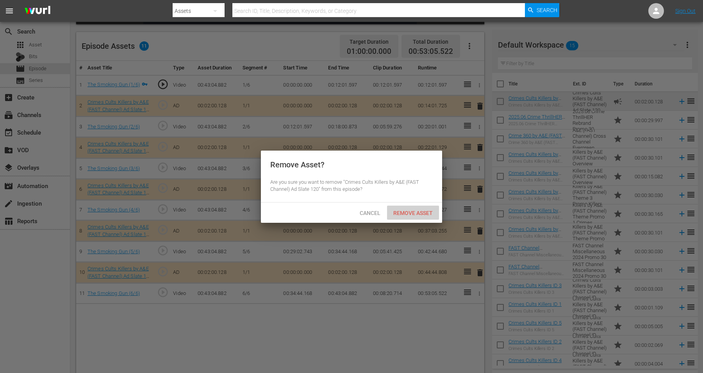
click at [409, 213] on span "Remove Asset" at bounding box center [413, 213] width 52 height 6
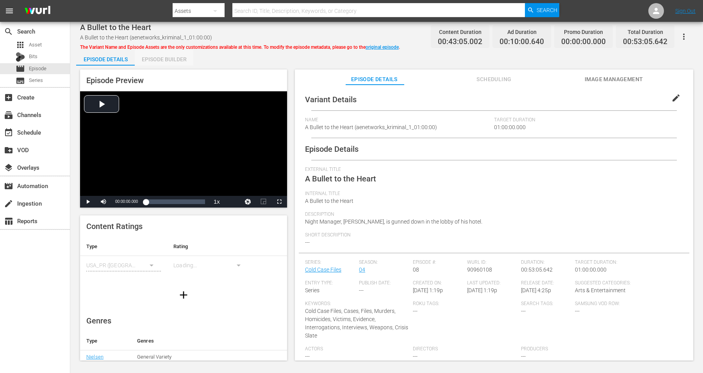
click at [163, 59] on div "Episode Builder" at bounding box center [164, 59] width 59 height 19
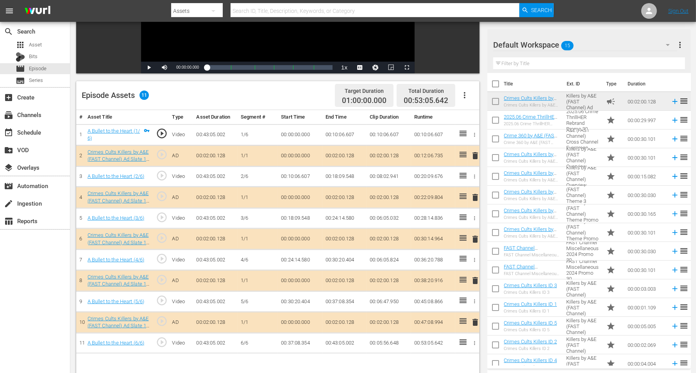
scroll to position [147, 0]
click at [475, 155] on span "delete" at bounding box center [474, 155] width 9 height 9
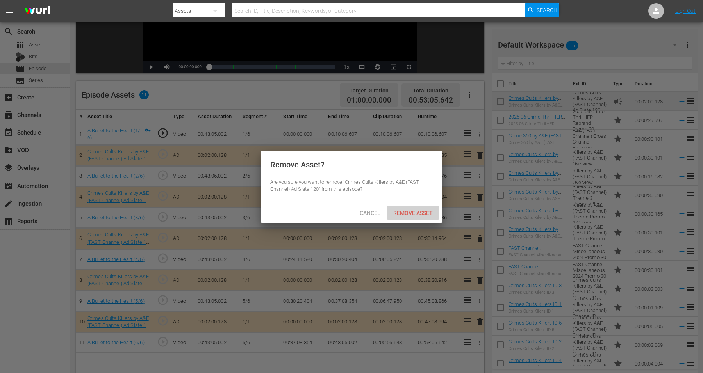
click at [415, 213] on span "Remove Asset" at bounding box center [413, 213] width 52 height 6
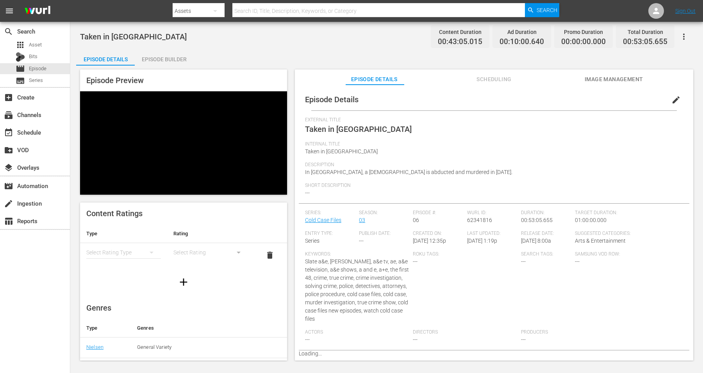
click at [153, 59] on div "Episode Builder" at bounding box center [164, 59] width 59 height 19
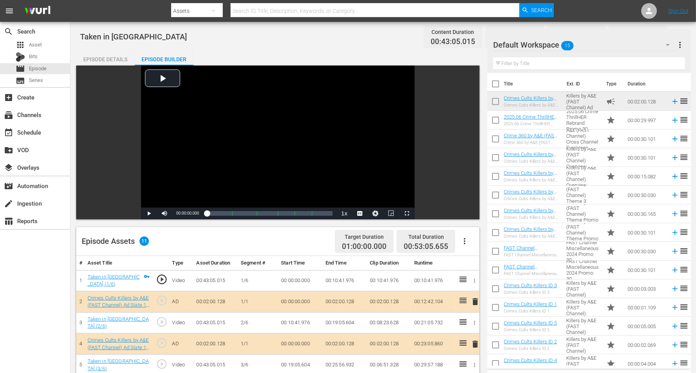
scroll to position [98, 0]
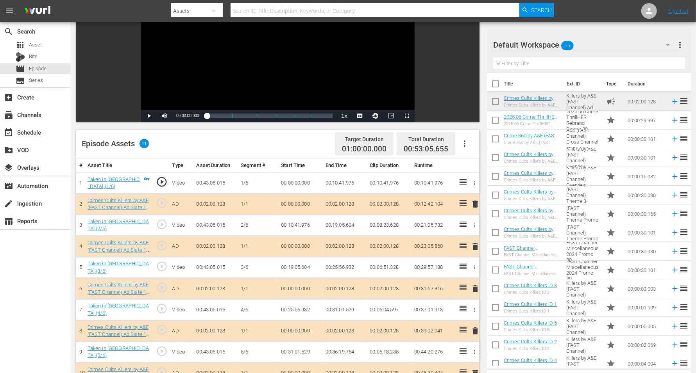
click at [473, 245] on span "delete" at bounding box center [474, 246] width 9 height 9
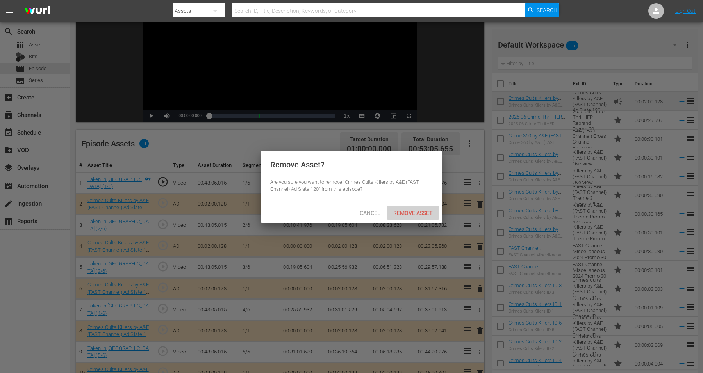
click at [405, 214] on span "Remove Asset" at bounding box center [413, 213] width 52 height 6
